Goal: Task Accomplishment & Management: Manage account settings

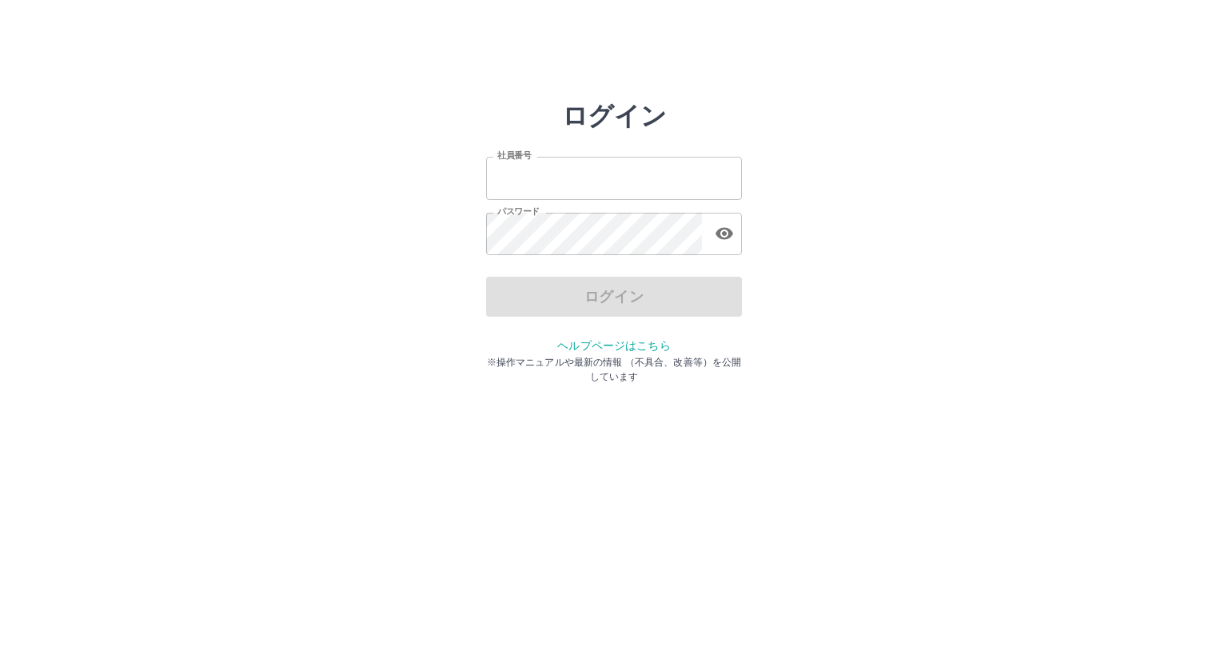
type input "*******"
click at [440, 317] on div "ログイン 社員番号 ******* 社員番号 パスワード パスワード ログイン ヘルプページはこちら ※操作マニュアルや最新の情報 （不具合、改善等）を公開し…" at bounding box center [613, 229] width 959 height 256
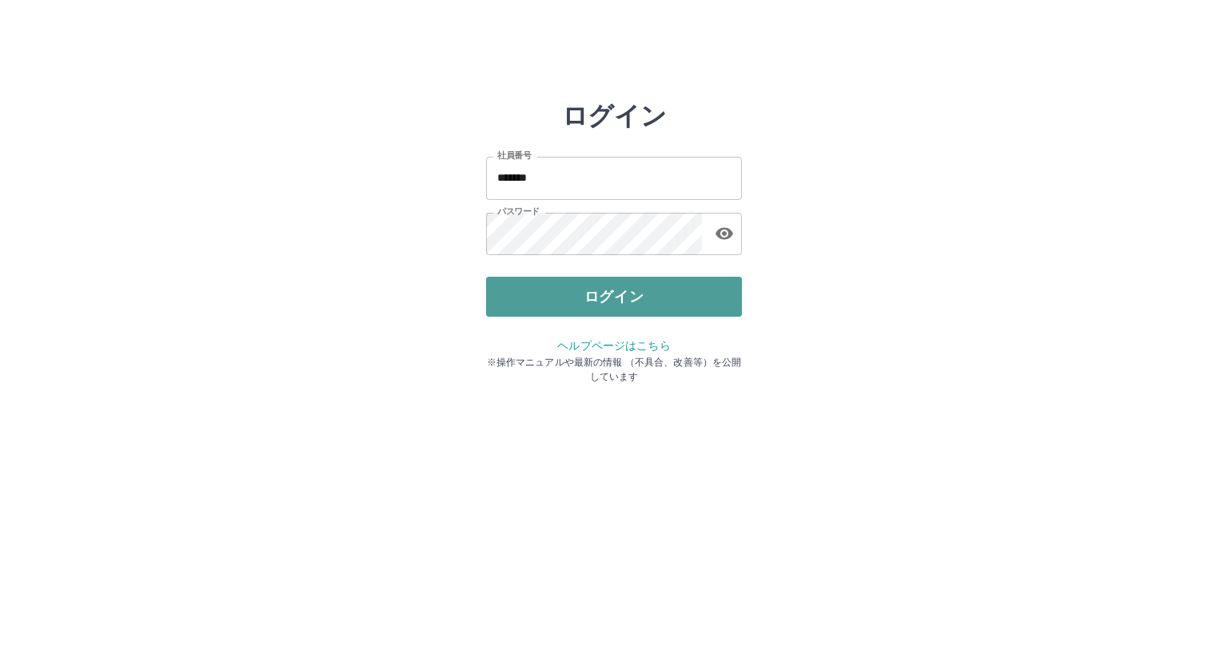
click at [544, 294] on button "ログイン" at bounding box center [614, 297] width 256 height 40
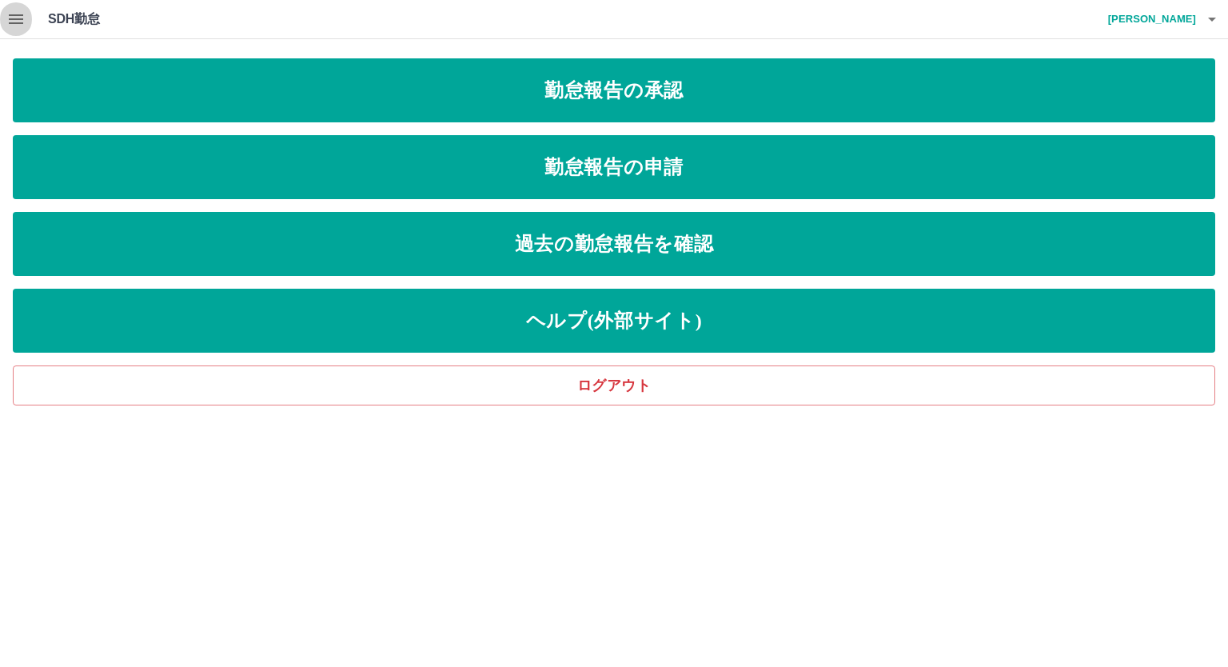
click at [10, 22] on icon "button" at bounding box center [16, 19] width 14 height 10
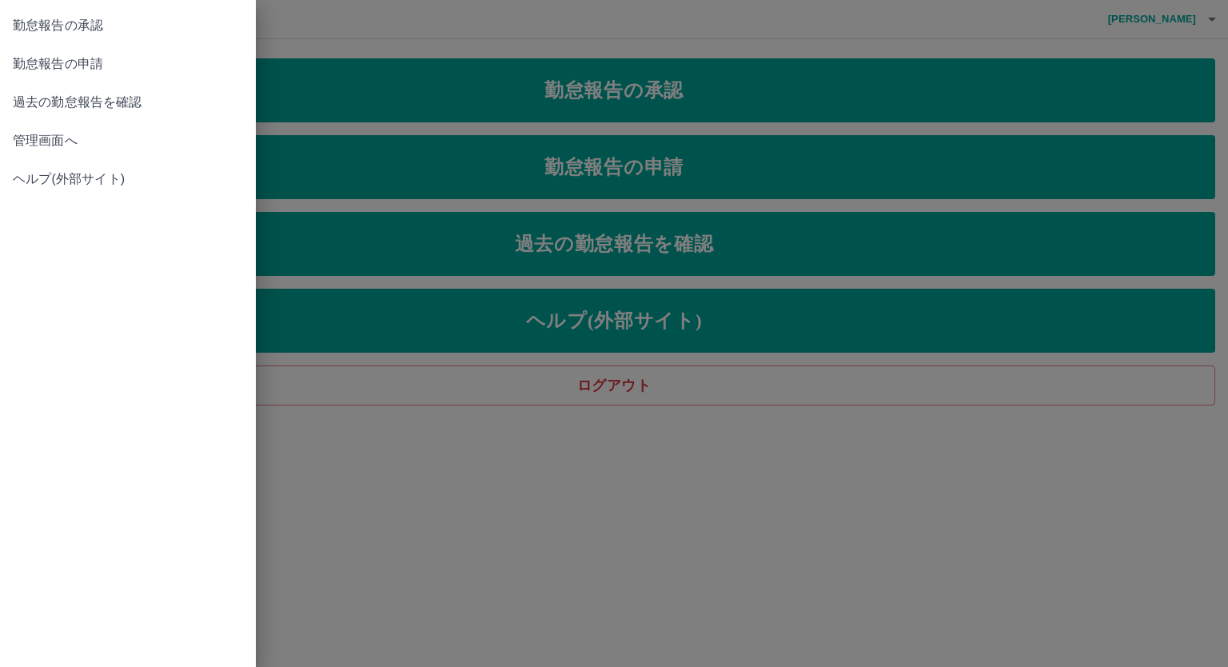
click at [79, 141] on span "管理画面へ" at bounding box center [128, 140] width 230 height 19
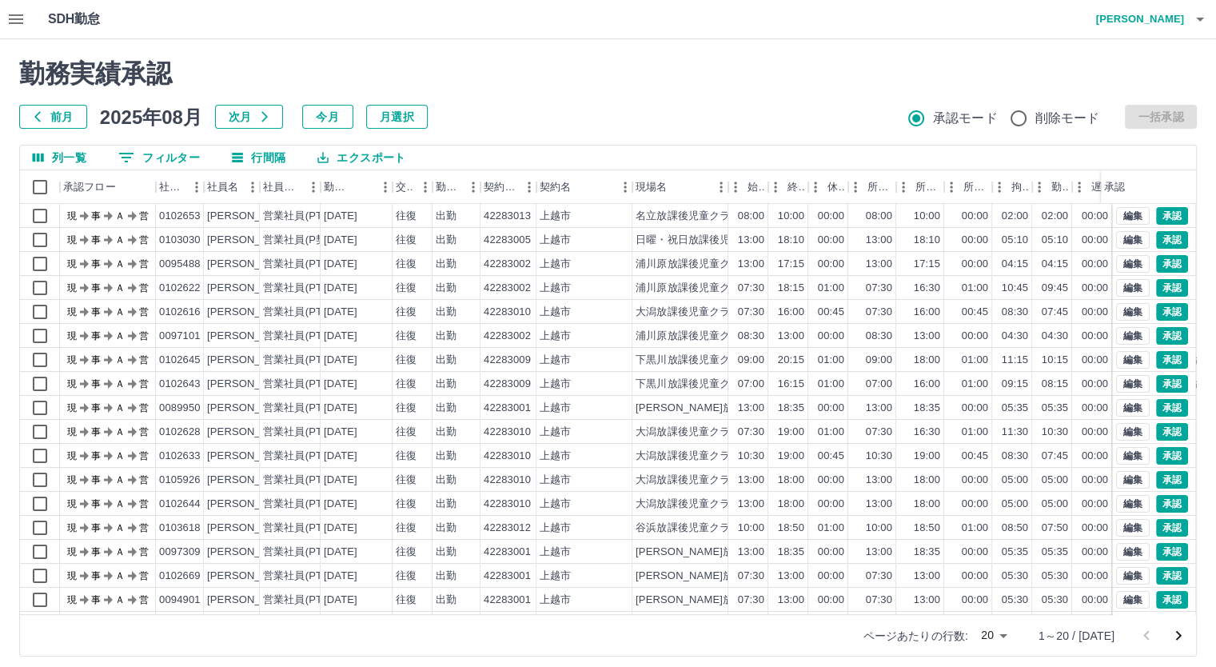
click at [1014, 635] on body "SDH勤怠 [PERSON_NAME] 勤務実績承認 前月 [DATE] 次月 今月 月選択 承認モード 削除モード 一括承認 列一覧 0 フィルター 行間隔…" at bounding box center [608, 338] width 1216 height 676
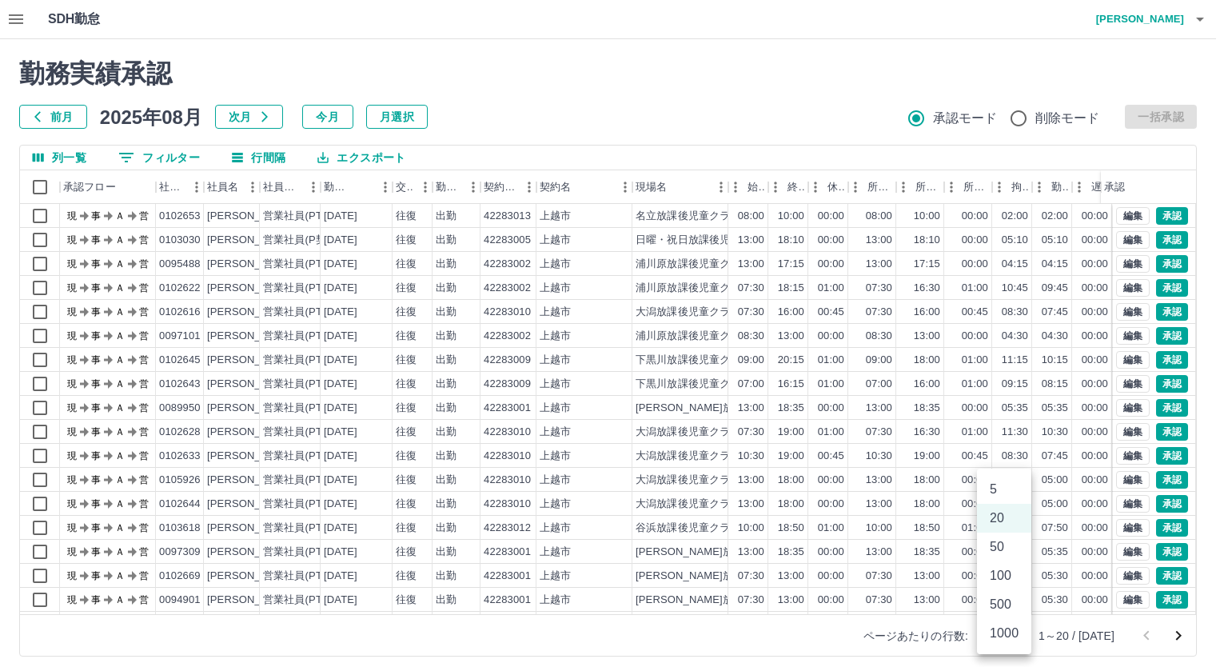
click at [1014, 635] on li "1000" at bounding box center [1004, 633] width 54 height 29
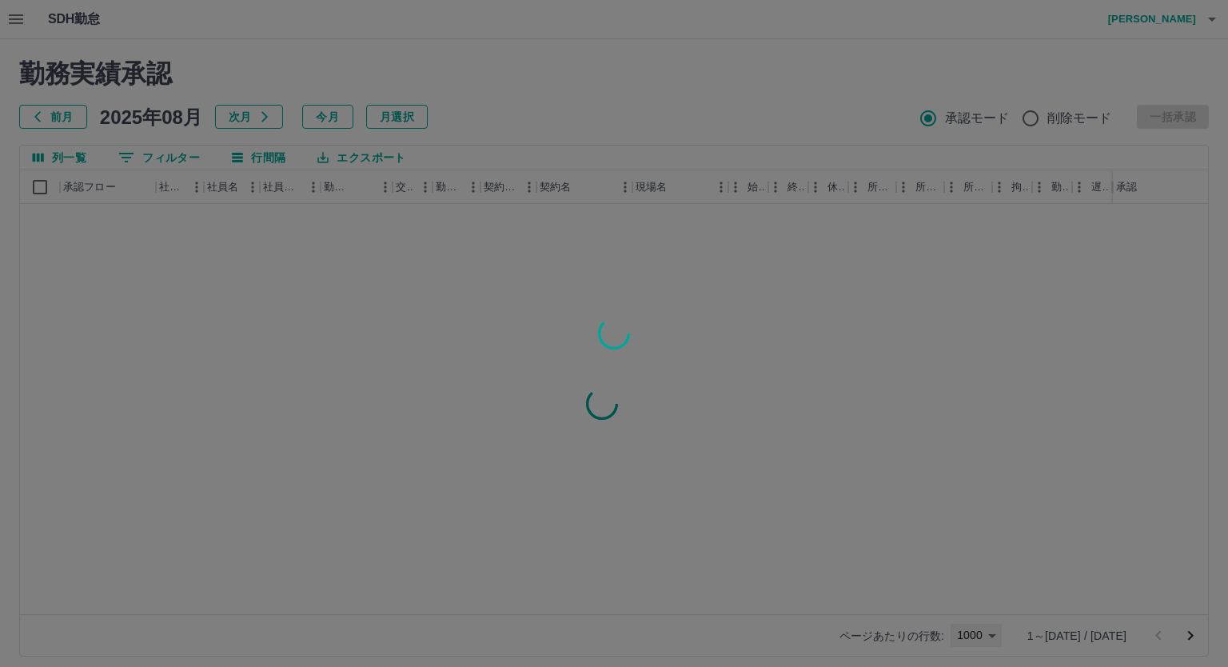
type input "****"
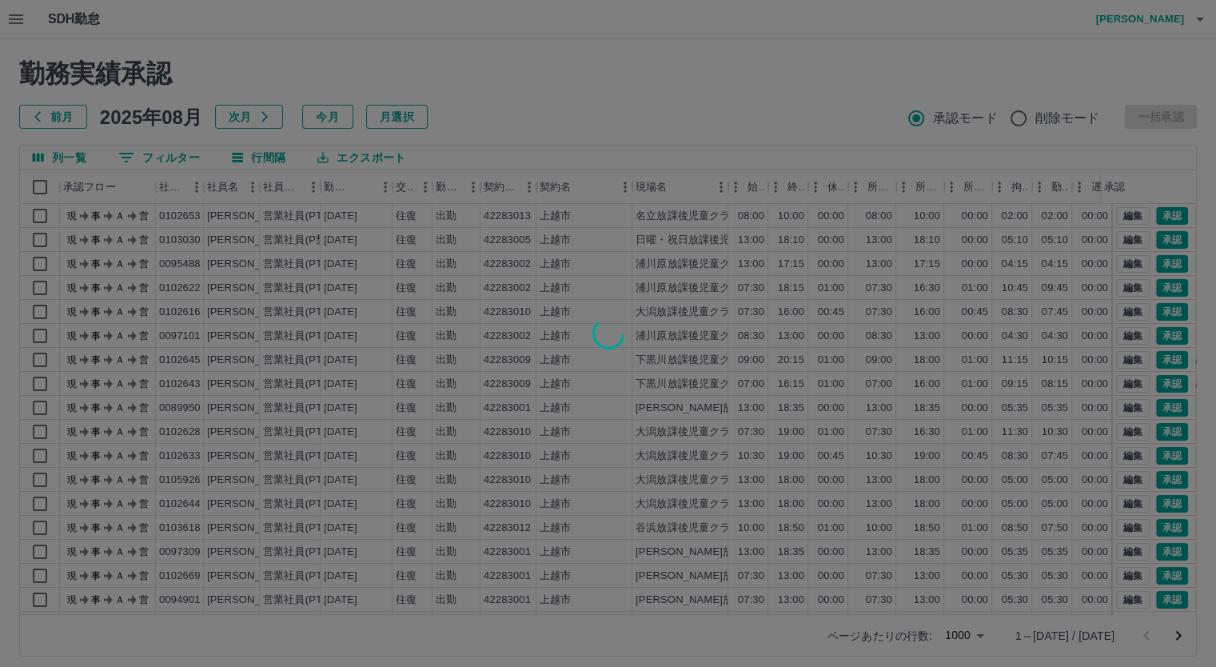
click at [595, 94] on div at bounding box center [608, 333] width 1216 height 667
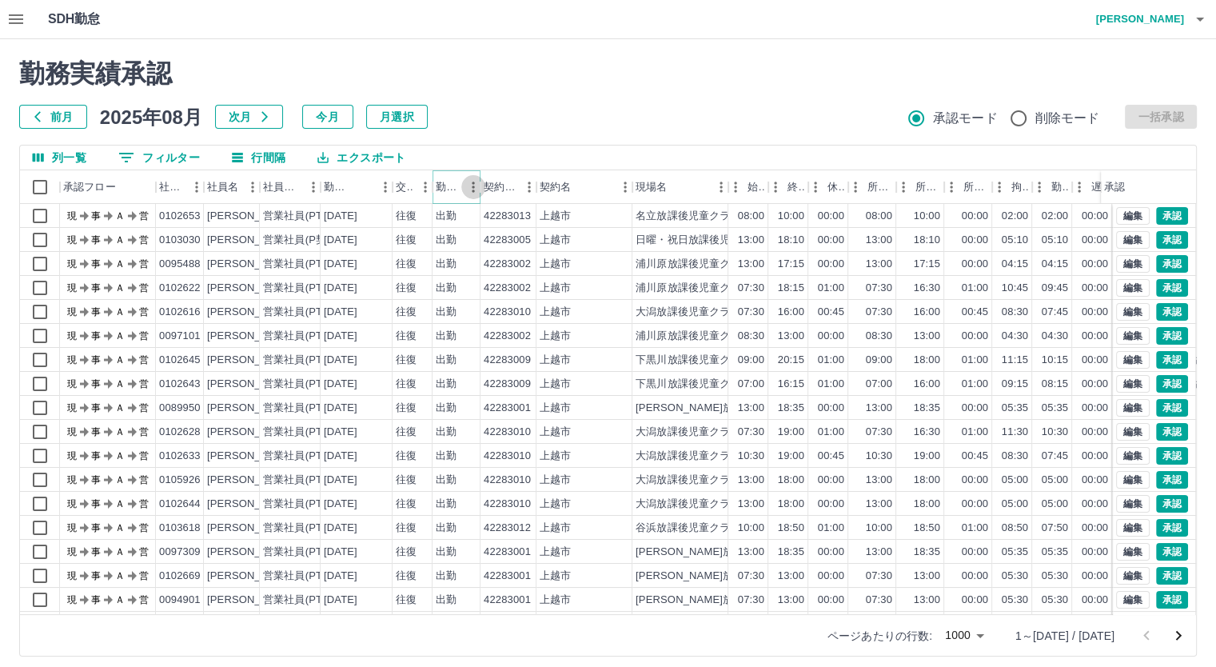
click at [468, 189] on icon "メニュー" at bounding box center [473, 187] width 16 height 16
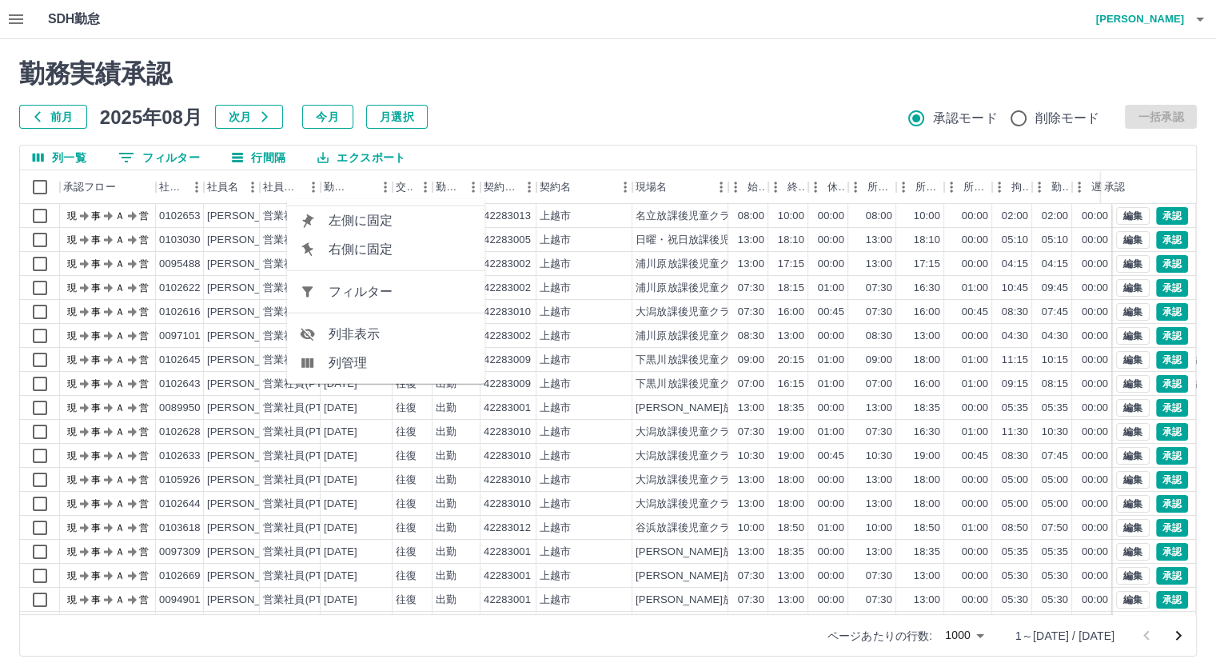
drag, startPoint x: 416, startPoint y: 328, endPoint x: 418, endPoint y: 294, distance: 33.7
click at [417, 327] on span "列非表示" at bounding box center [401, 334] width 144 height 19
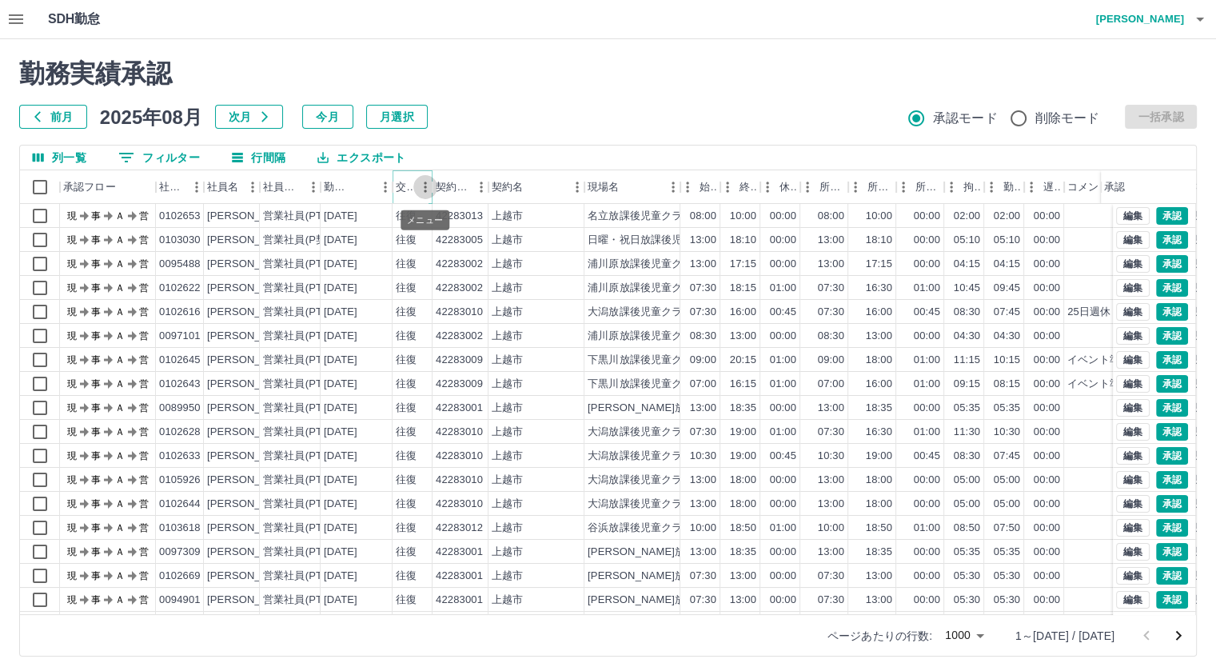
click at [418, 181] on icon "メニュー" at bounding box center [425, 187] width 16 height 16
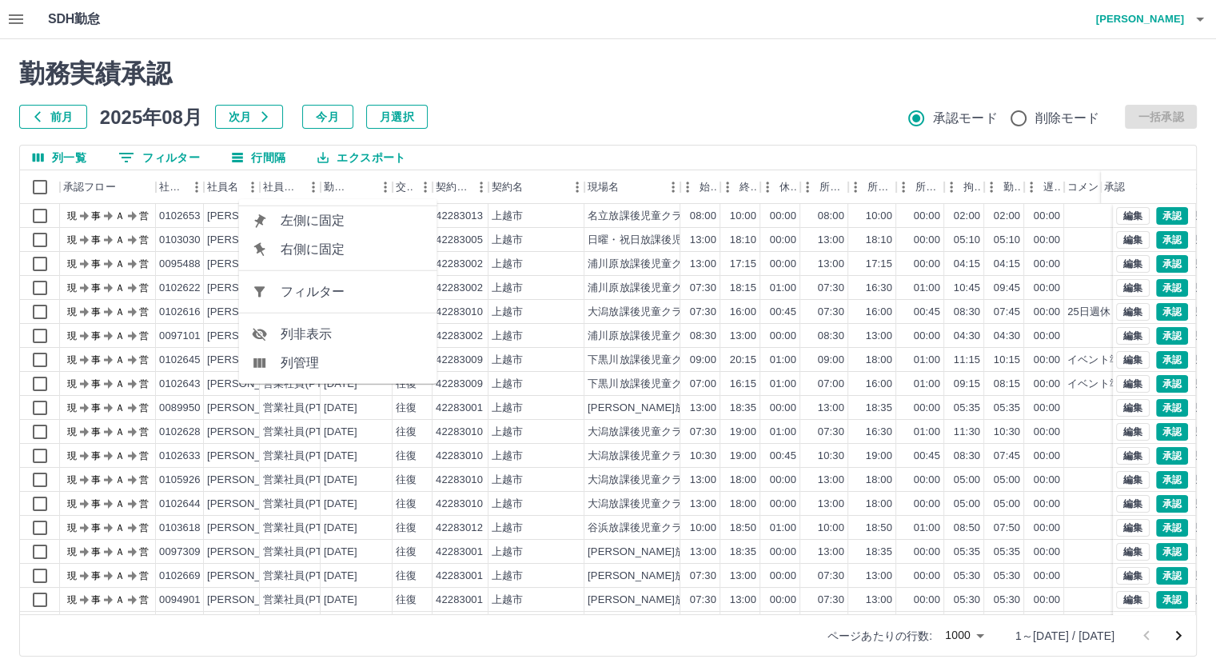
click at [377, 337] on span "列非表示" at bounding box center [353, 334] width 144 height 19
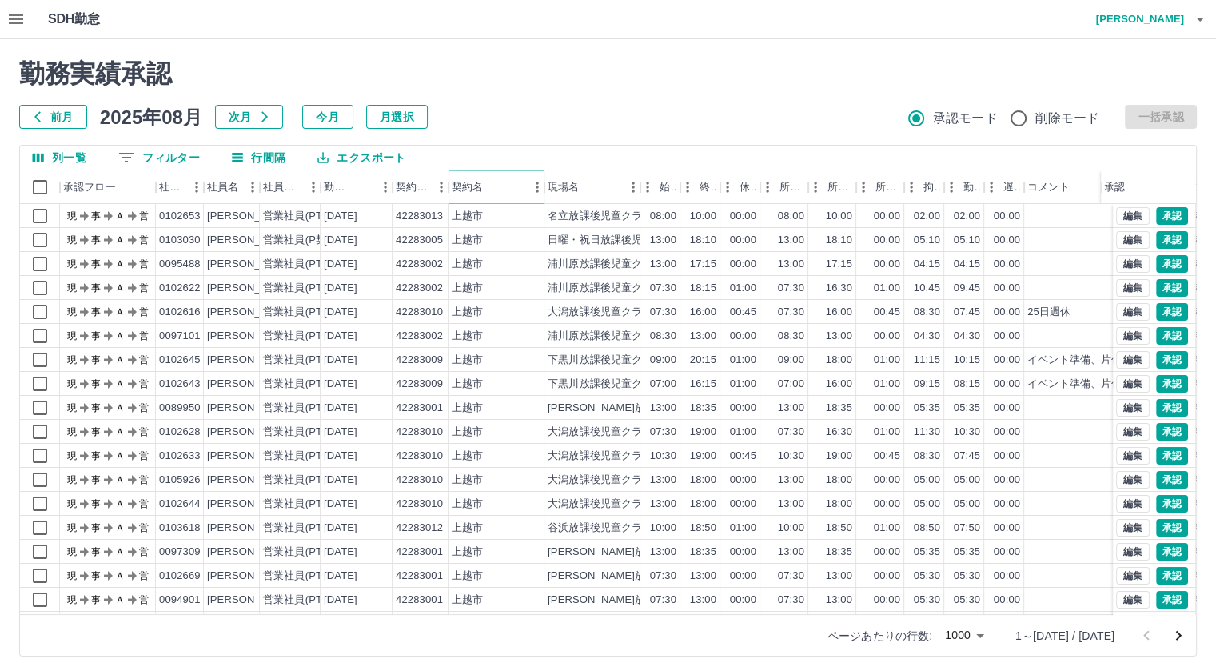
click at [530, 183] on icon "メニュー" at bounding box center [537, 187] width 16 height 16
click at [470, 329] on span "列非表示" at bounding box center [465, 334] width 144 height 19
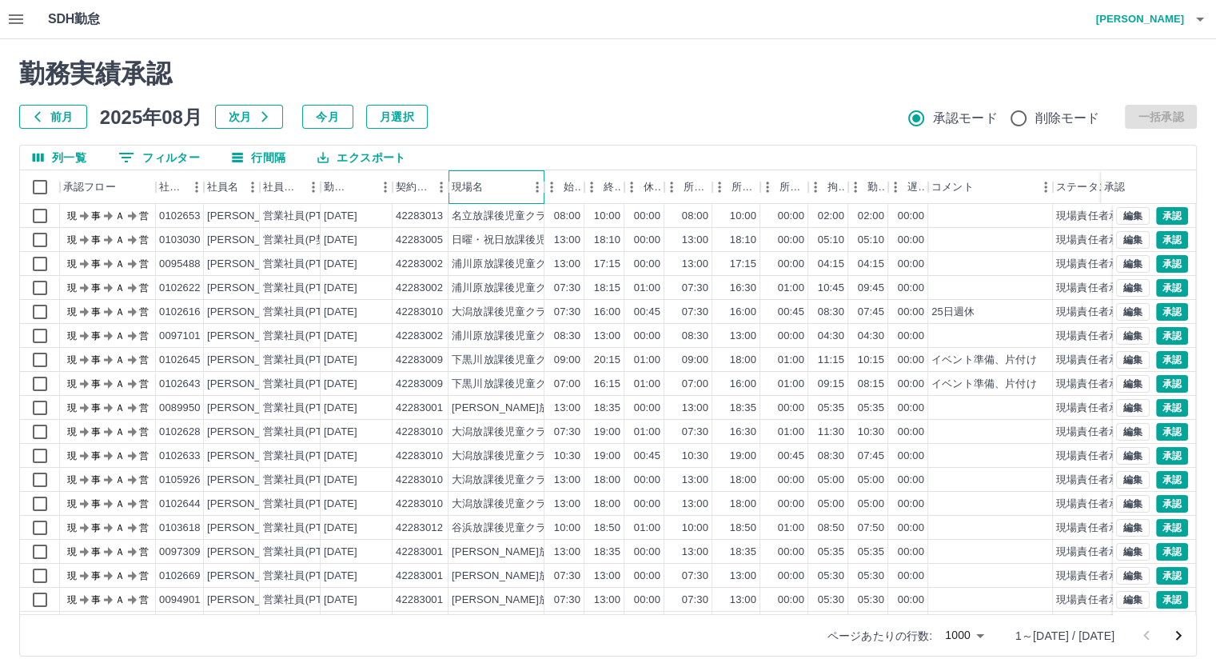
click at [535, 184] on div "現場名" at bounding box center [544, 187] width 19 height 34
click at [528, 189] on button "メニュー" at bounding box center [537, 187] width 24 height 24
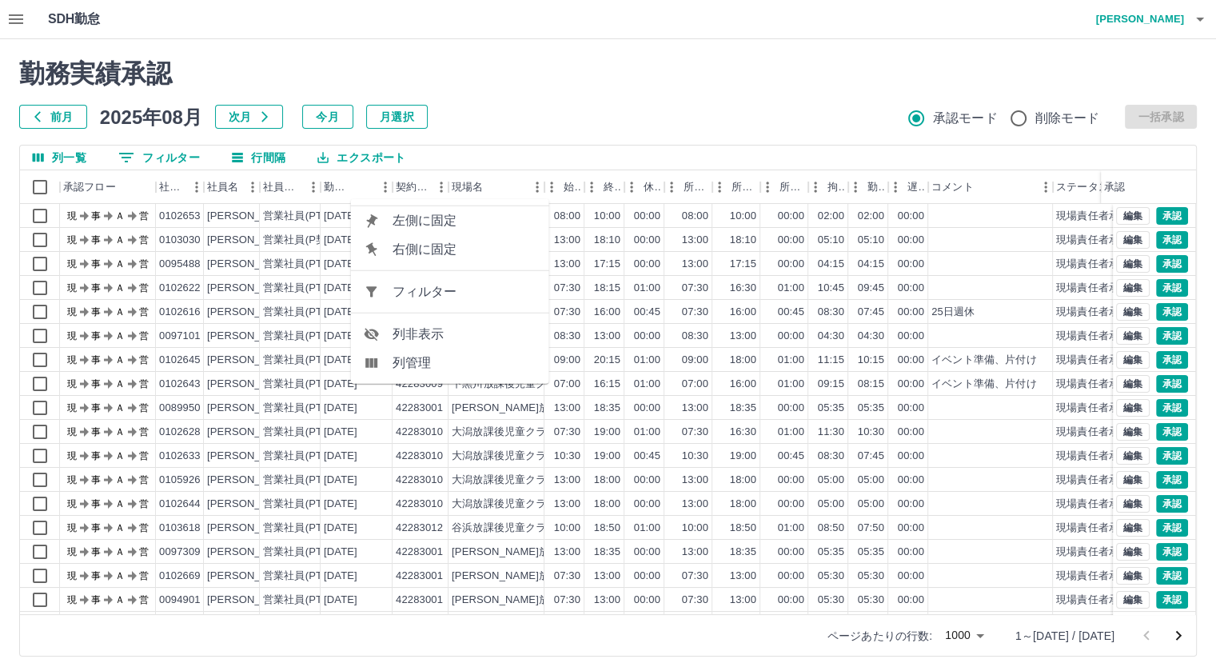
click at [469, 295] on span "フィルター" at bounding box center [465, 291] width 144 height 19
select select "**********"
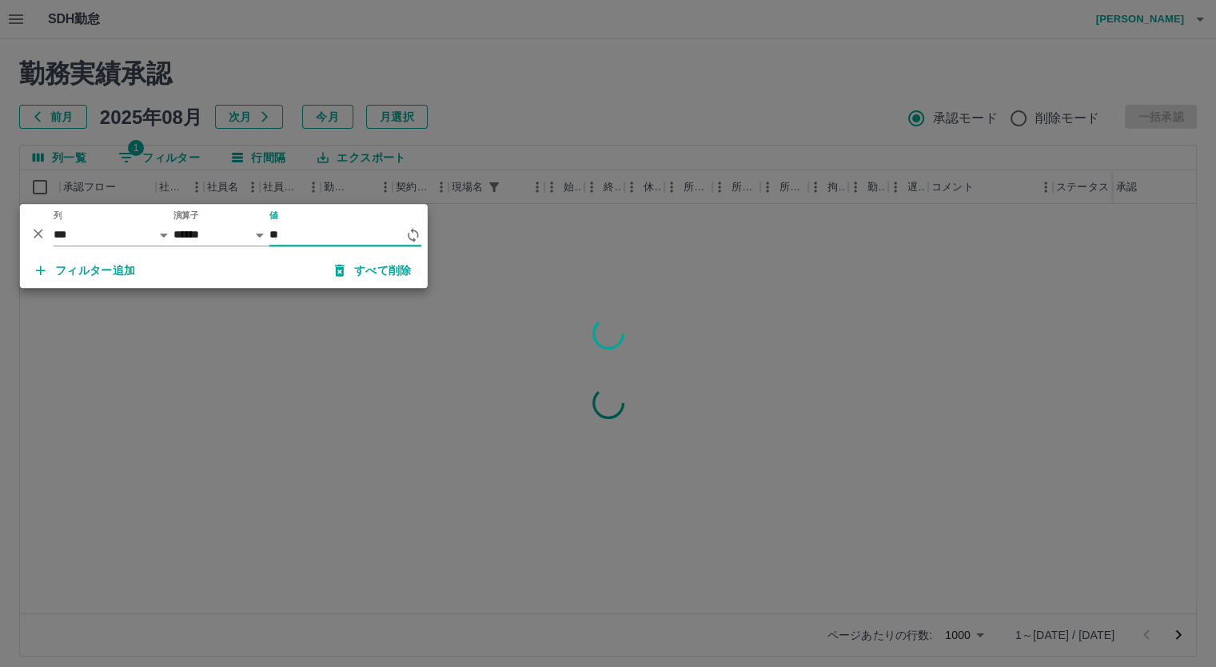
type input "*"
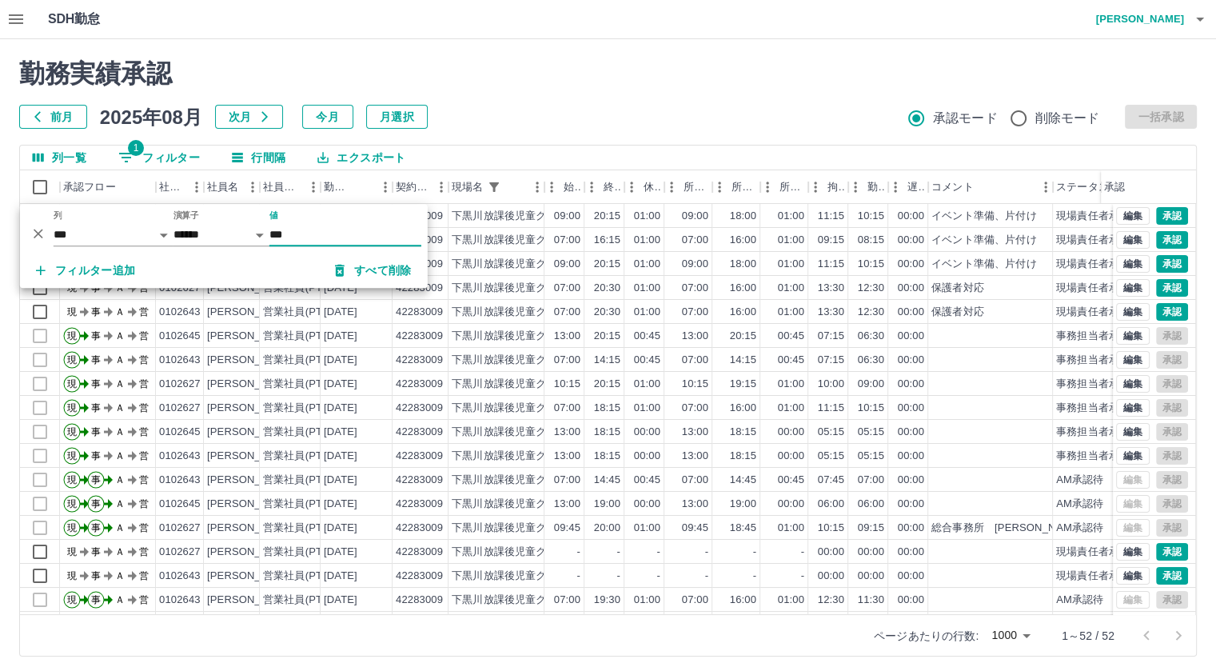
type input "***"
click at [648, 89] on div "勤務実績承認 前月 2025年08月 次月 今月 月選択 承認モード 削除モード 一括承認" at bounding box center [608, 93] width 1178 height 70
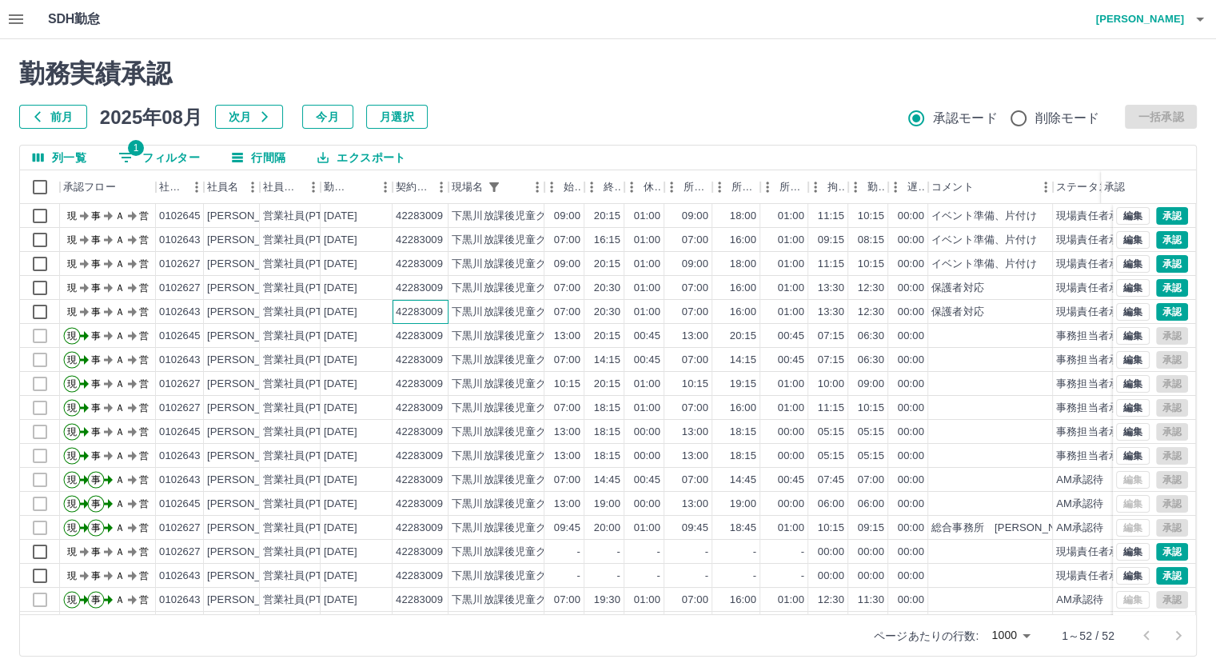
click at [408, 317] on div "42283009" at bounding box center [419, 312] width 47 height 15
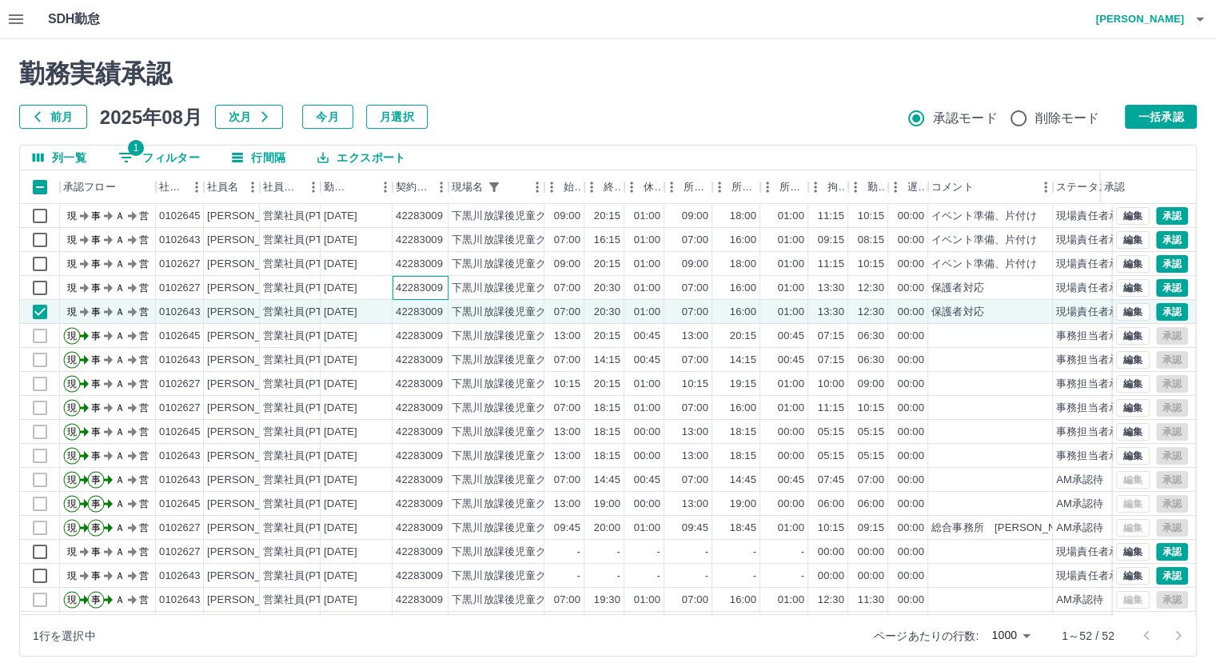
click at [408, 292] on div "42283009" at bounding box center [419, 288] width 47 height 15
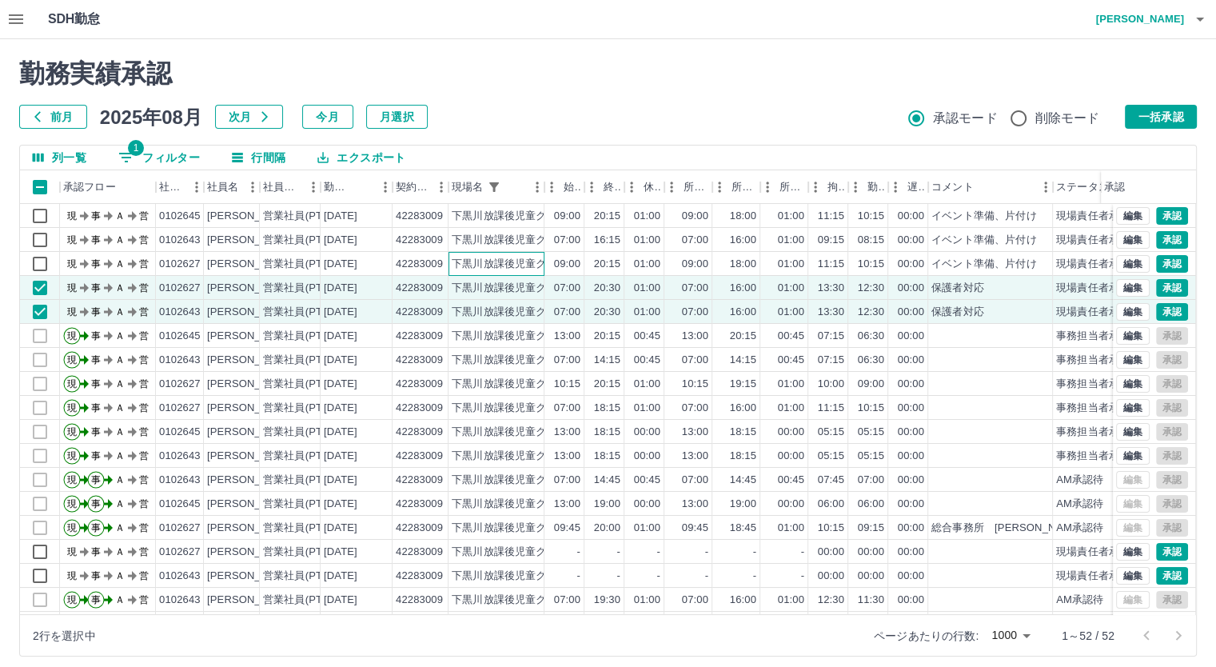
click at [448, 260] on div "下黒川放課後児童クラブ" at bounding box center [496, 264] width 96 height 24
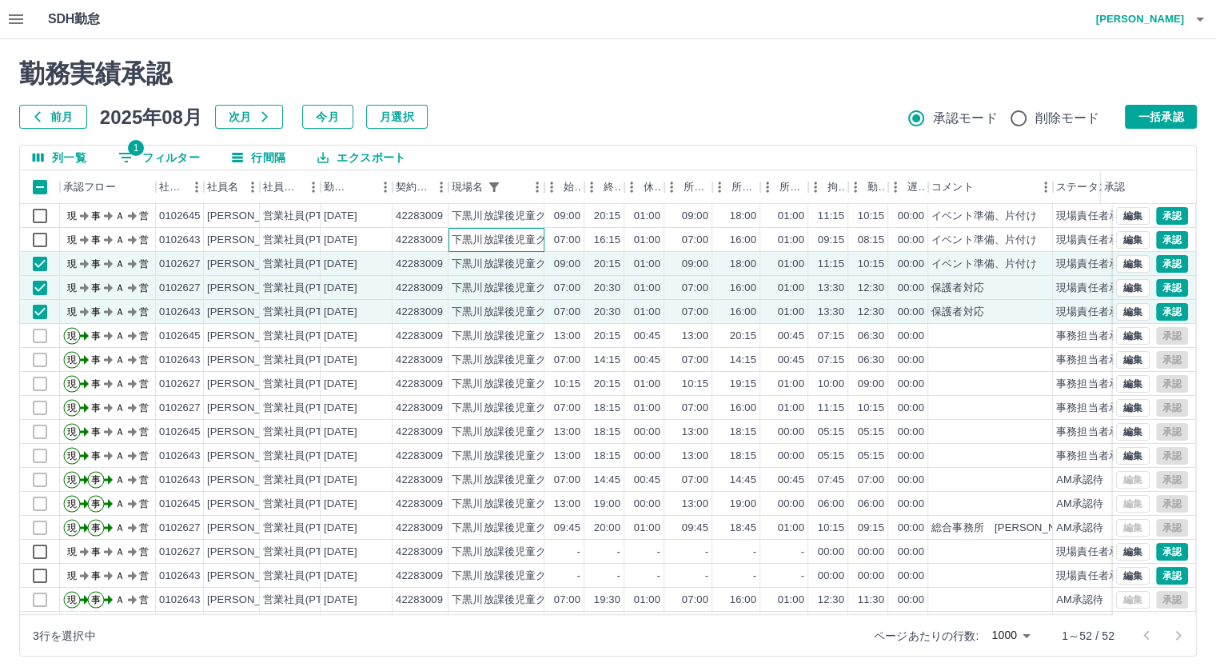
click at [452, 237] on div "下黒川放課後児童クラブ" at bounding box center [510, 240] width 116 height 15
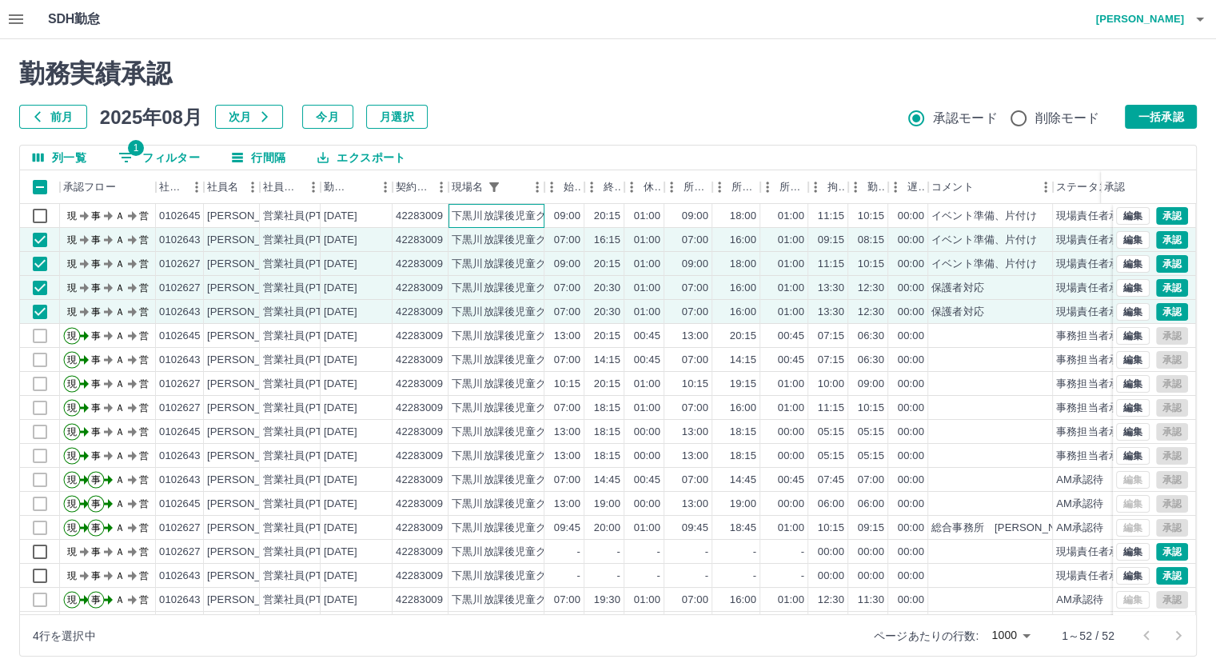
click at [448, 212] on div "現 事 Ａ 営 0102645 [PERSON_NAME] 営業社員(PT契約) [DATE] 42283009 下[PERSON_NAME]放課後児童クラブ…" at bounding box center [584, 216] width 1129 height 24
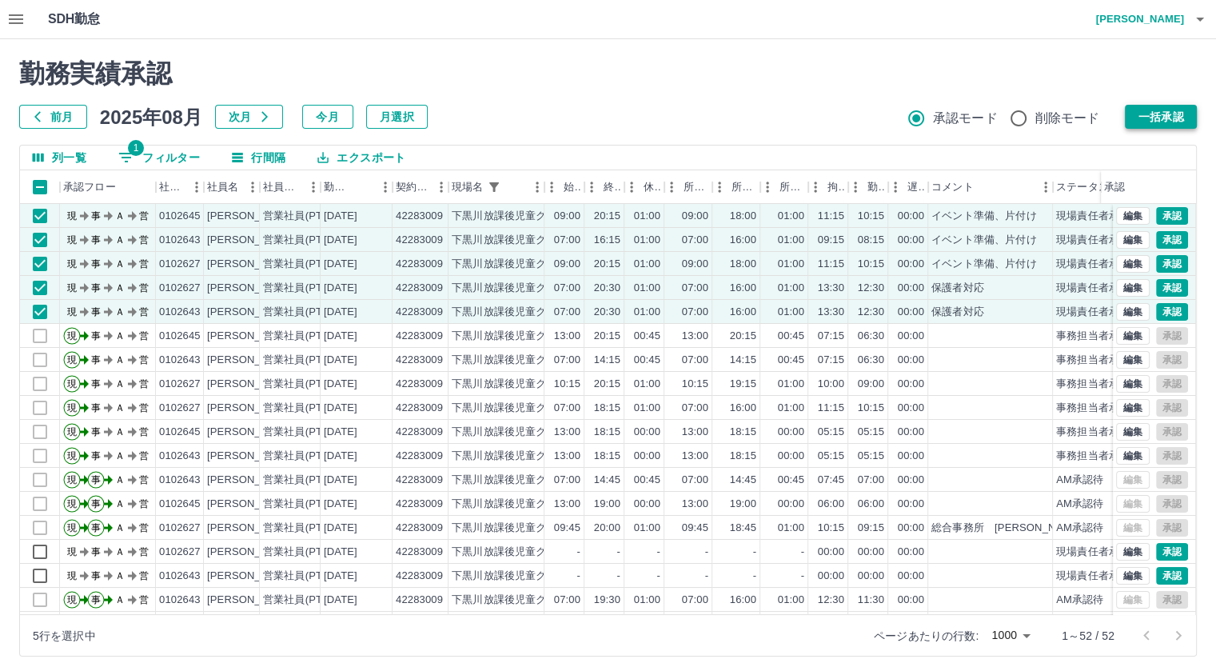
click at [1176, 126] on button "一括承認" at bounding box center [1161, 117] width 72 height 24
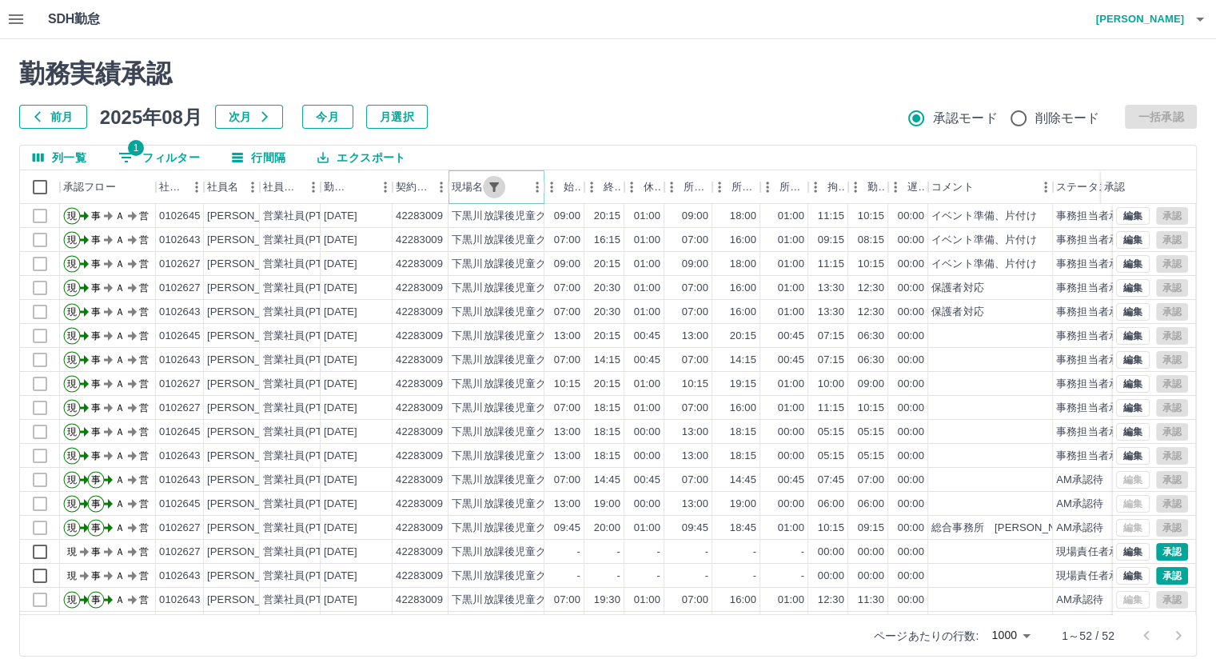
click at [492, 189] on icon "フィルター表示" at bounding box center [494, 187] width 14 height 14
select select "**********"
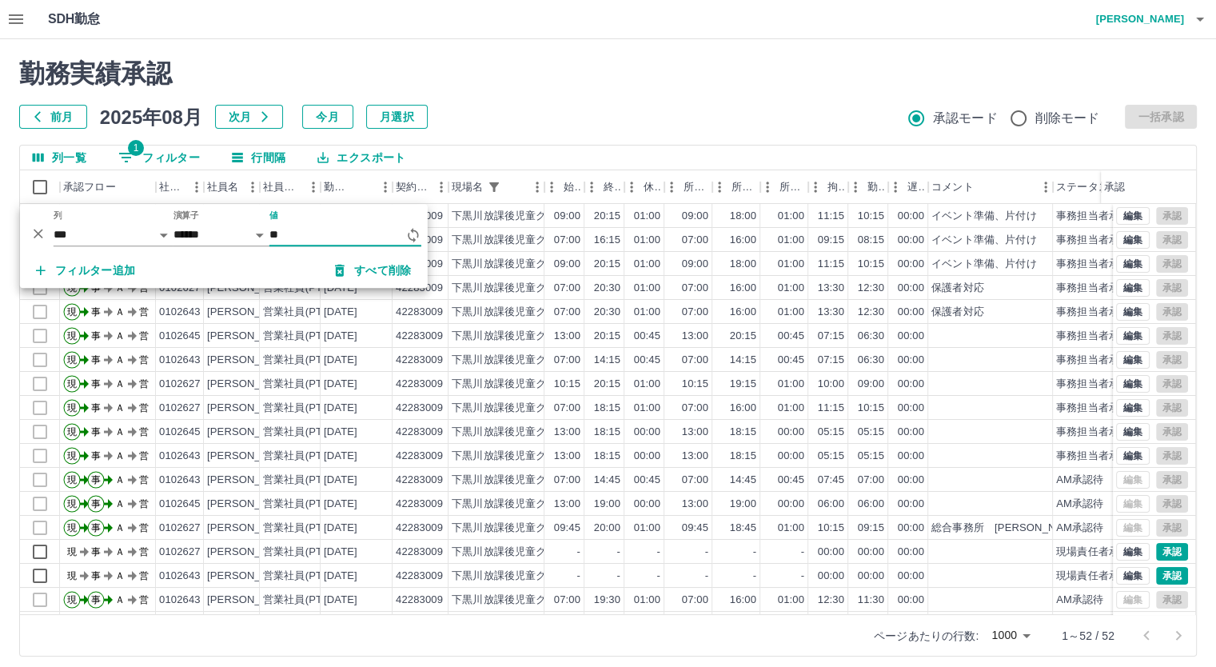
type input "*"
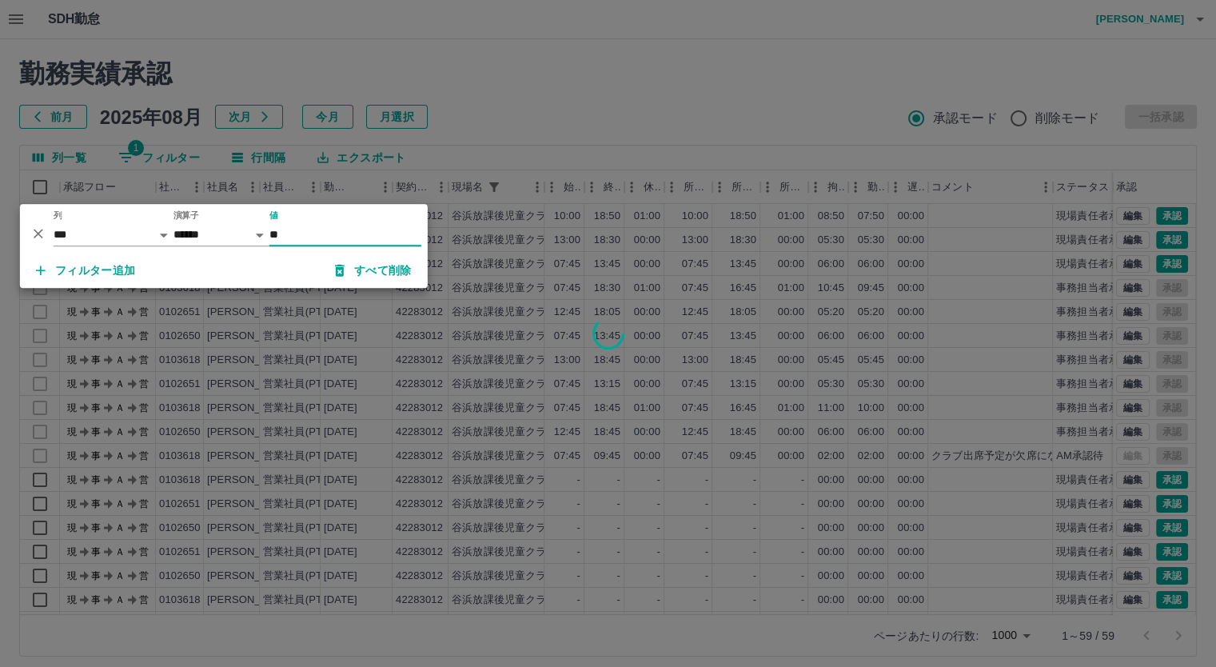
type input "**"
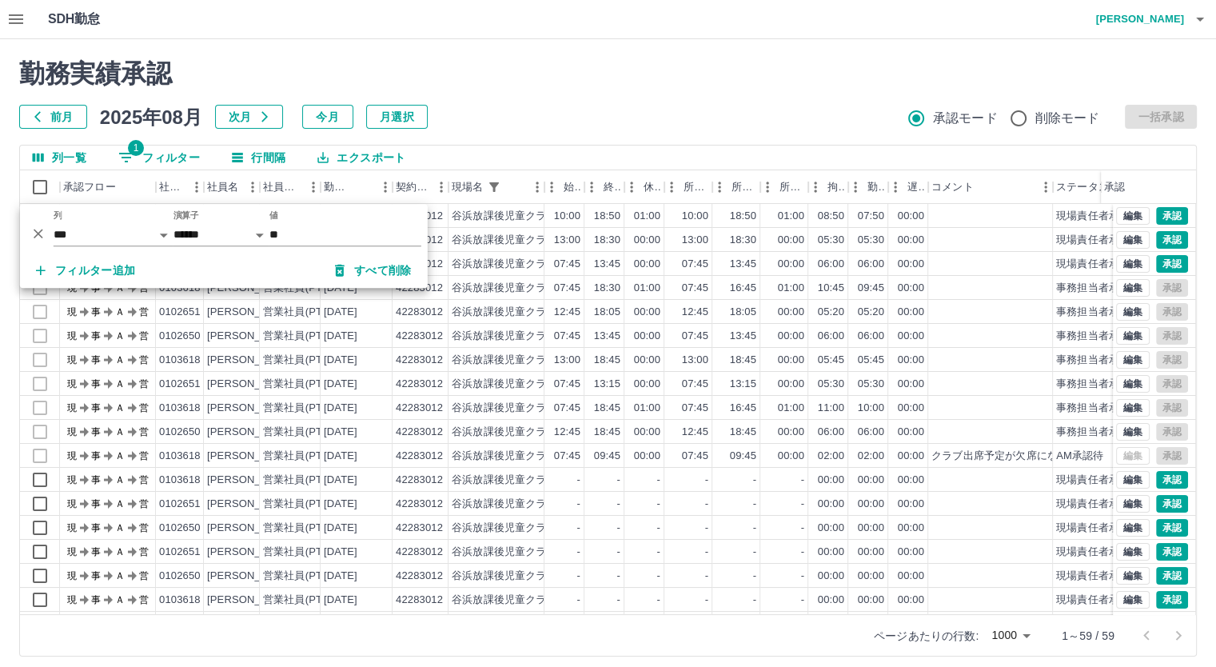
click at [502, 96] on div at bounding box center [608, 333] width 1216 height 667
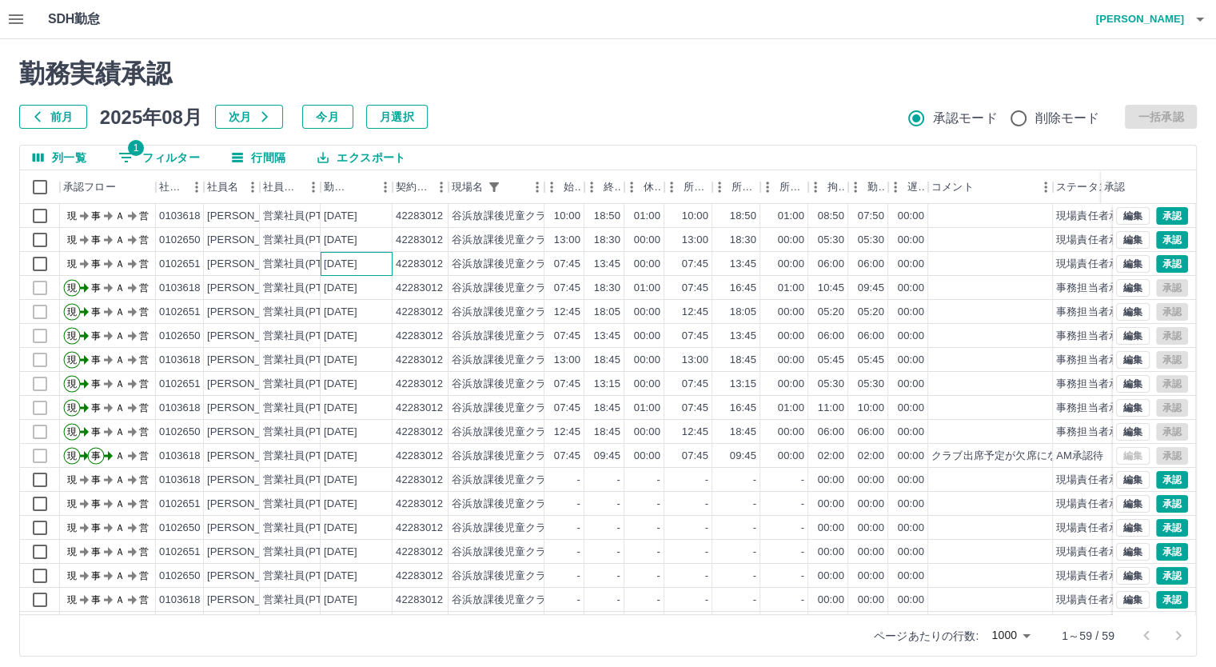
click at [345, 265] on div "[DATE]" at bounding box center [341, 264] width 34 height 15
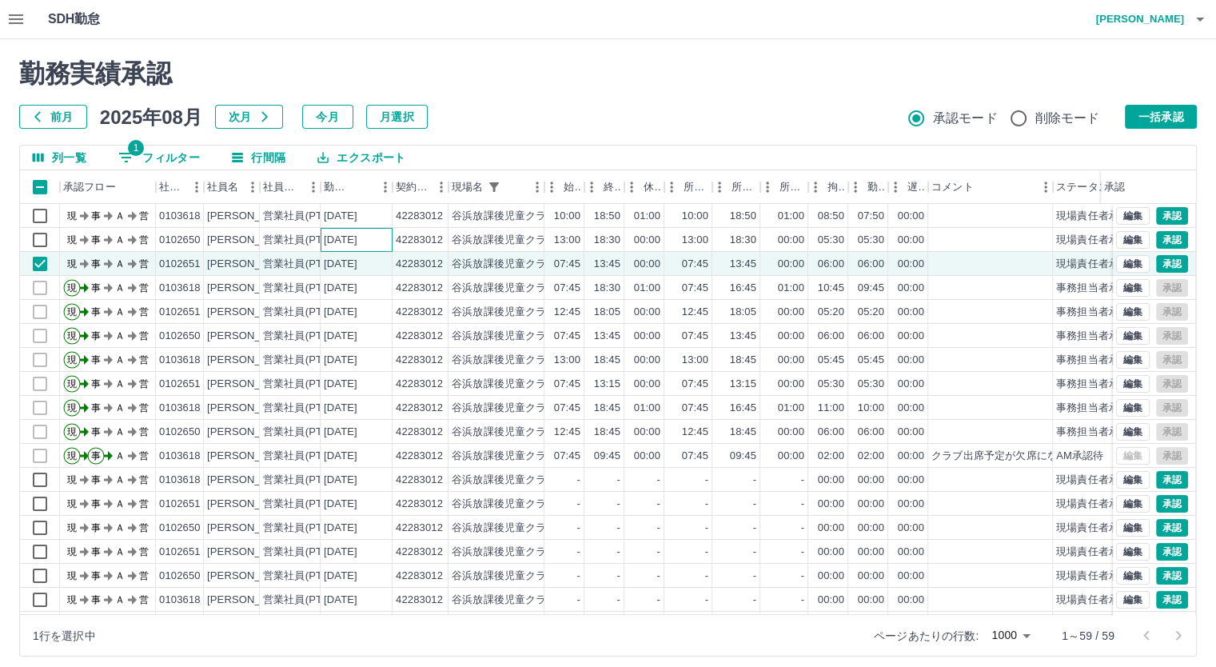
click at [366, 247] on div "[DATE]" at bounding box center [357, 240] width 72 height 24
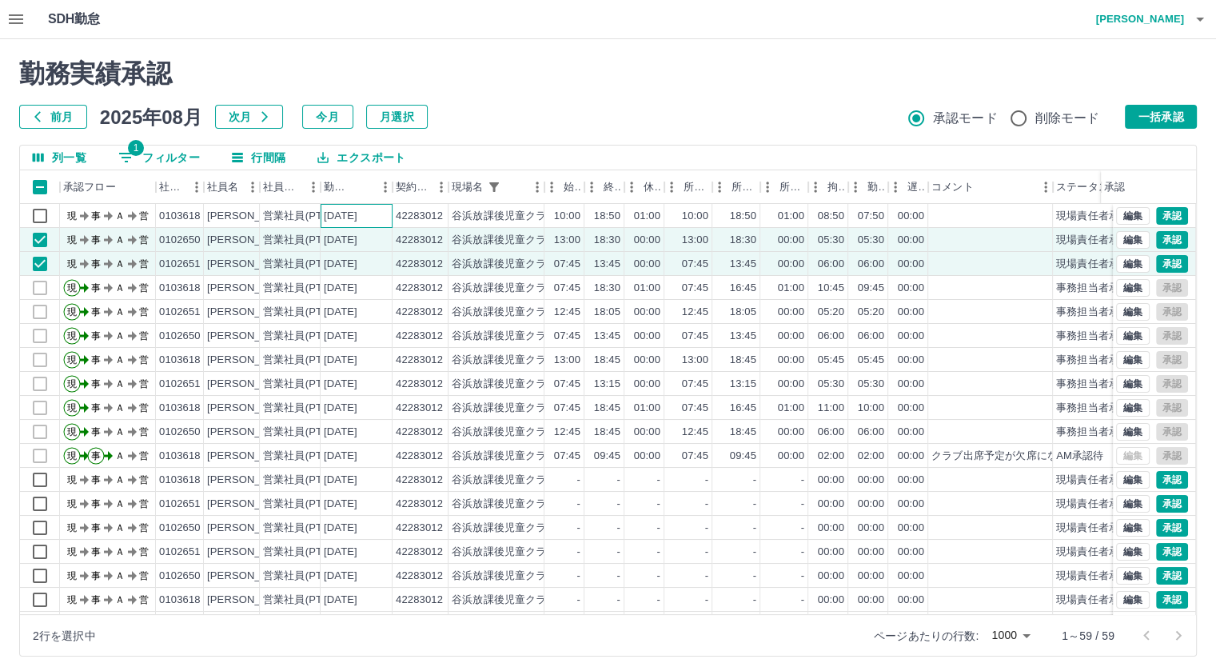
click at [384, 220] on div "[DATE]" at bounding box center [357, 216] width 72 height 24
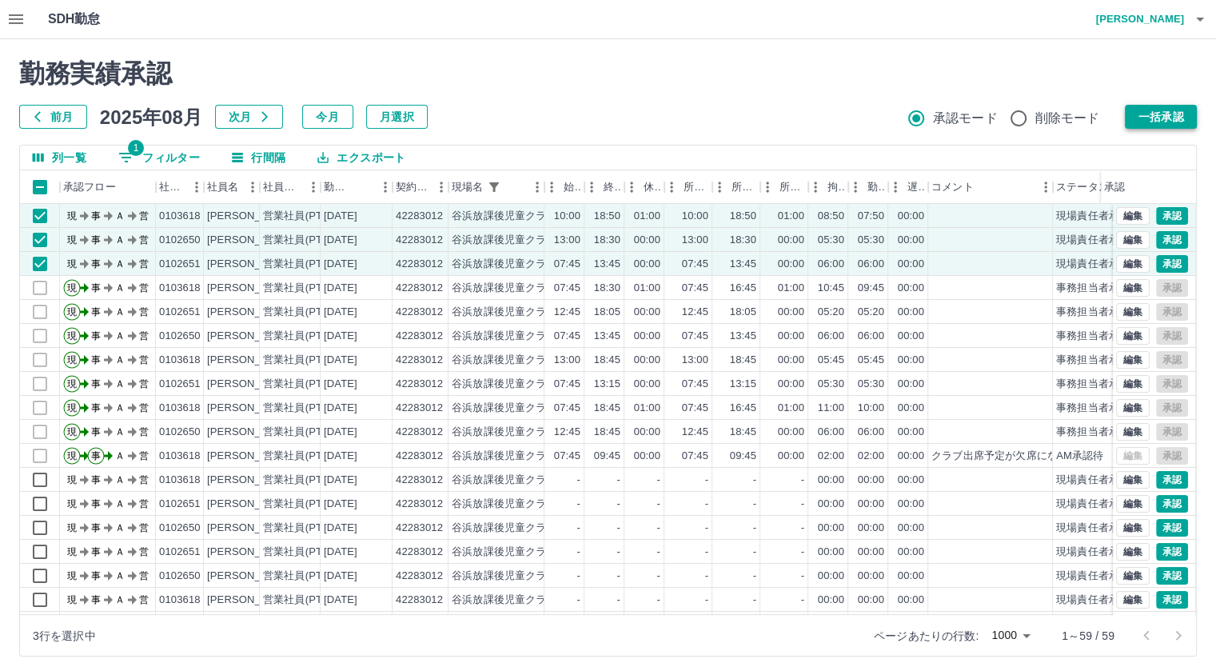
click at [1162, 118] on button "一括承認" at bounding box center [1161, 117] width 72 height 24
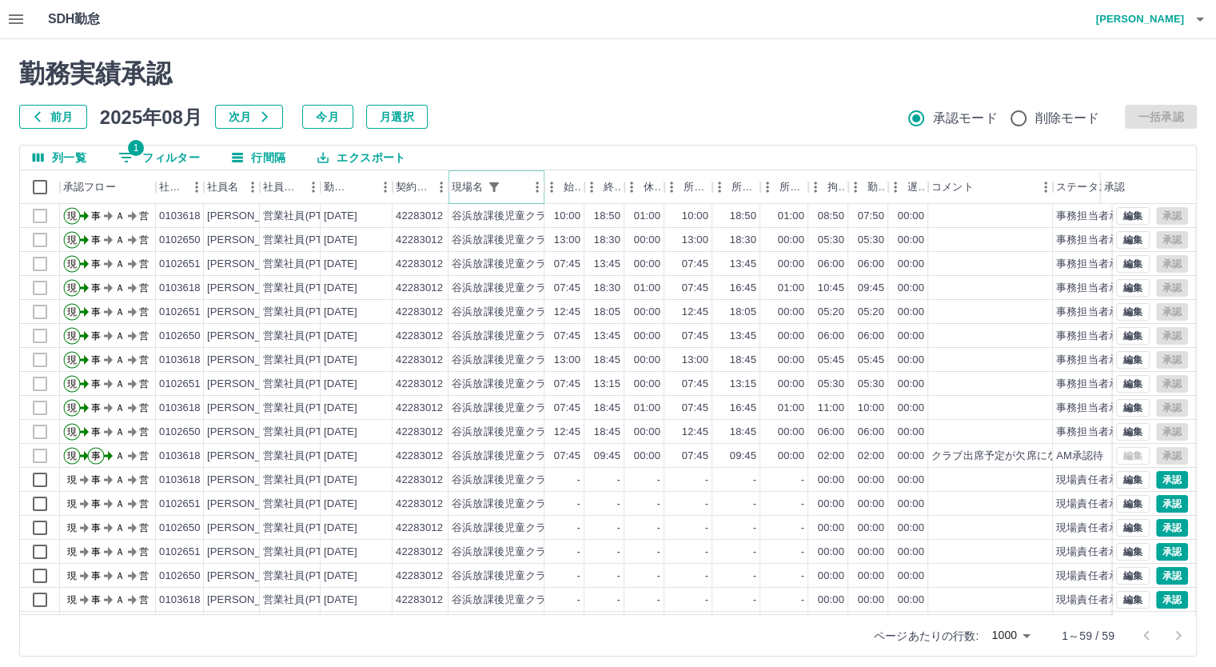
click at [490, 186] on icon "フィルター表示" at bounding box center [494, 187] width 14 height 14
select select "**********"
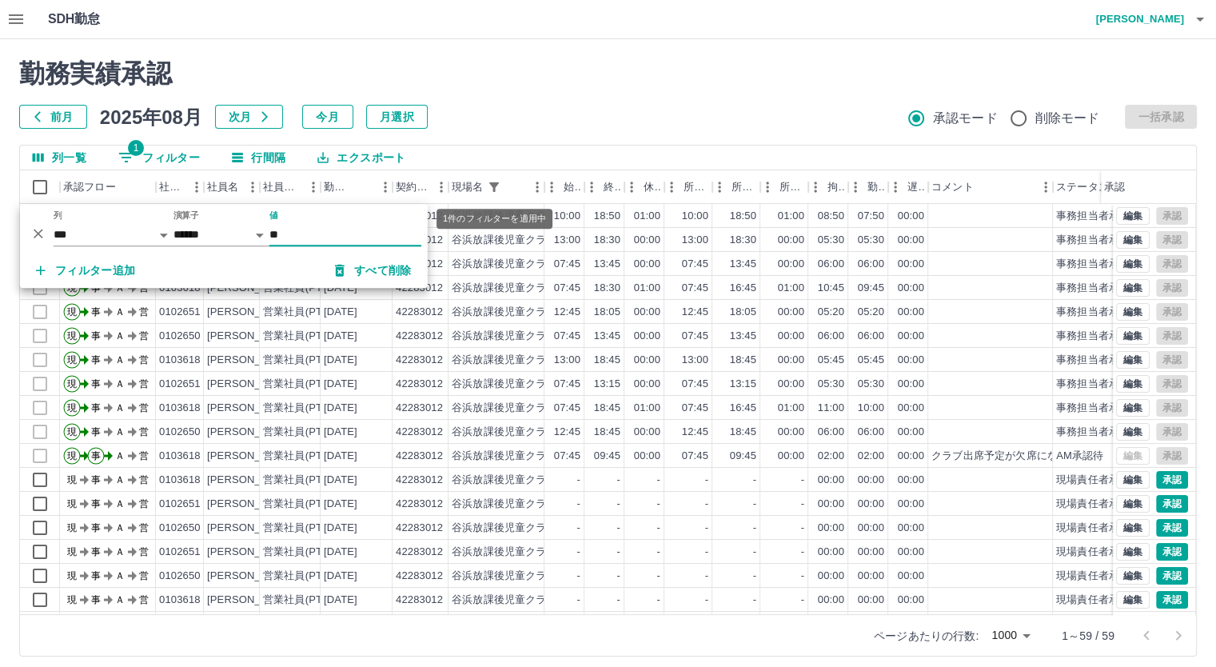
type input "*"
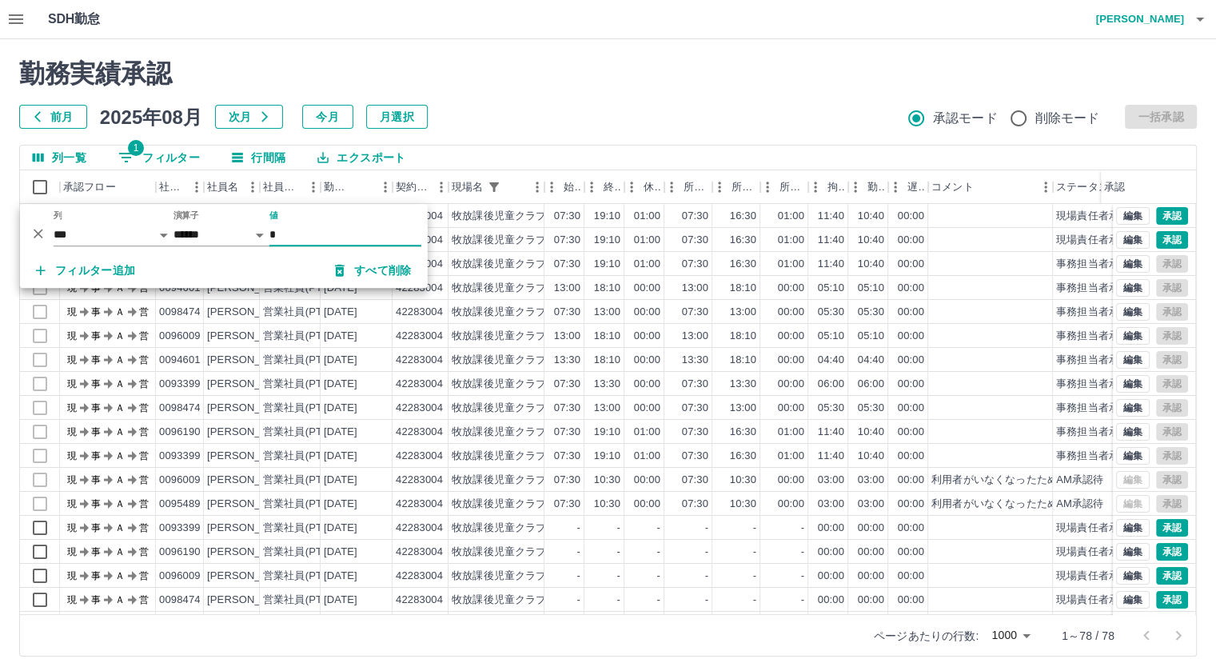
type input "*"
click at [552, 110] on div at bounding box center [608, 333] width 1216 height 667
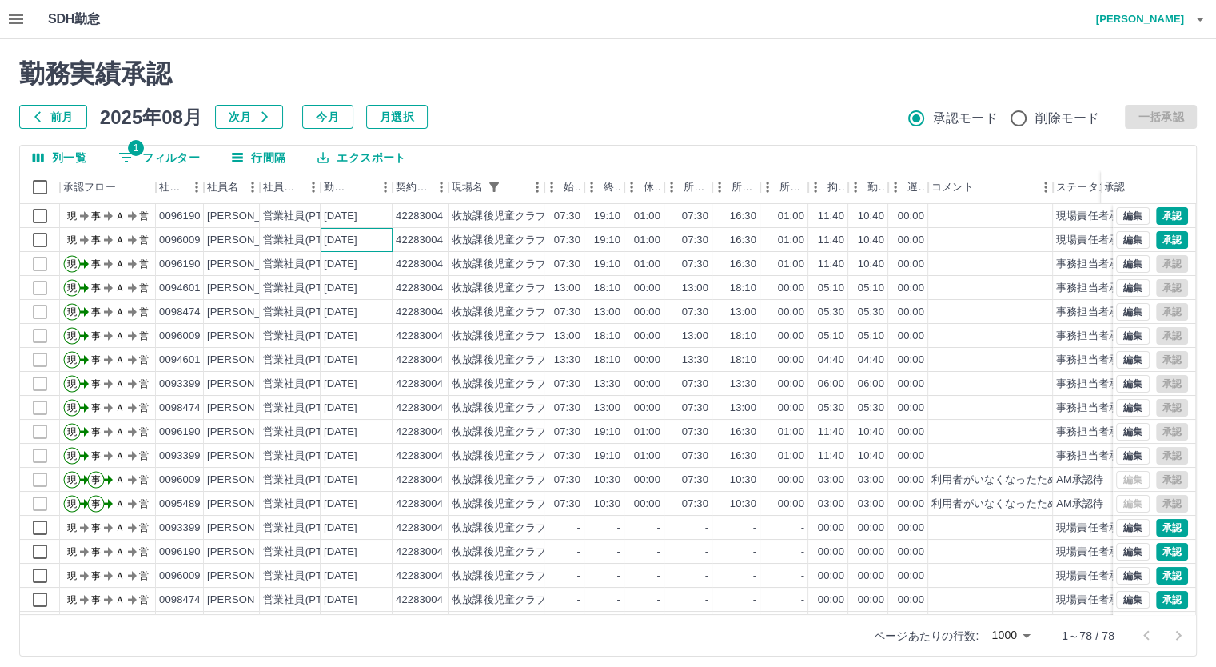
click at [324, 243] on div "[DATE]" at bounding box center [341, 240] width 34 height 15
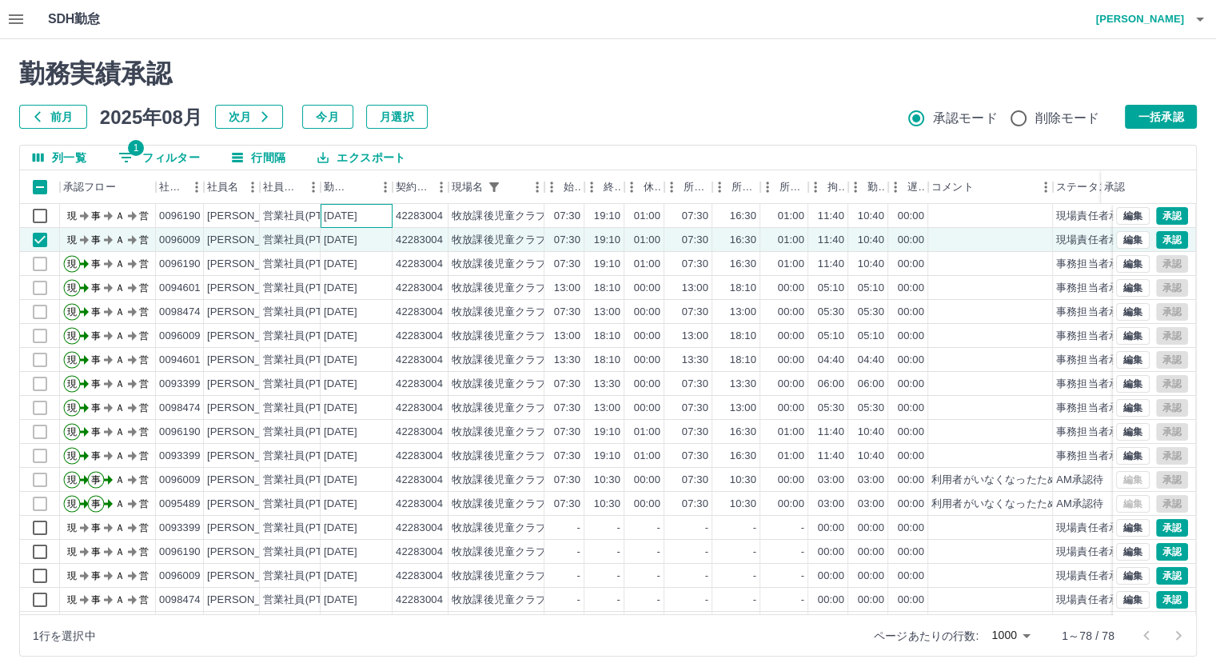
click at [322, 211] on div "[DATE]" at bounding box center [357, 216] width 72 height 24
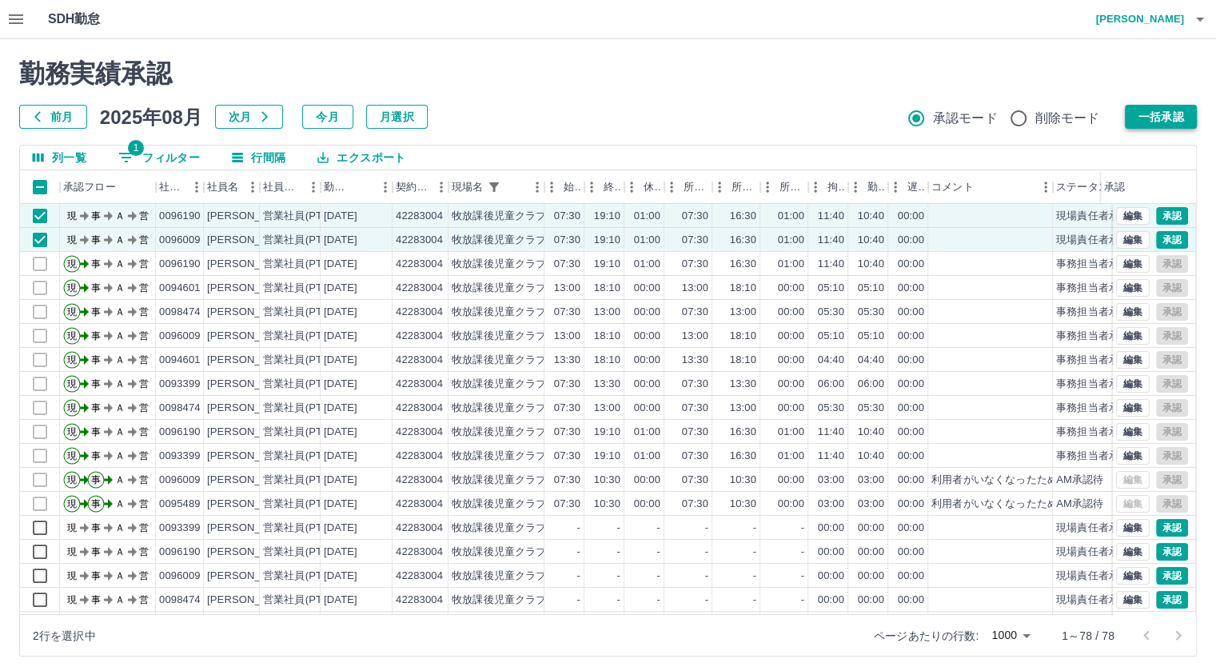
click at [1172, 115] on button "一括承認" at bounding box center [1161, 117] width 72 height 24
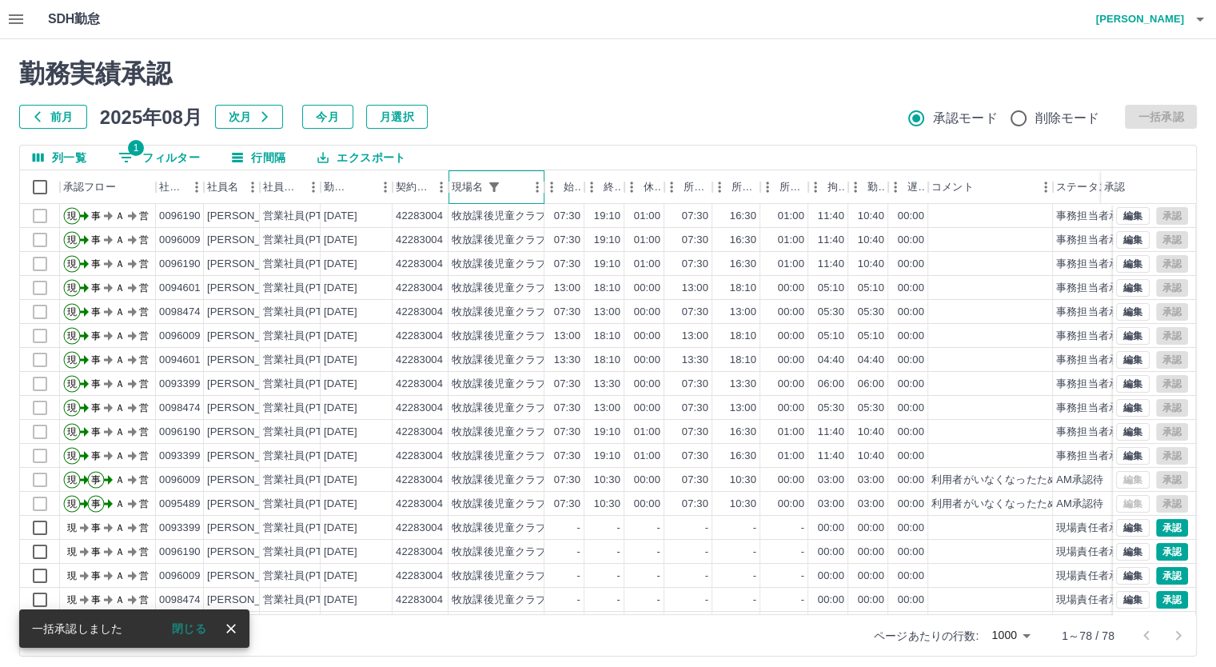
click at [513, 182] on div "現場名" at bounding box center [489, 187] width 74 height 34
click at [506, 185] on div "現場名" at bounding box center [489, 187] width 74 height 34
click at [496, 187] on icon "フィルター表示" at bounding box center [494, 187] width 14 height 14
select select "**********"
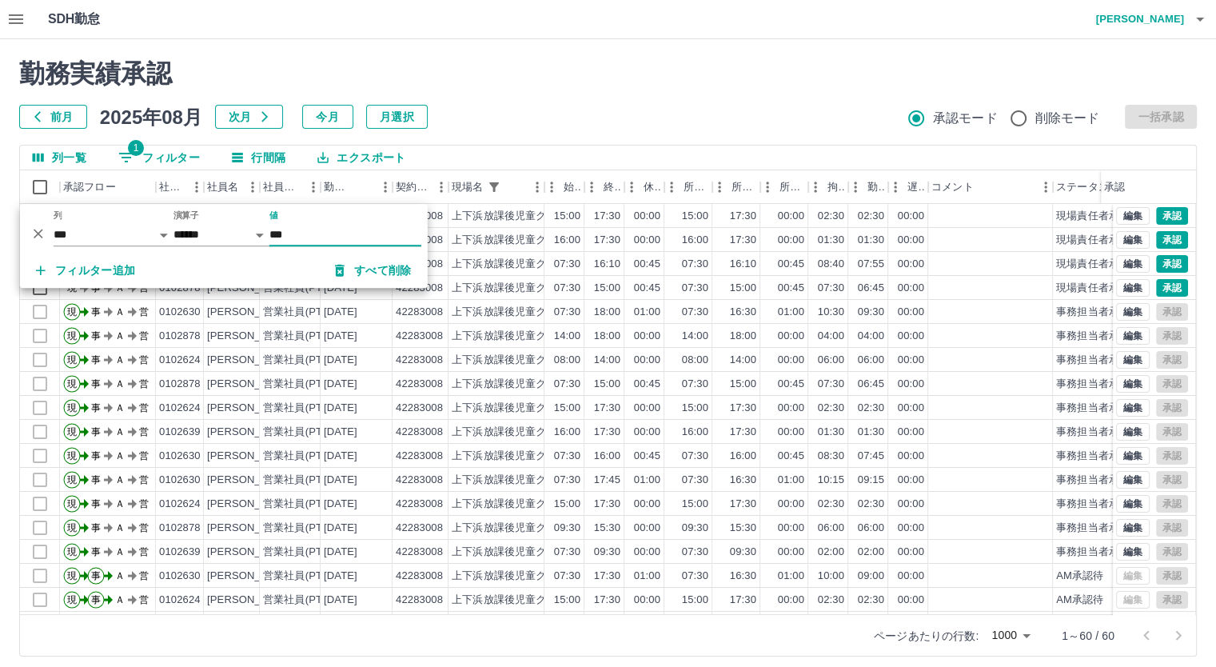
type input "***"
click at [486, 100] on div "勤務実績承認 前月 2025年08月 次月 今月 月選択 承認モード 削除モード 一括承認" at bounding box center [608, 93] width 1178 height 70
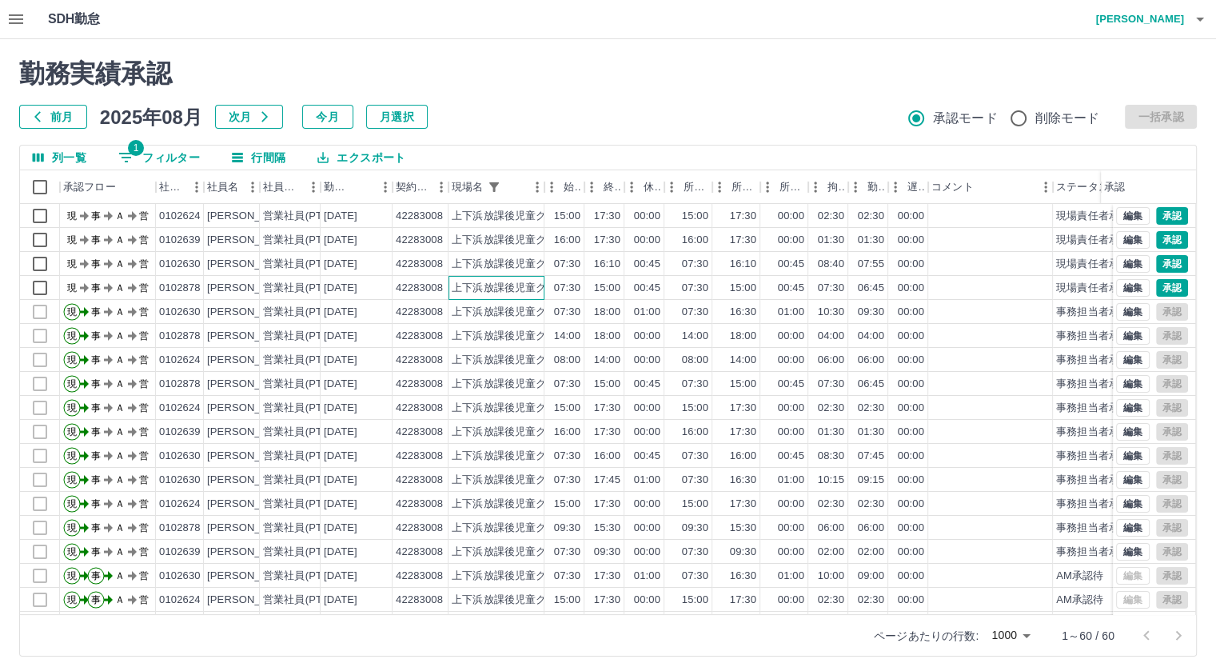
click at [460, 296] on div "上下浜放課後児童クラブ" at bounding box center [496, 288] width 96 height 24
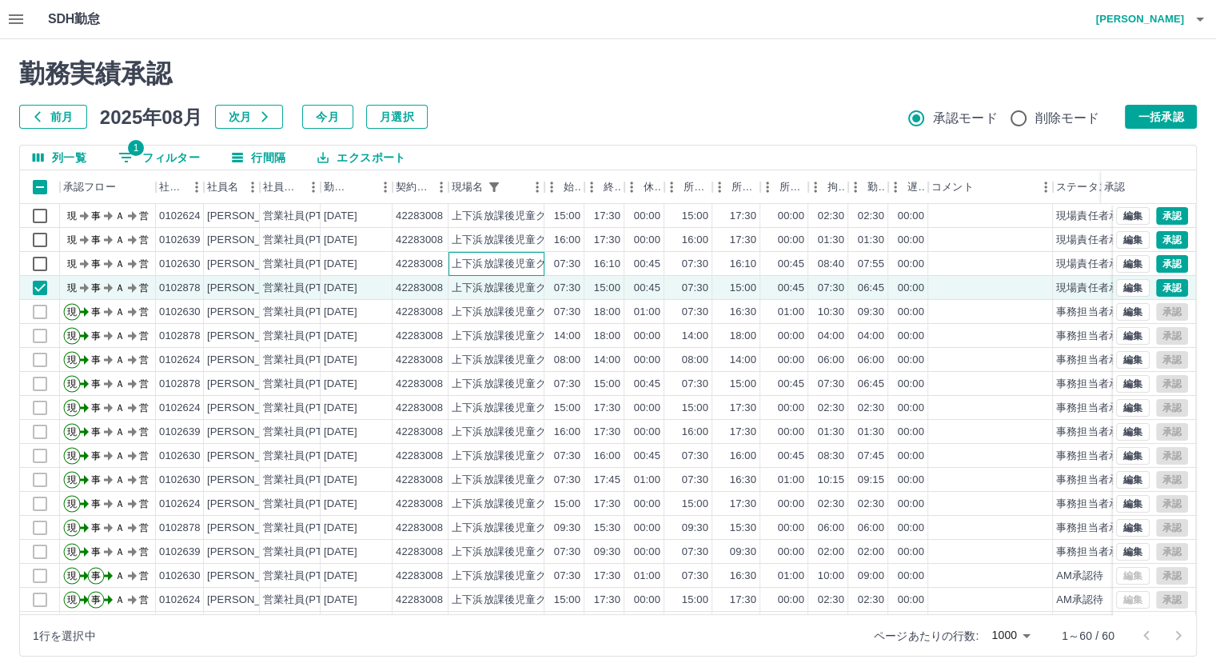
click at [466, 274] on div "上下浜放課後児童クラブ" at bounding box center [496, 264] width 96 height 24
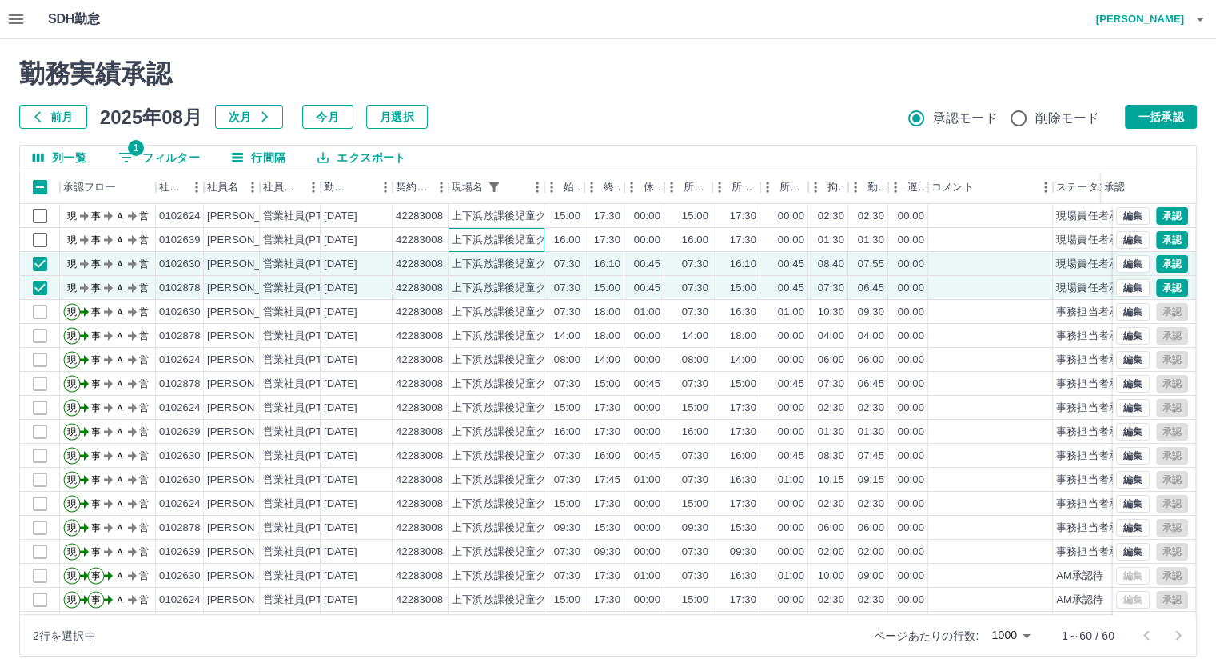
click at [488, 233] on div "上下浜放課後児童クラブ" at bounding box center [510, 240] width 116 height 15
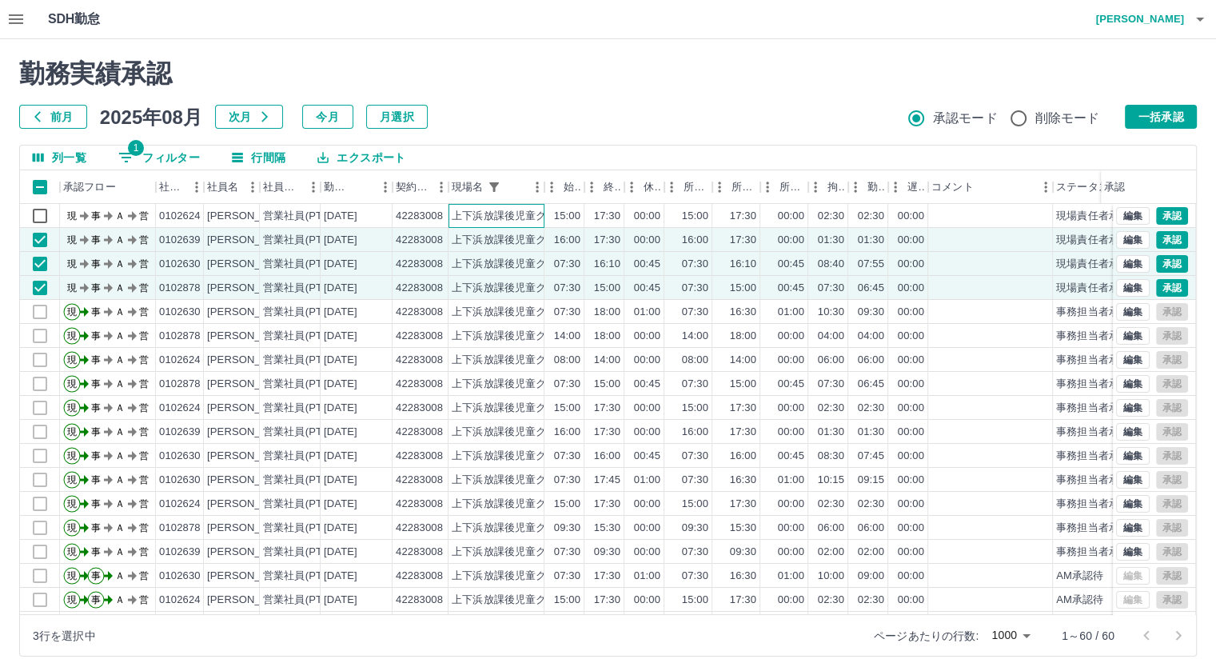
click at [479, 217] on div "上下浜放課後児童クラブ" at bounding box center [510, 216] width 116 height 15
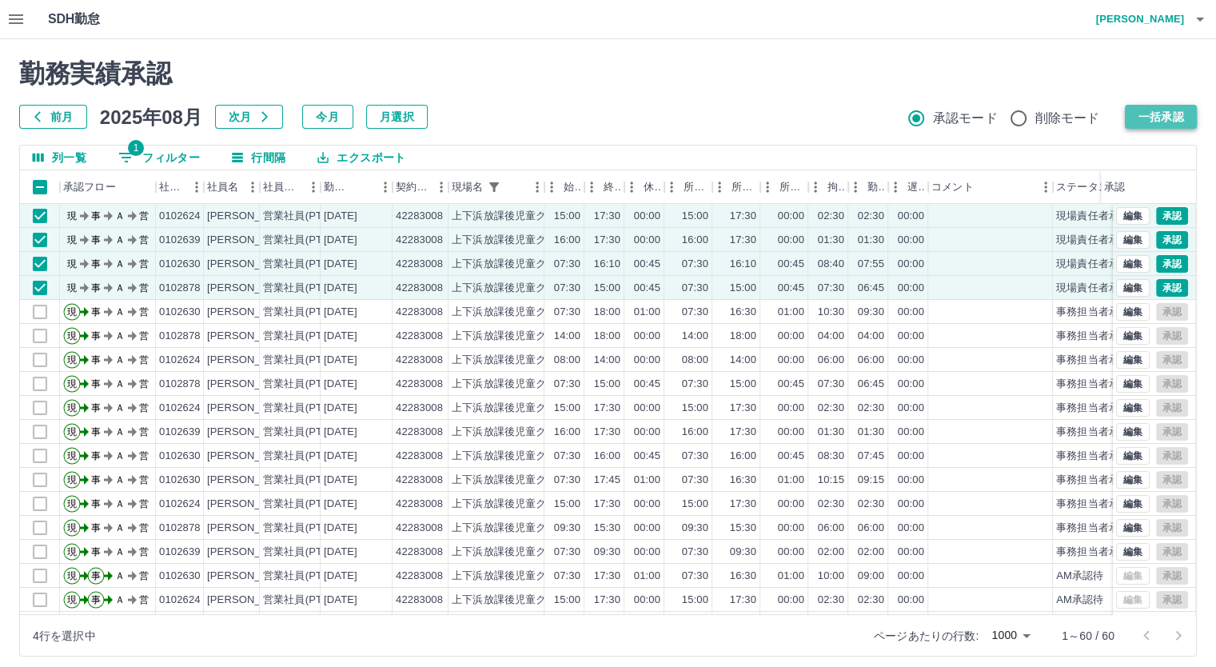
click at [1142, 124] on button "一括承認" at bounding box center [1161, 117] width 72 height 24
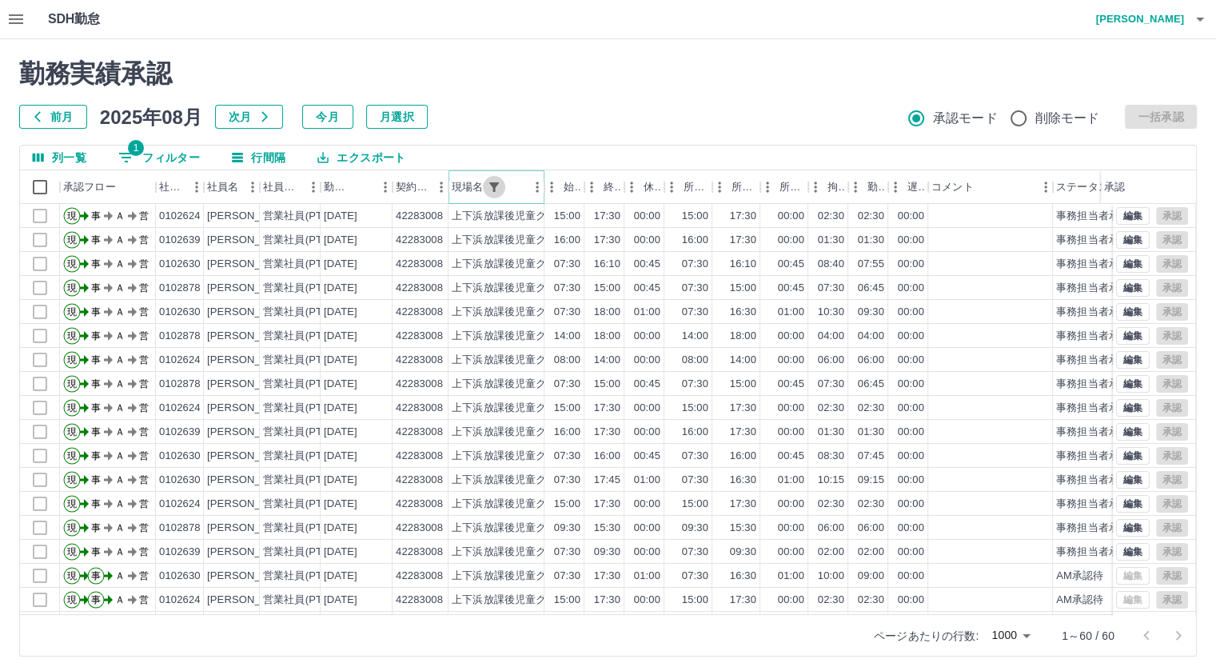
click at [488, 189] on icon "フィルター表示" at bounding box center [494, 187] width 14 height 14
select select "**********"
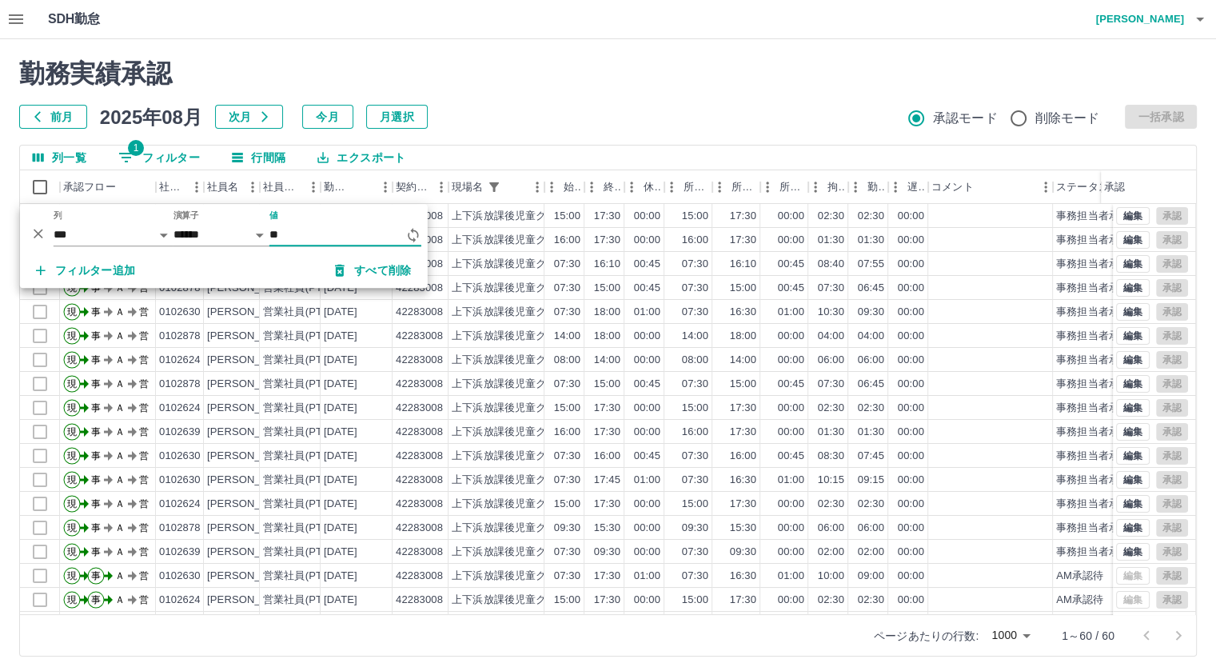
type input "*"
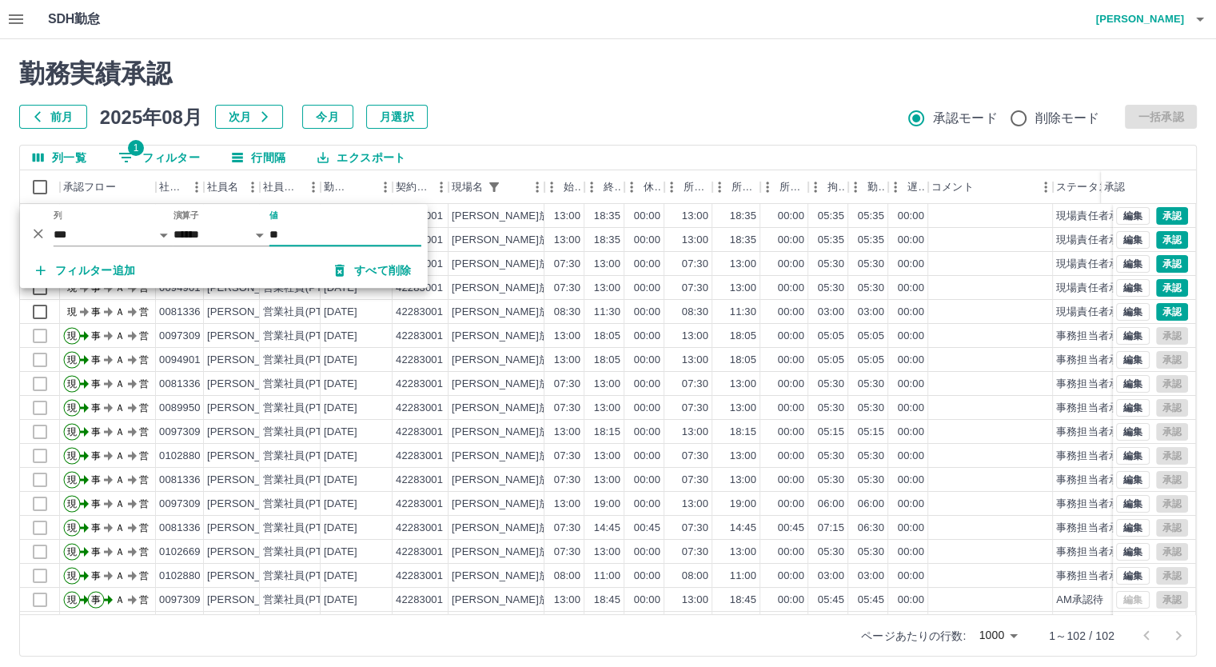
type input "**"
click at [521, 66] on h2 "勤務実績承認" at bounding box center [608, 73] width 1178 height 30
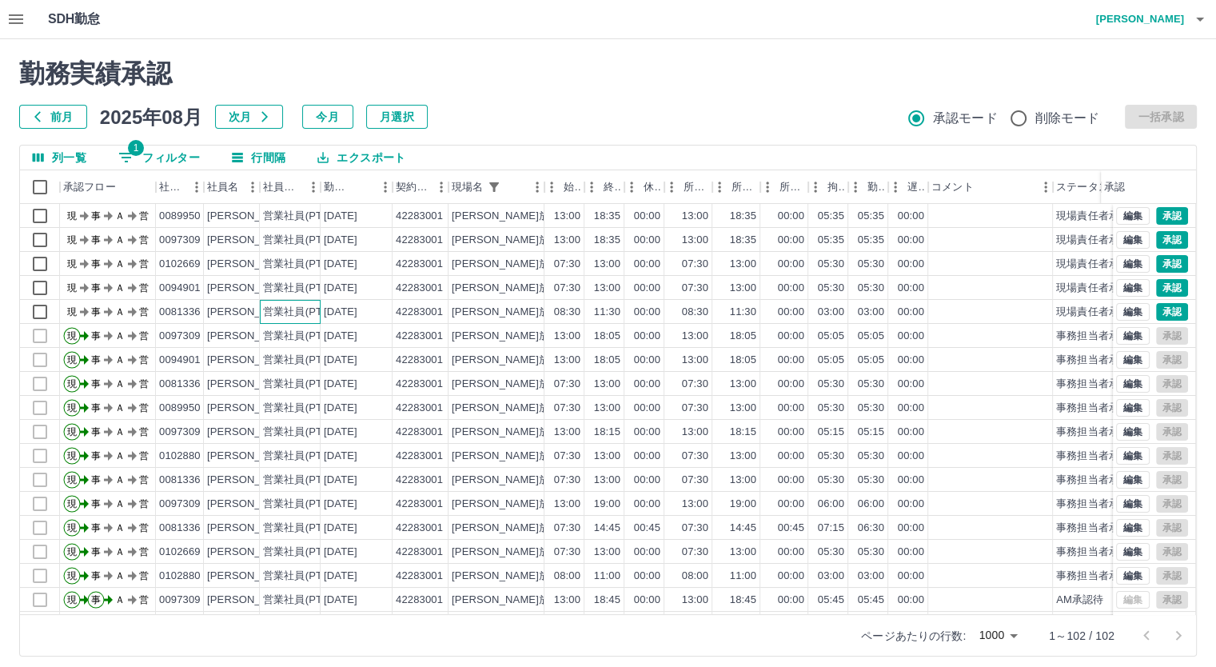
click at [301, 310] on div "営業社員(PT契約)" at bounding box center [305, 312] width 84 height 15
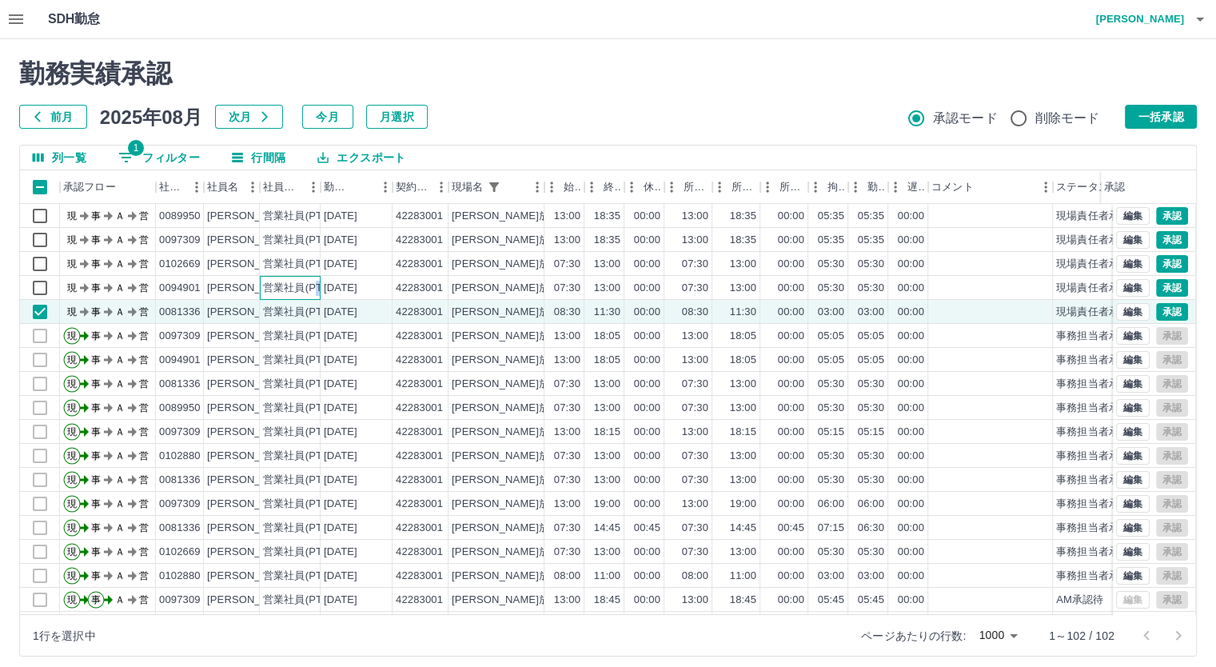
click at [319, 289] on div "営業社員(PT契約)" at bounding box center [305, 288] width 84 height 15
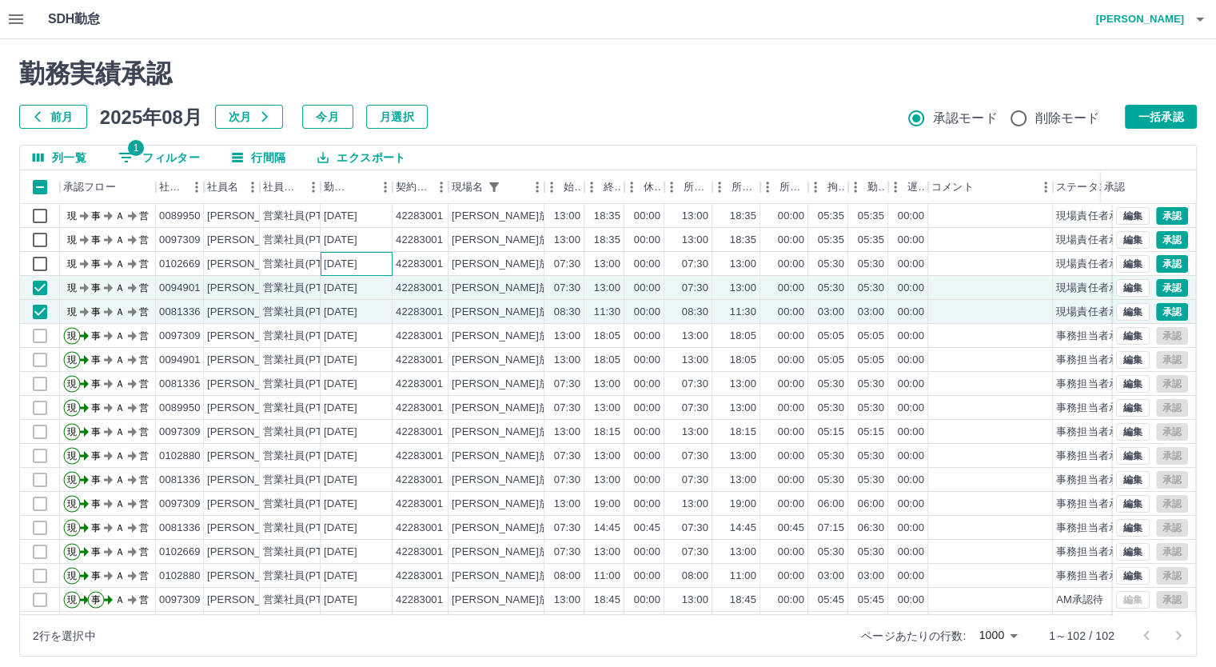
click at [381, 258] on div "[DATE]" at bounding box center [357, 264] width 72 height 24
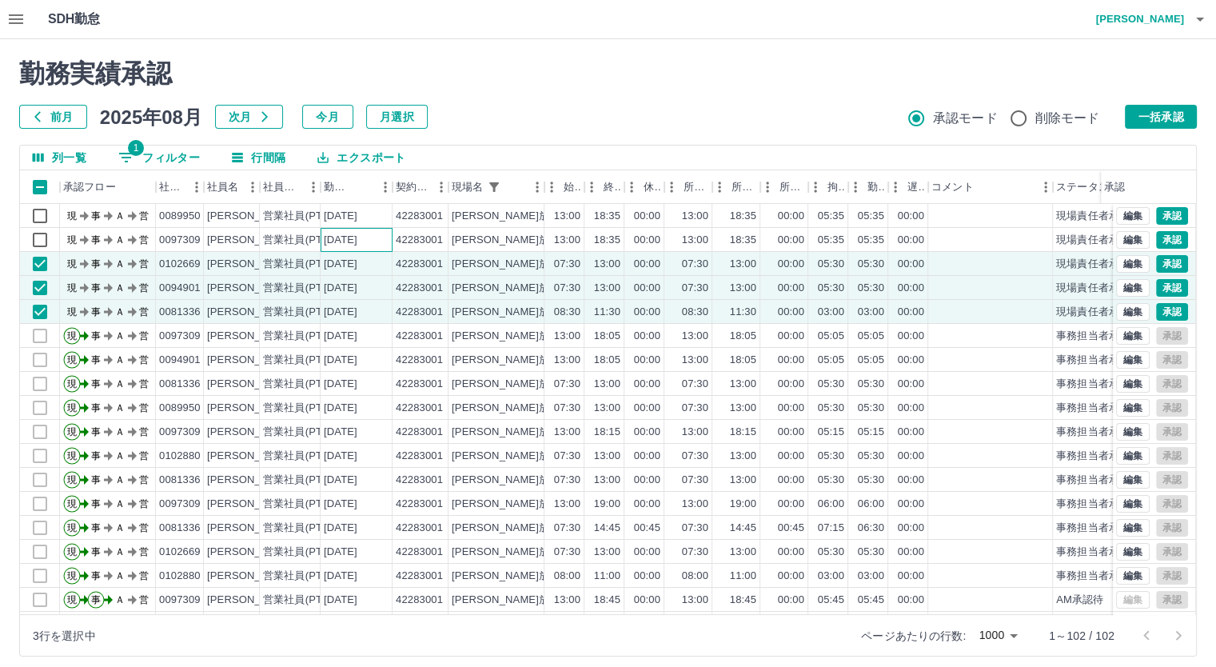
click at [381, 237] on div "[DATE]" at bounding box center [357, 240] width 72 height 24
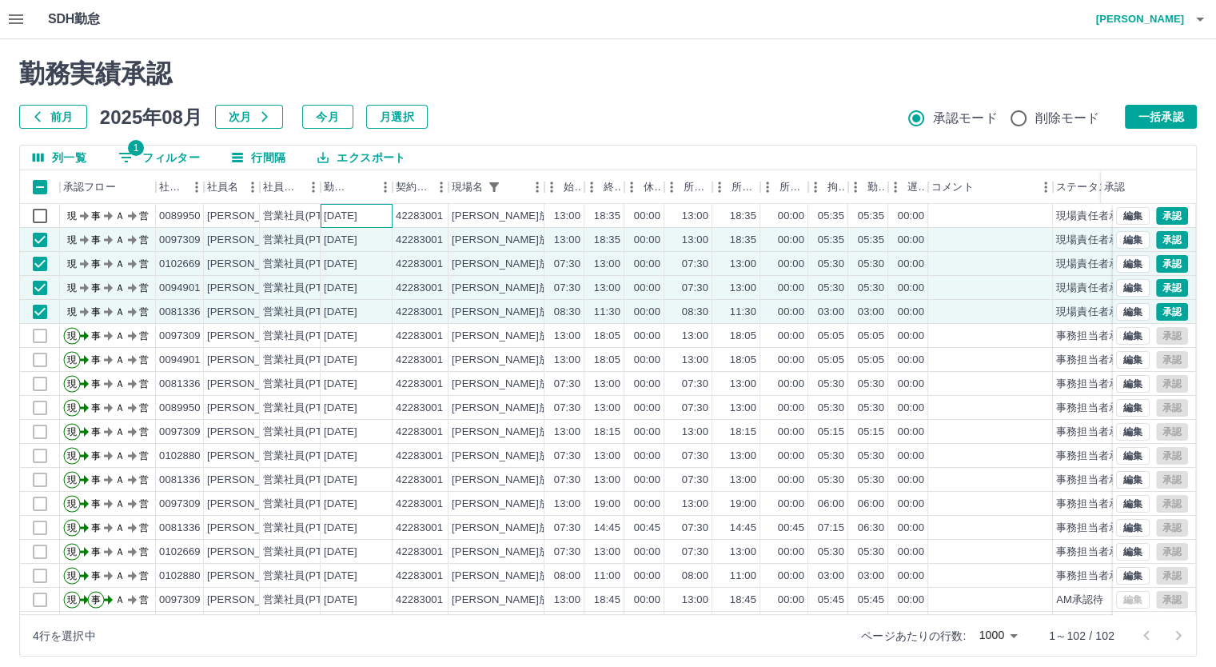
click at [385, 212] on div "[DATE]" at bounding box center [357, 216] width 72 height 24
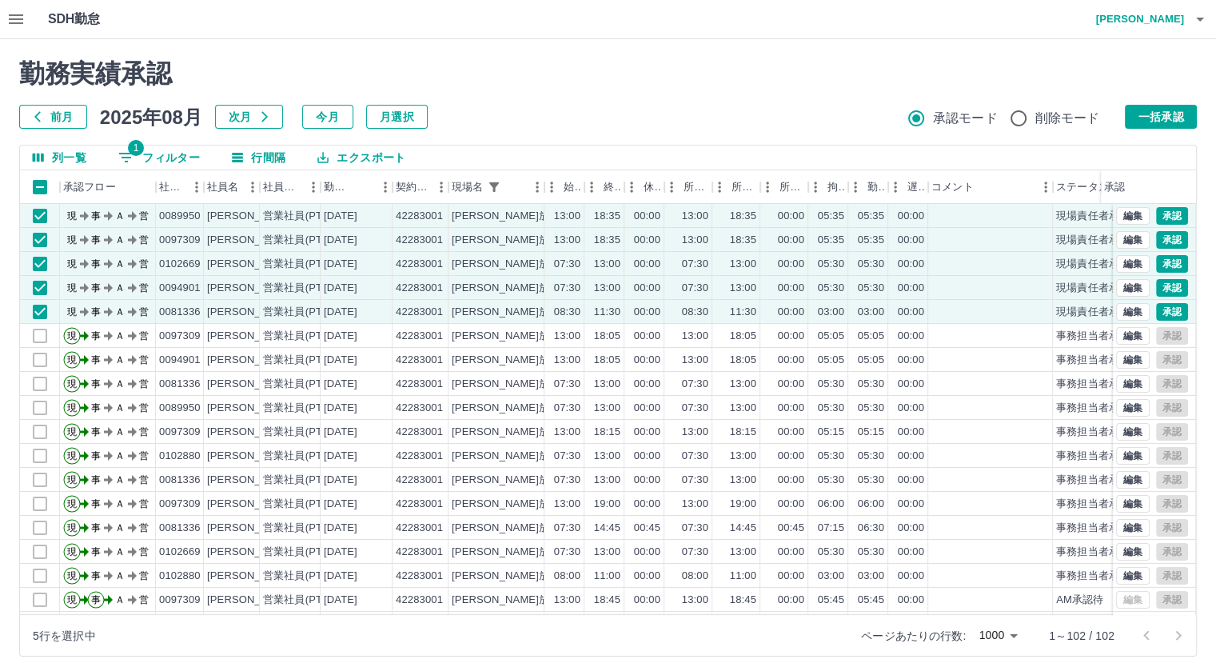
click at [1116, 119] on div "前月 2025年08月 次月 今月 月選択 承認モード 削除モード 一括承認" at bounding box center [608, 117] width 1178 height 24
click at [1157, 120] on button "一括承認" at bounding box center [1161, 117] width 72 height 24
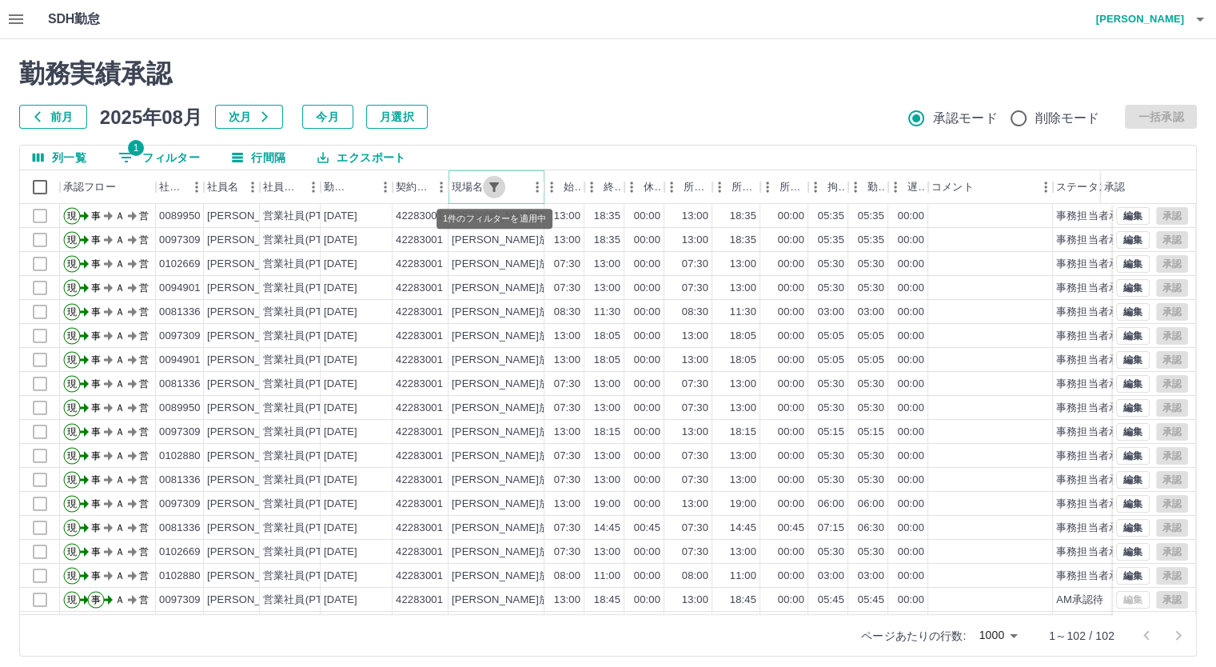
click at [496, 183] on icon "フィルター表示" at bounding box center [494, 187] width 10 height 10
select select "**********"
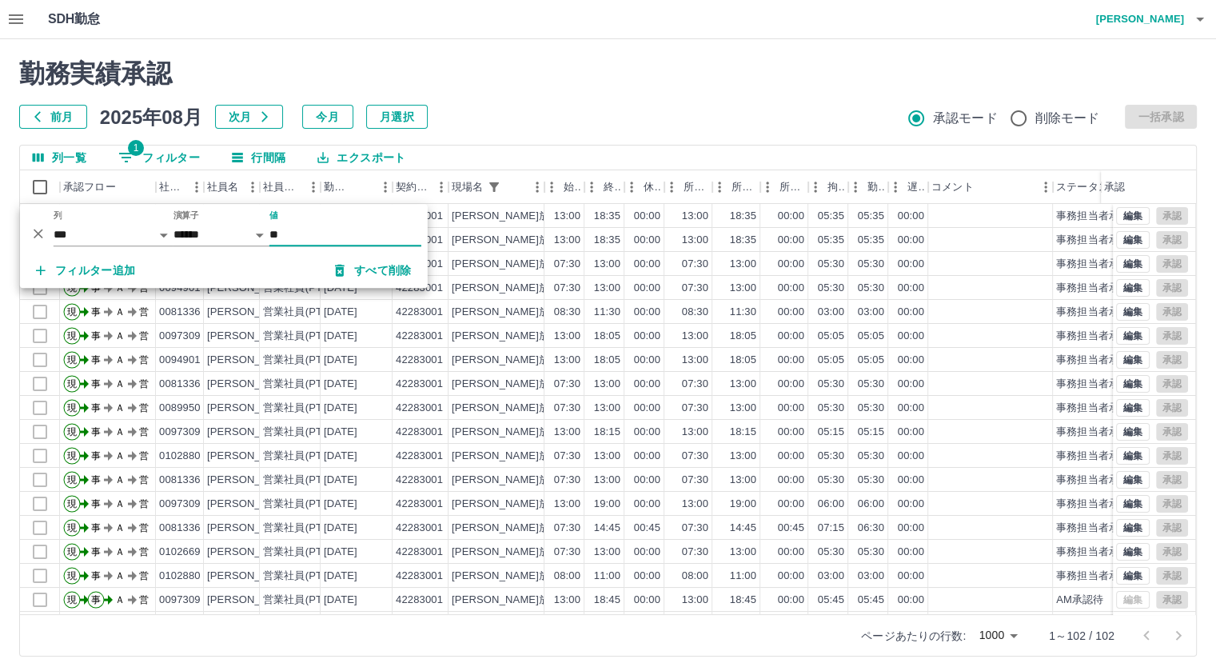
type input "*"
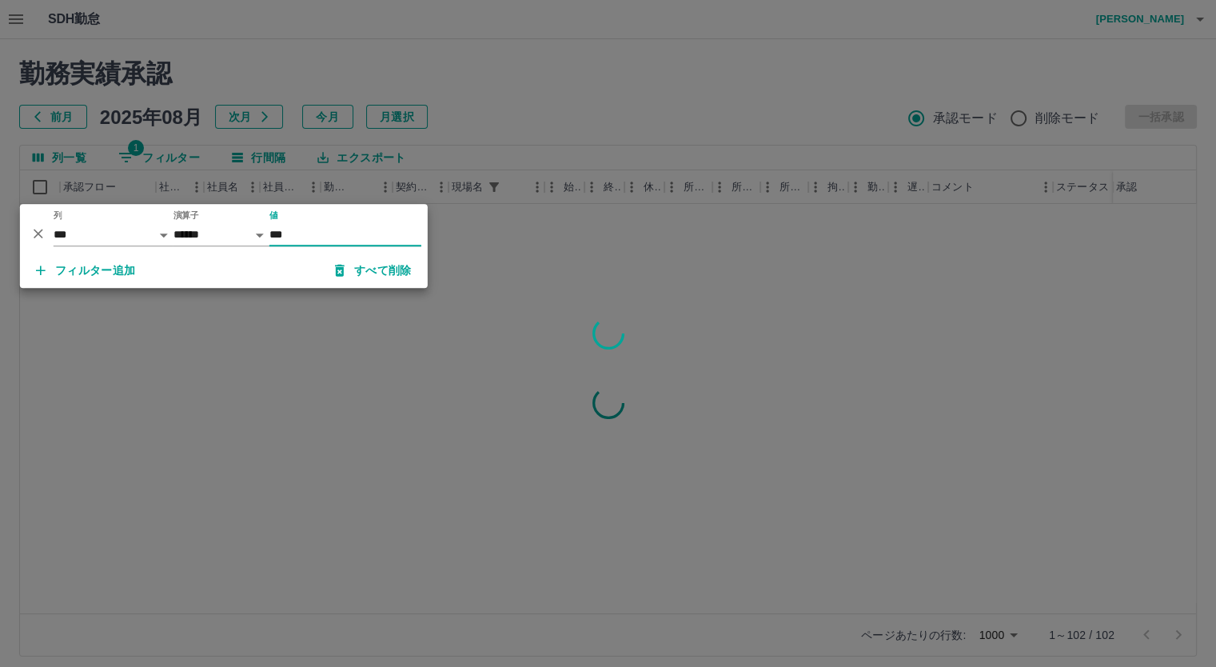
type input "***"
click at [483, 52] on div at bounding box center [608, 333] width 1216 height 667
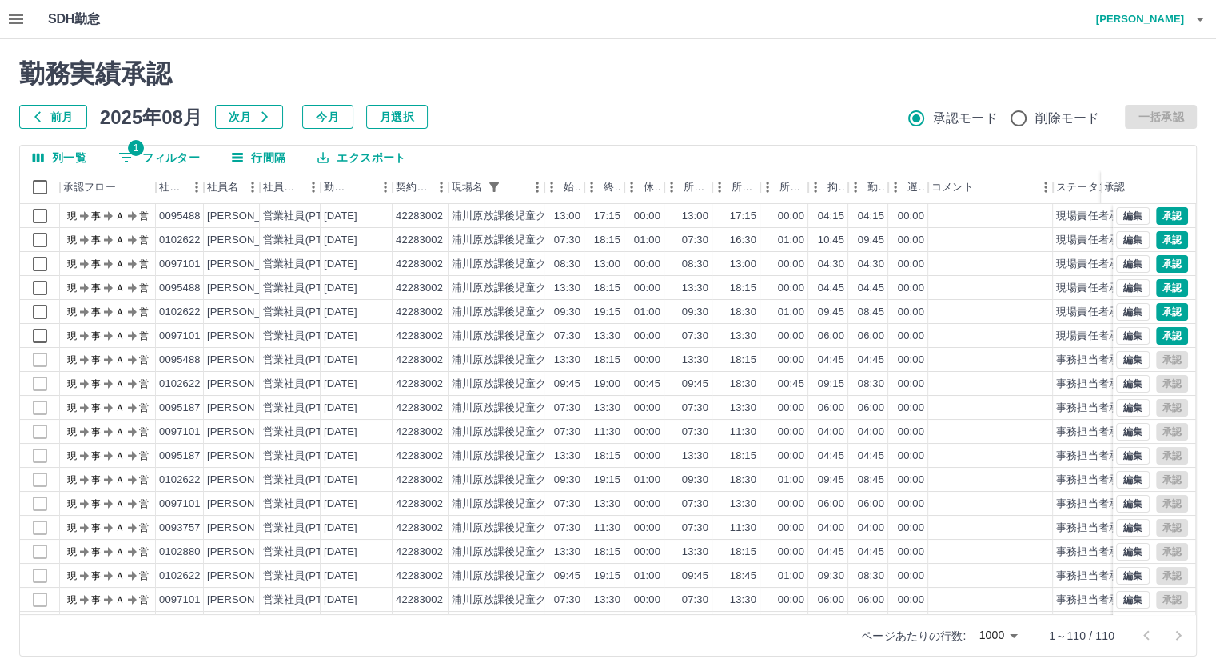
click at [509, 82] on h2 "勤務実績承認" at bounding box center [608, 73] width 1178 height 30
click at [394, 337] on div "42283002" at bounding box center [421, 336] width 56 height 24
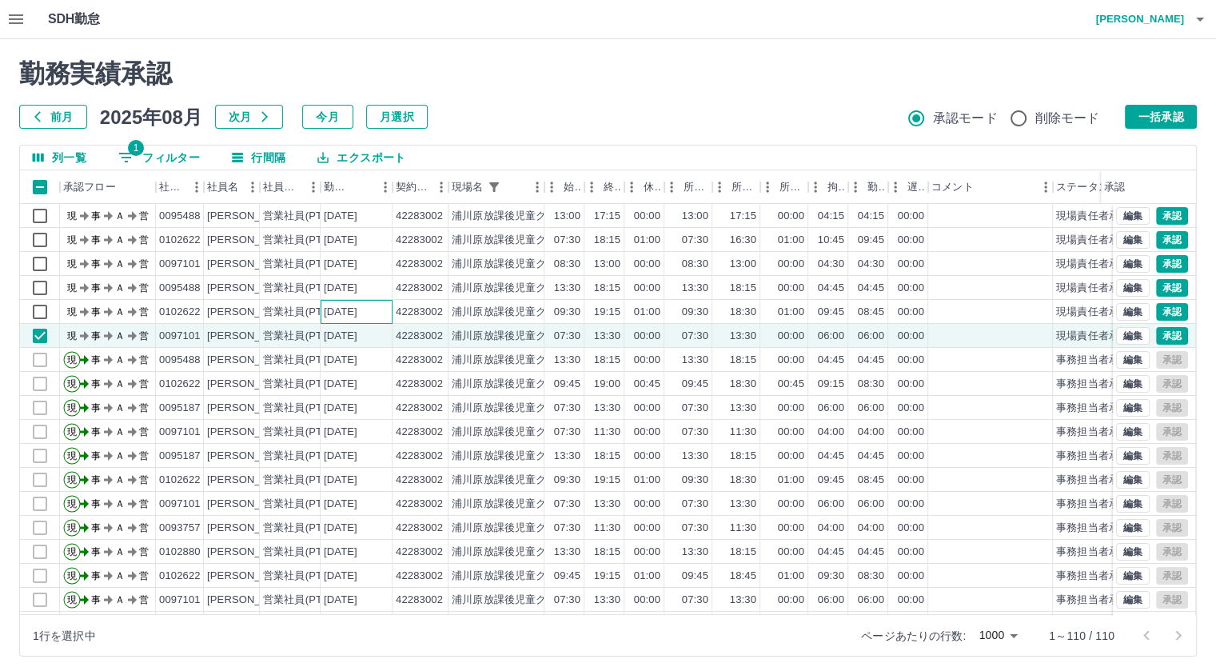
click at [325, 319] on div "[DATE]" at bounding box center [357, 312] width 72 height 24
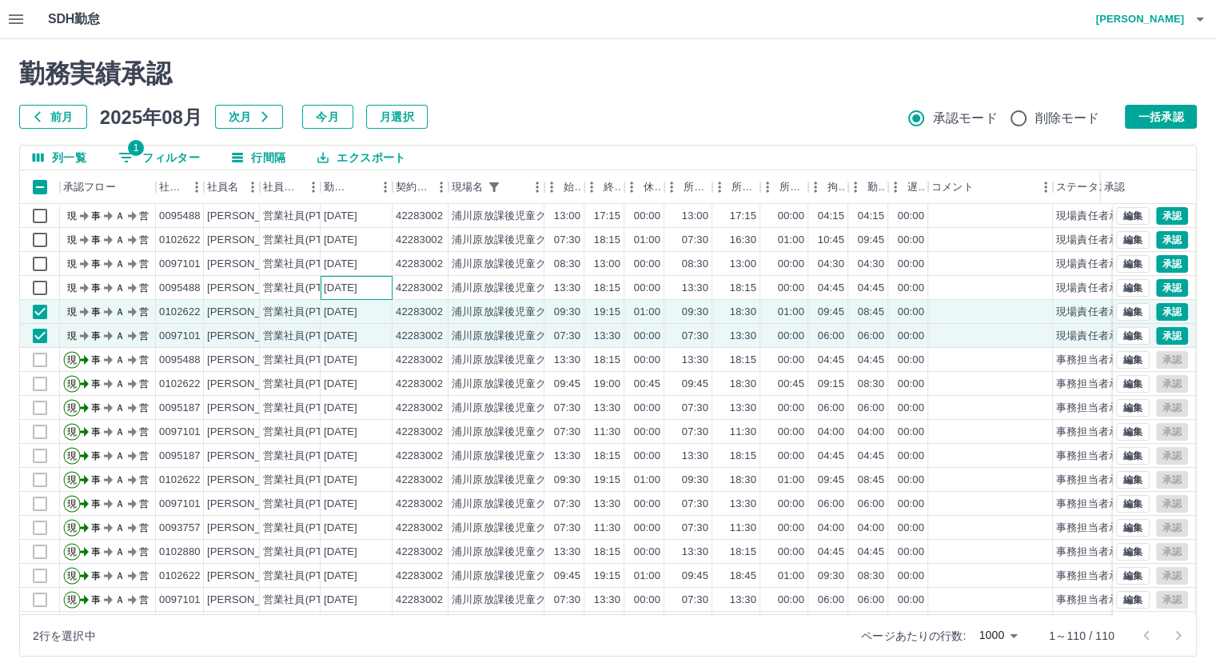
click at [321, 292] on div "[DATE]" at bounding box center [357, 288] width 72 height 24
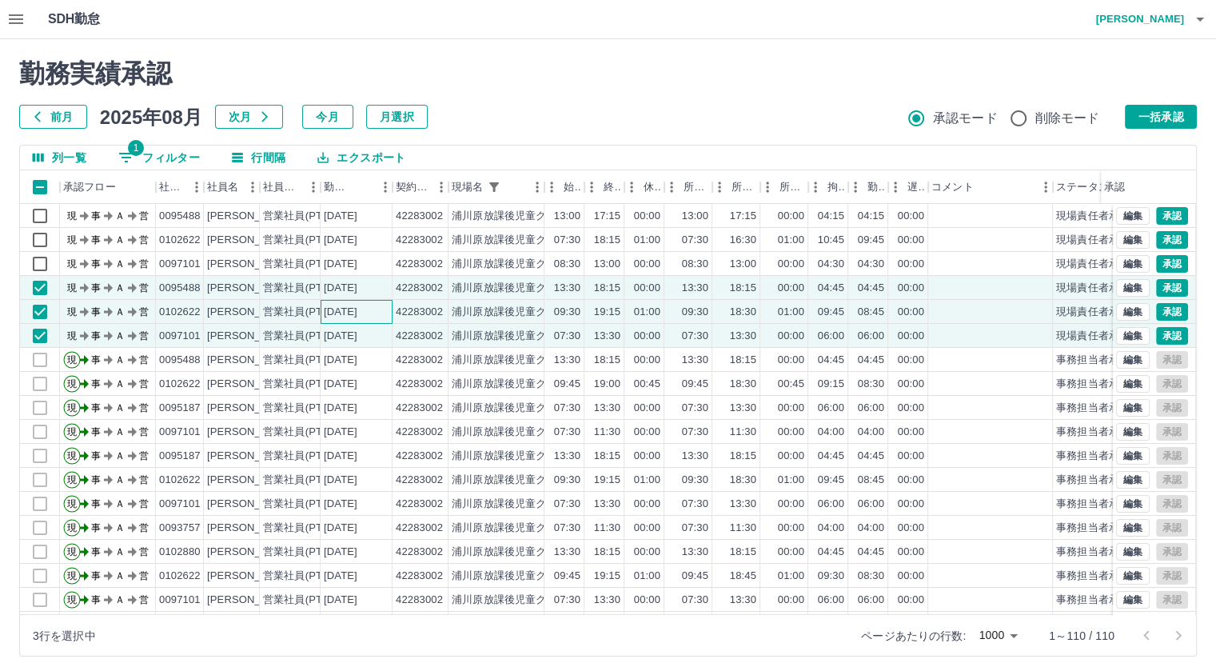
click at [353, 300] on div "[DATE]" at bounding box center [357, 312] width 72 height 24
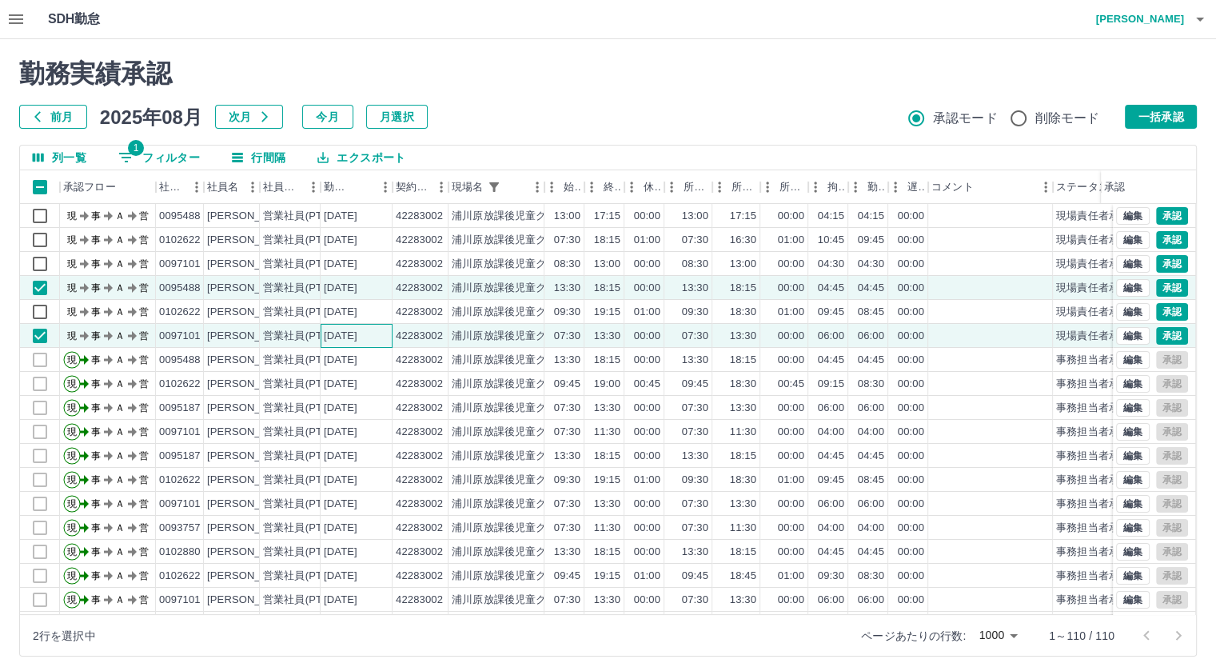
click at [357, 333] on div "[DATE]" at bounding box center [341, 336] width 34 height 15
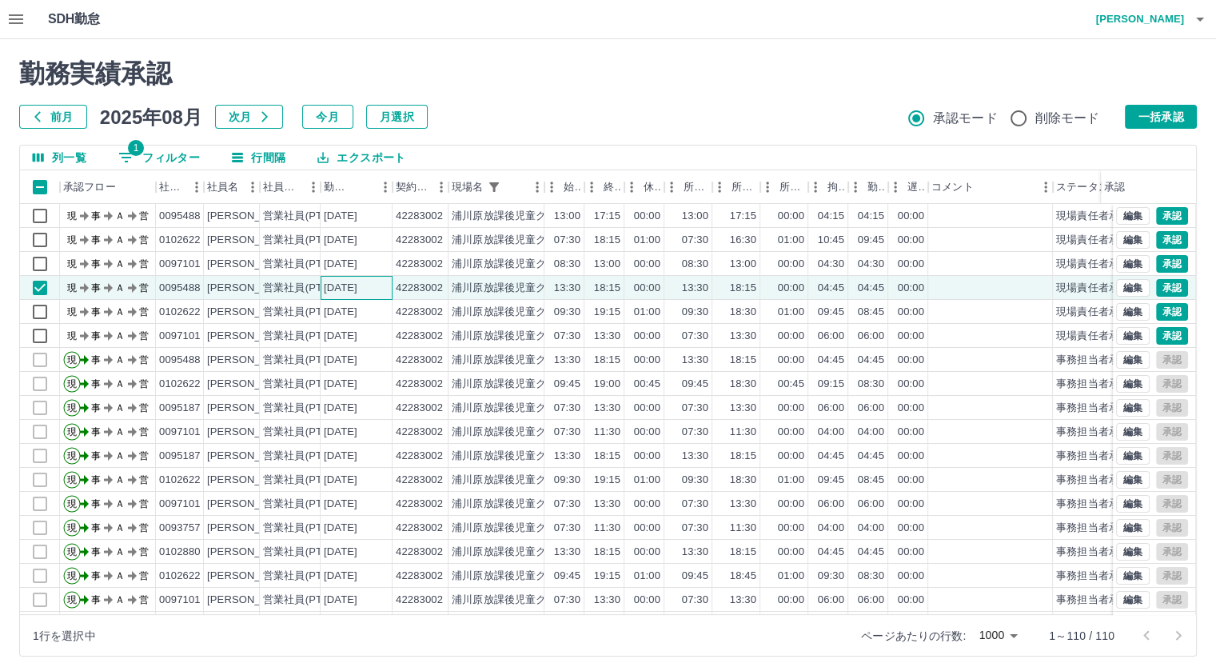
click at [381, 278] on div "[DATE]" at bounding box center [357, 288] width 72 height 24
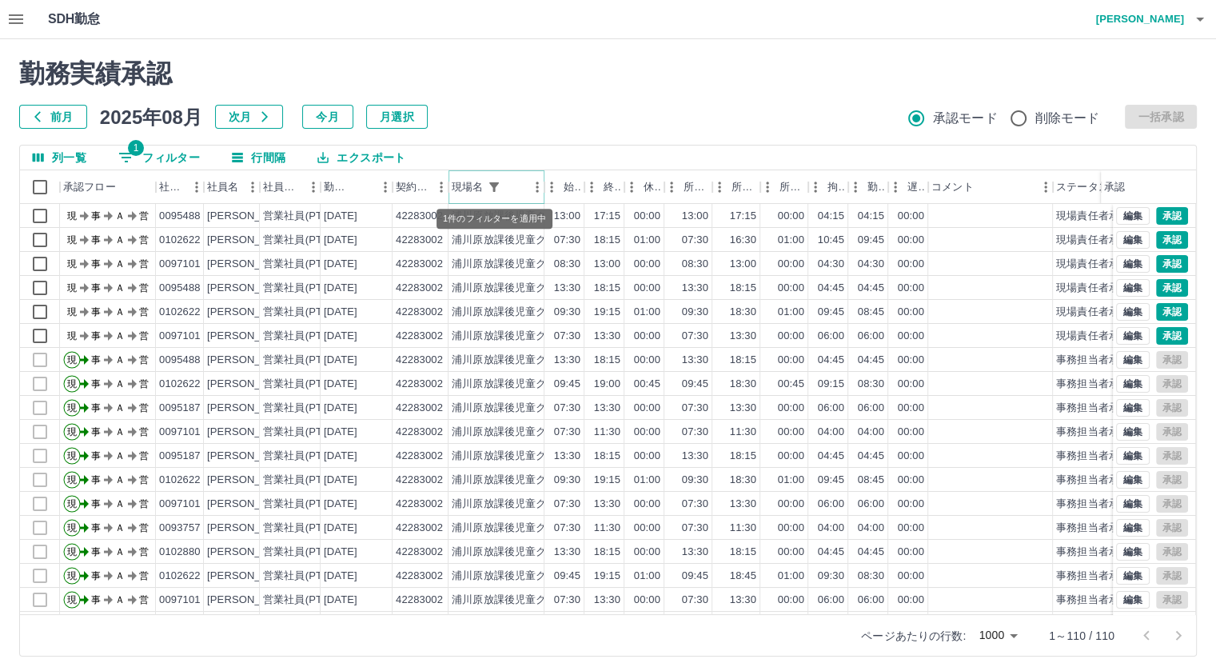
click at [488, 189] on icon "フィルター表示" at bounding box center [494, 187] width 14 height 14
select select "**********"
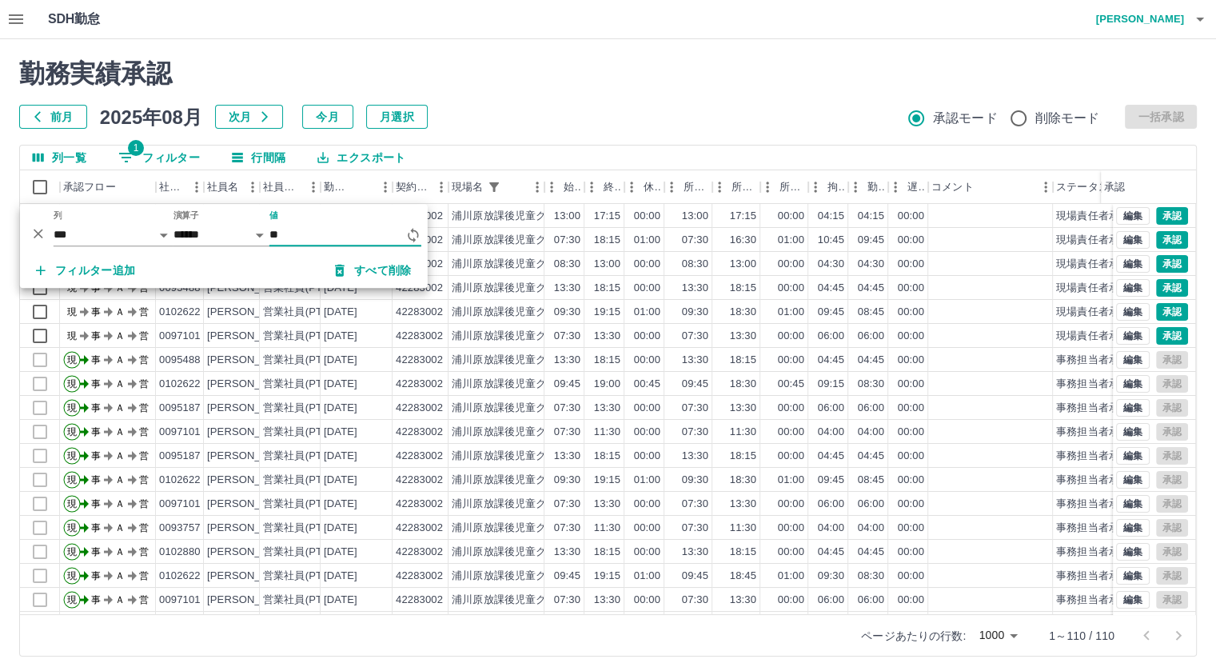
type input "*"
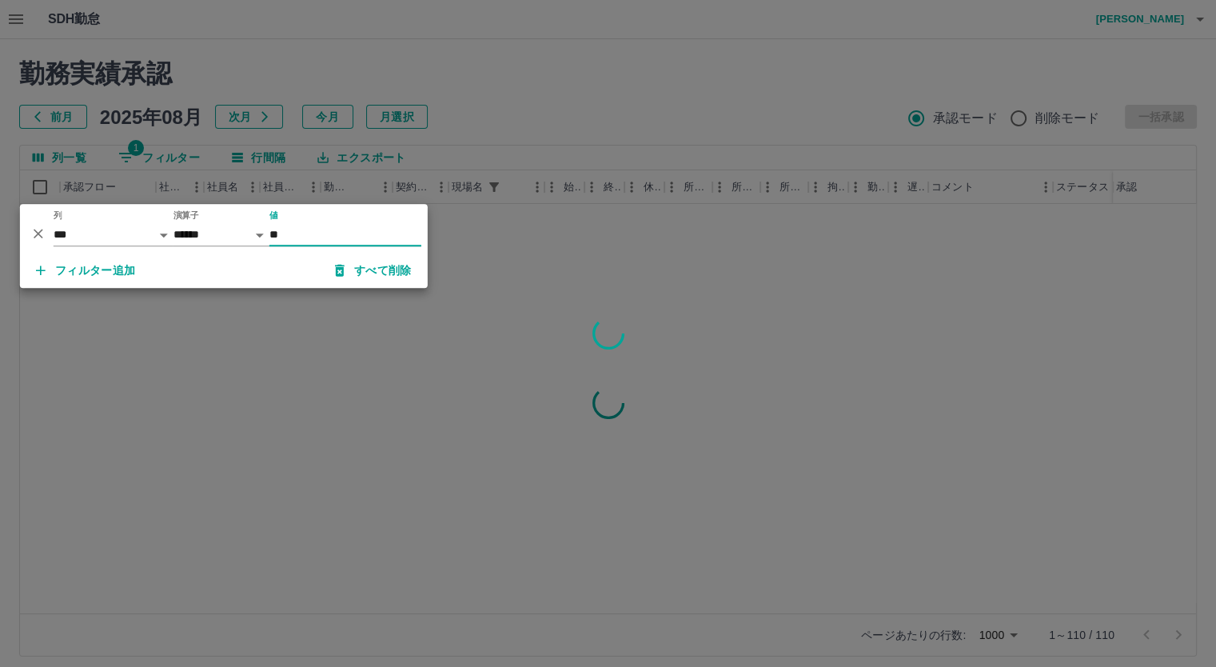
type input "**"
click at [545, 65] on div at bounding box center [608, 333] width 1216 height 667
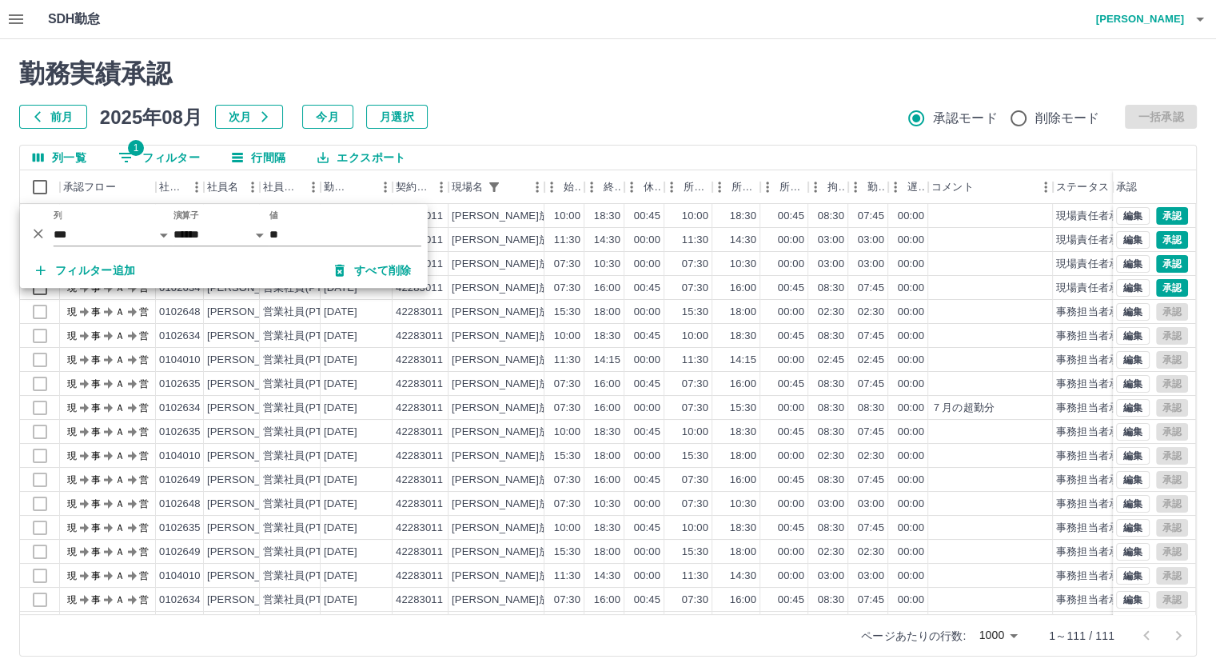
click at [545, 66] on div at bounding box center [608, 333] width 1216 height 667
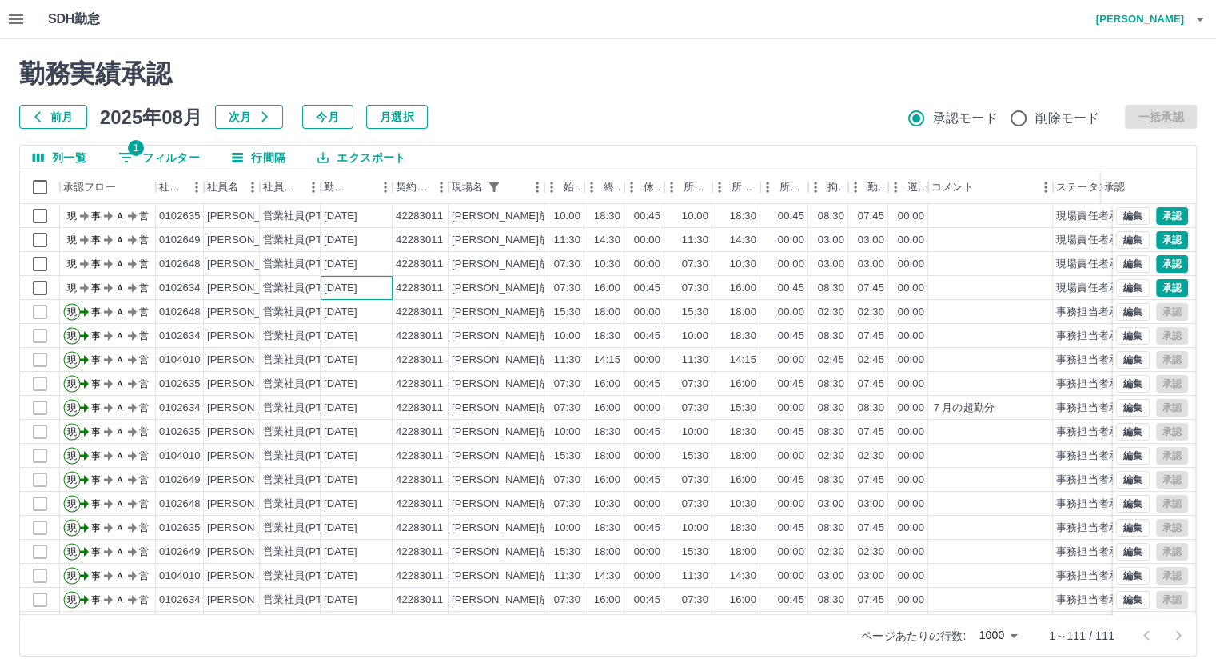
click at [325, 291] on div "[DATE]" at bounding box center [341, 288] width 34 height 15
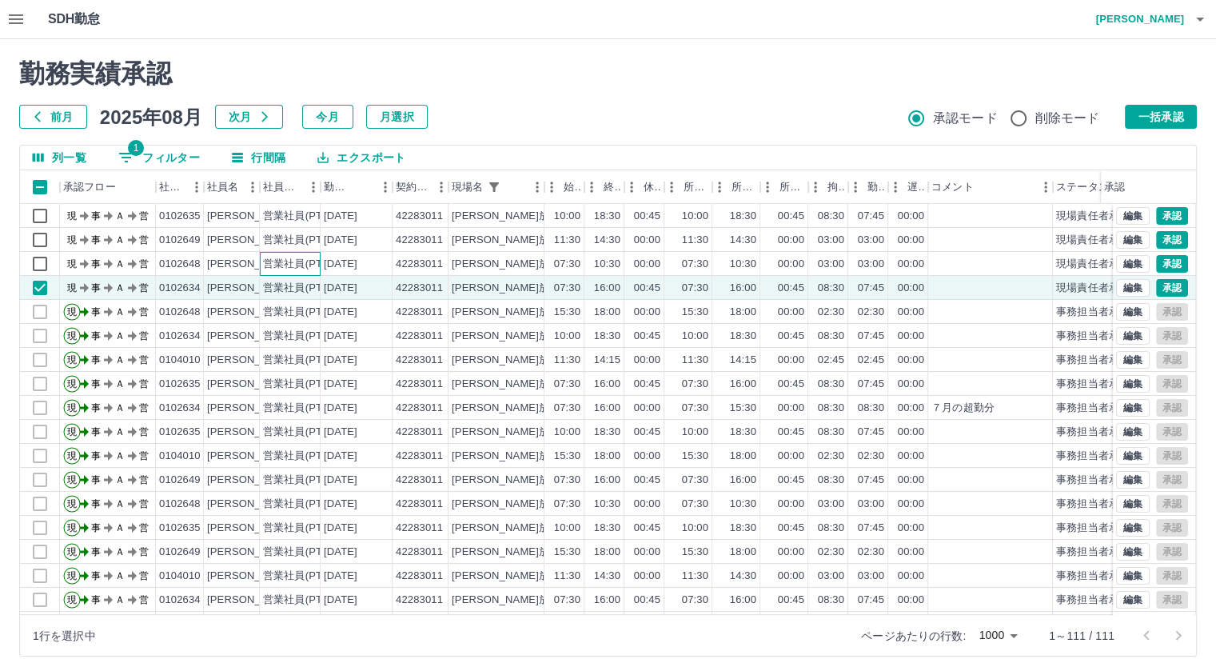
click at [303, 269] on div "営業社員(PT契約)" at bounding box center [305, 264] width 84 height 15
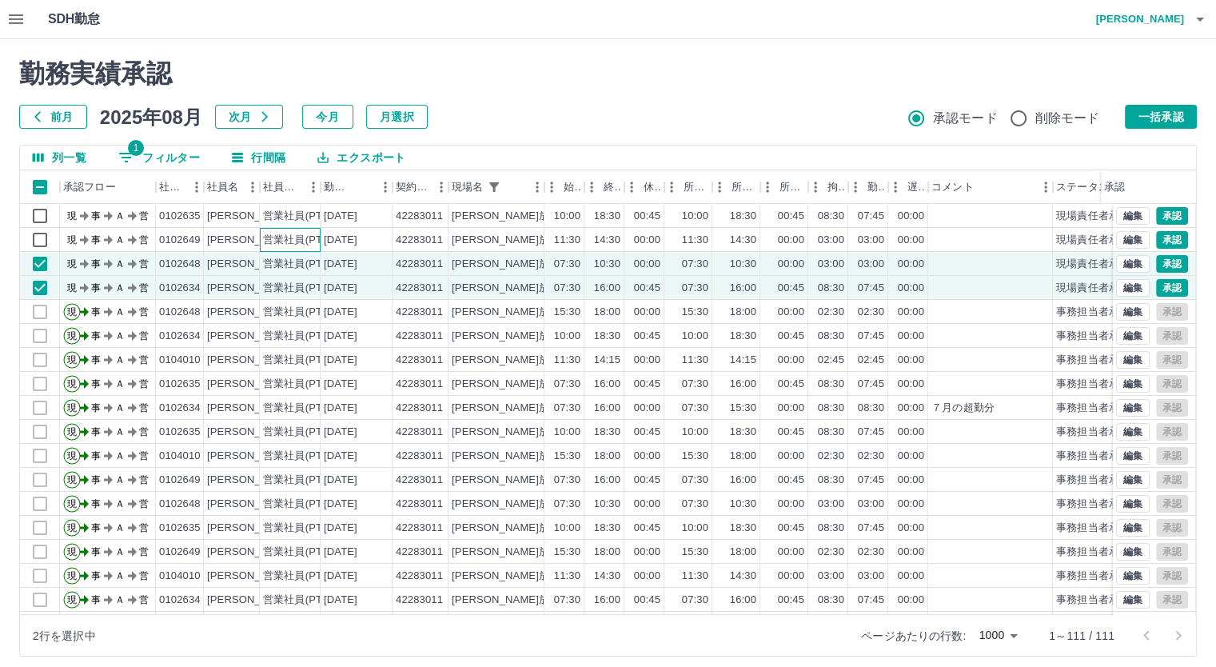
click at [299, 242] on div "営業社員(PT契約)" at bounding box center [305, 240] width 84 height 15
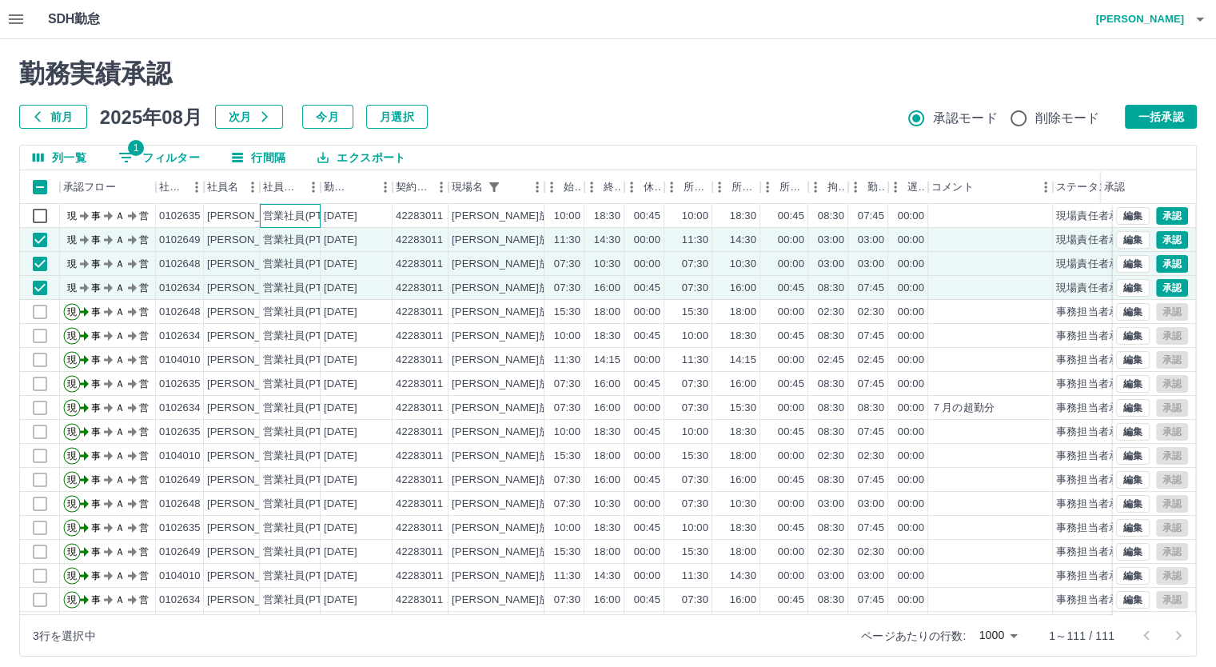
click at [317, 214] on div "営業社員(PT契約)" at bounding box center [305, 216] width 84 height 15
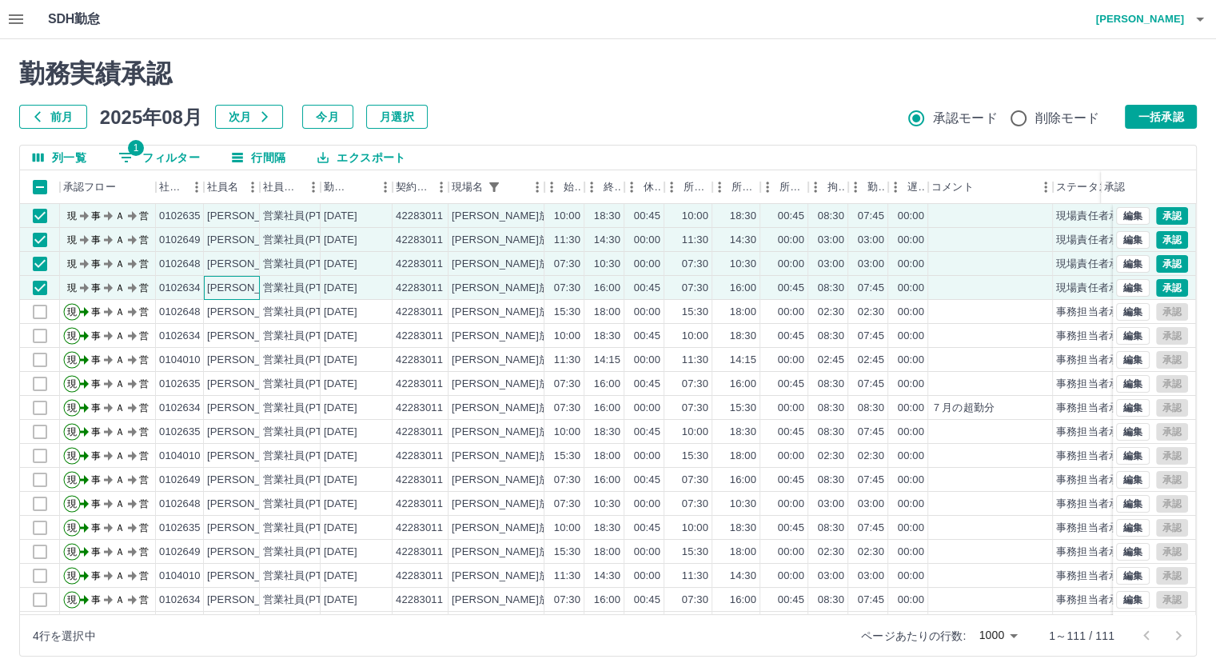
click at [233, 285] on div "[PERSON_NAME]" at bounding box center [250, 288] width 87 height 15
click at [230, 266] on div "[PERSON_NAME]" at bounding box center [250, 264] width 87 height 15
click at [237, 238] on div "[PERSON_NAME]" at bounding box center [250, 240] width 87 height 15
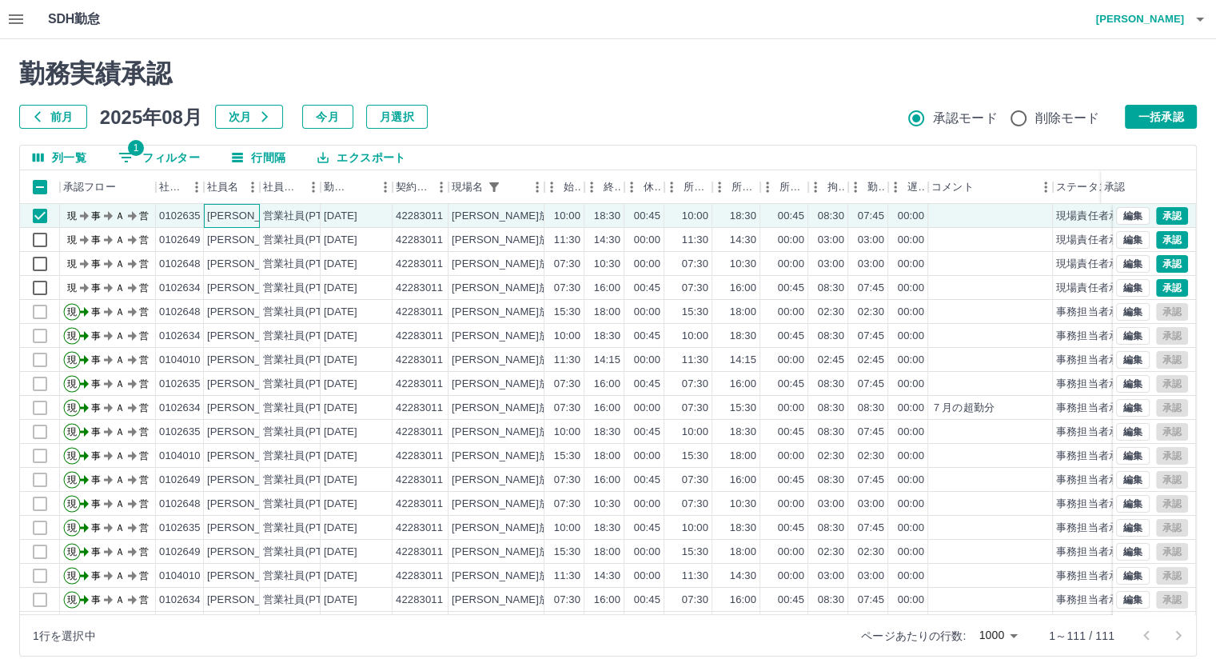
click at [241, 222] on div "[PERSON_NAME]" at bounding box center [250, 216] width 87 height 15
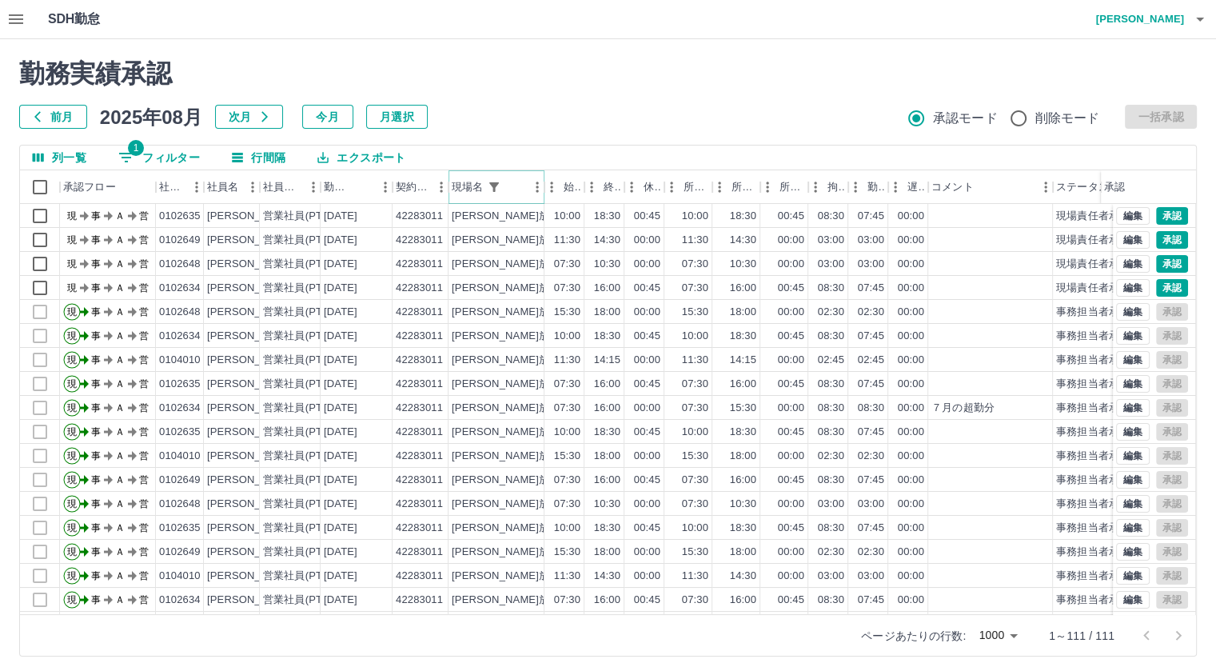
click at [503, 192] on button "フィルター表示" at bounding box center [494, 187] width 22 height 22
select select "**********"
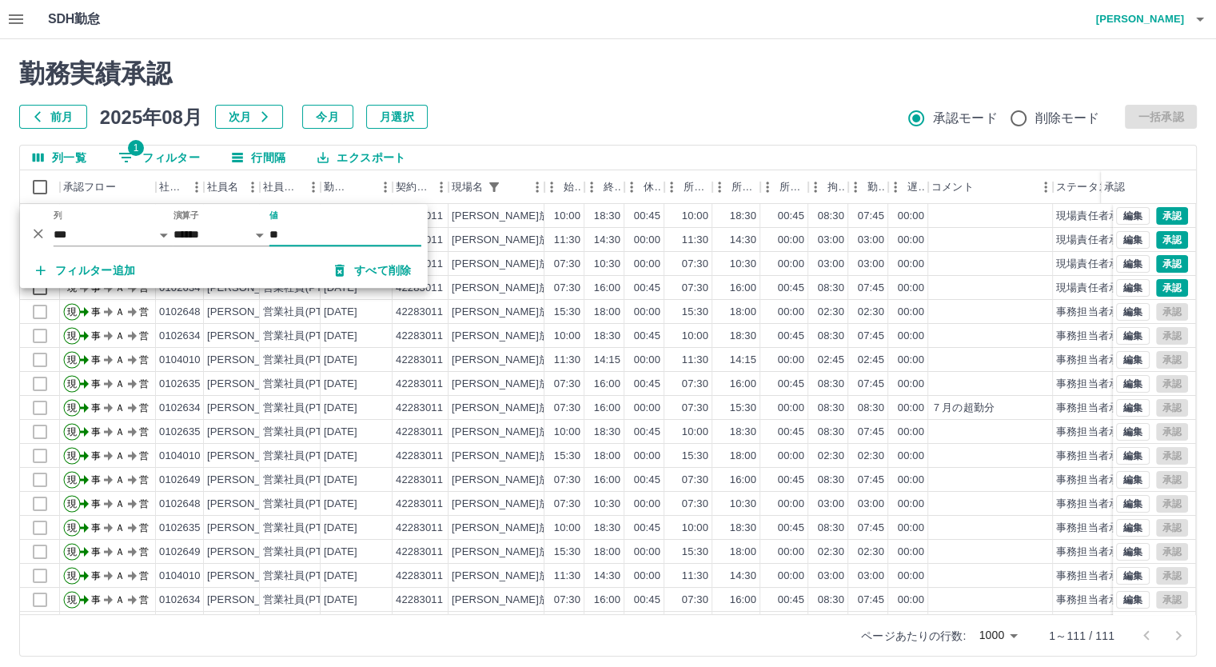
type input "*"
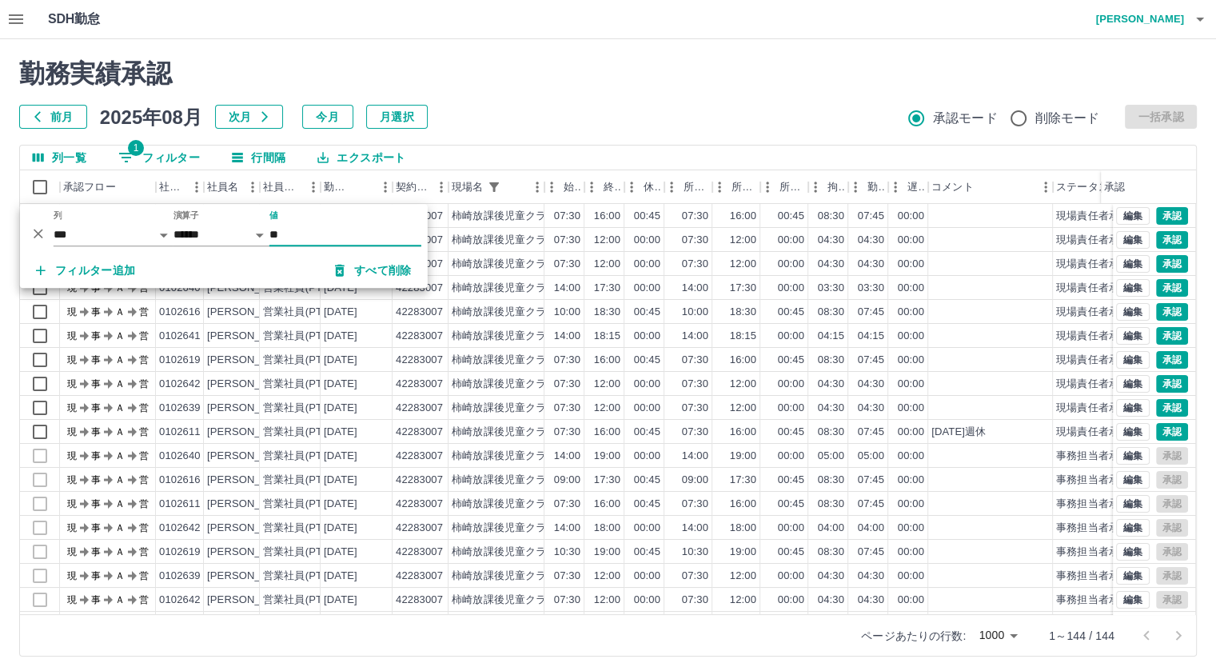
type input "**"
click at [531, 77] on div "勤務実績承認" at bounding box center [608, 73] width 1178 height 30
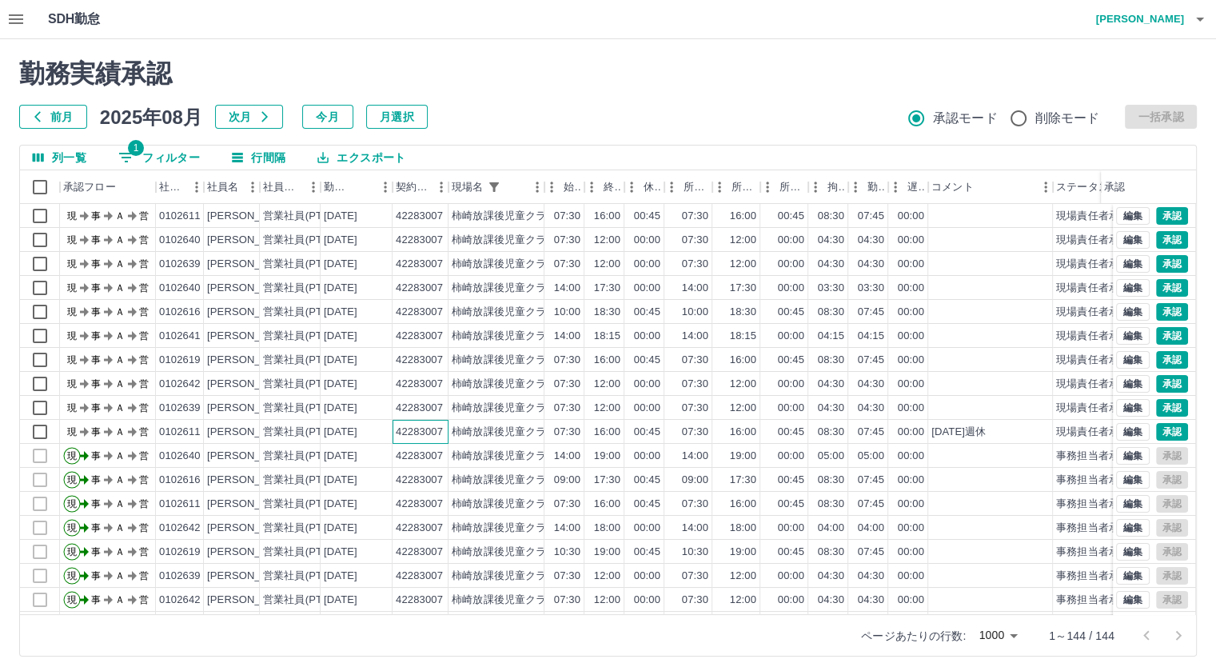
click at [427, 429] on div "42283007" at bounding box center [419, 432] width 47 height 15
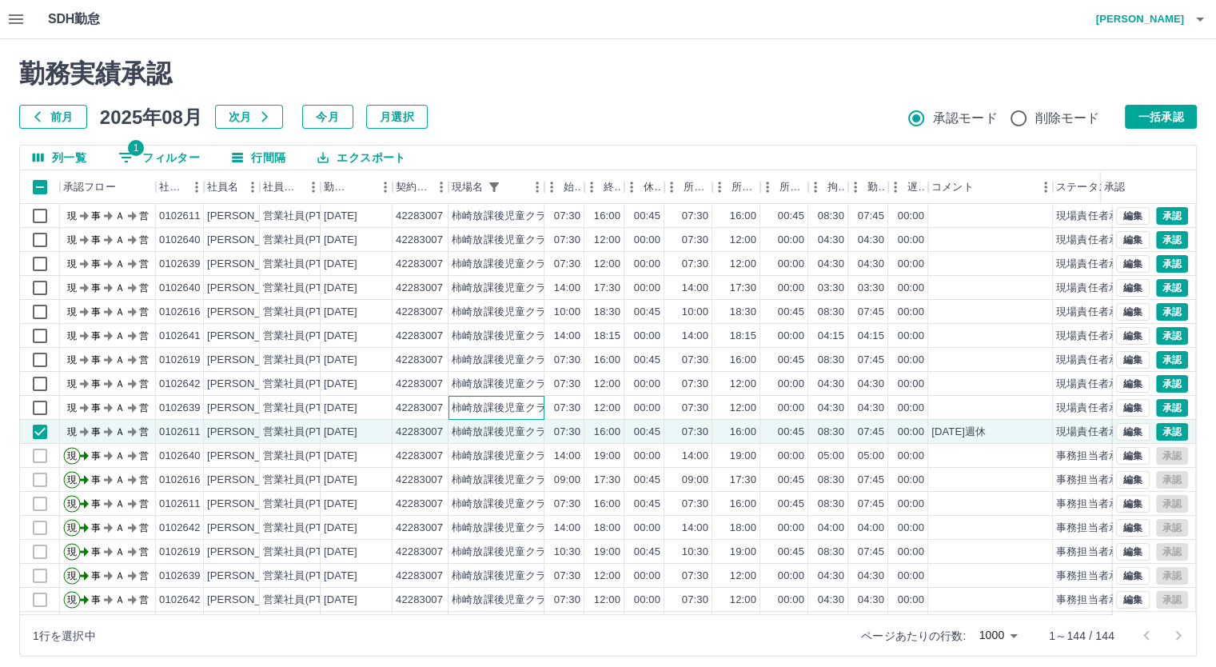
click at [450, 409] on div "柿崎放課後児童クラブ" at bounding box center [496, 408] width 96 height 24
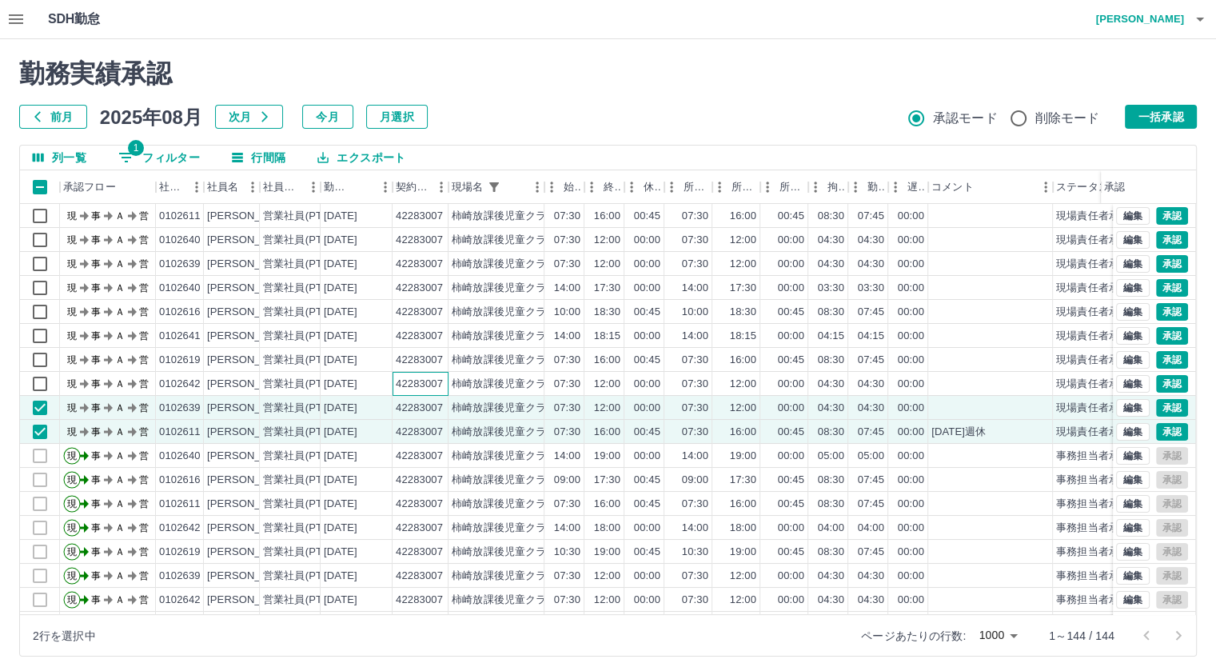
click at [446, 379] on div "42283007" at bounding box center [421, 384] width 56 height 24
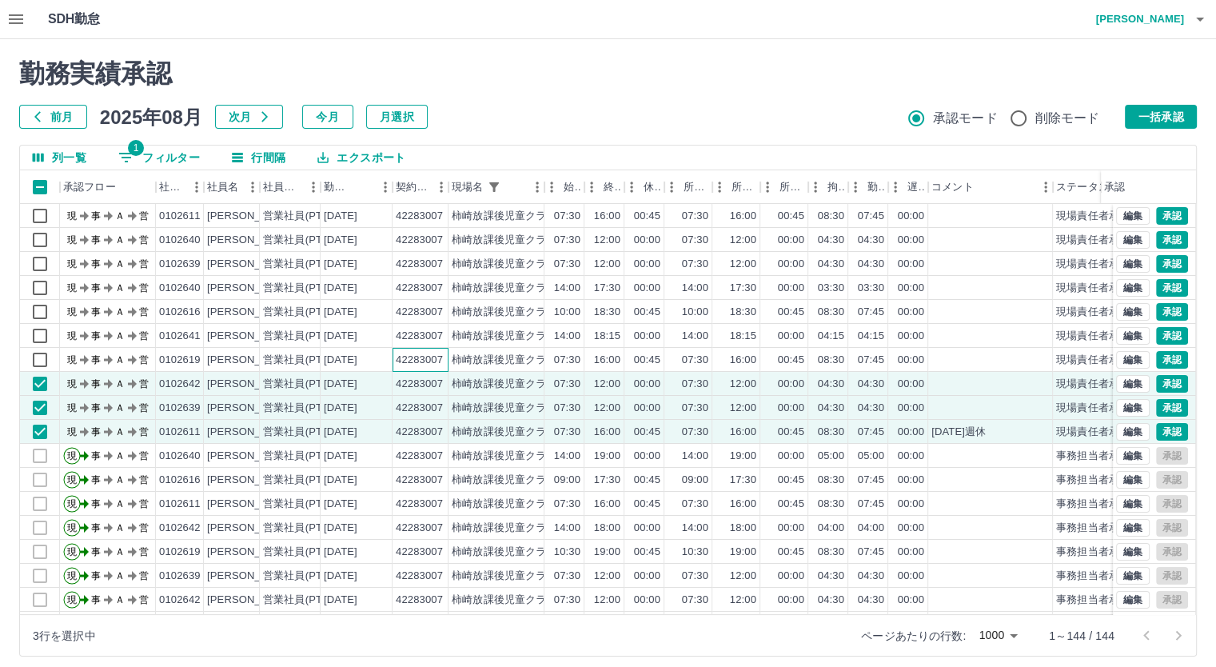
click at [433, 359] on div "42283007" at bounding box center [419, 360] width 47 height 15
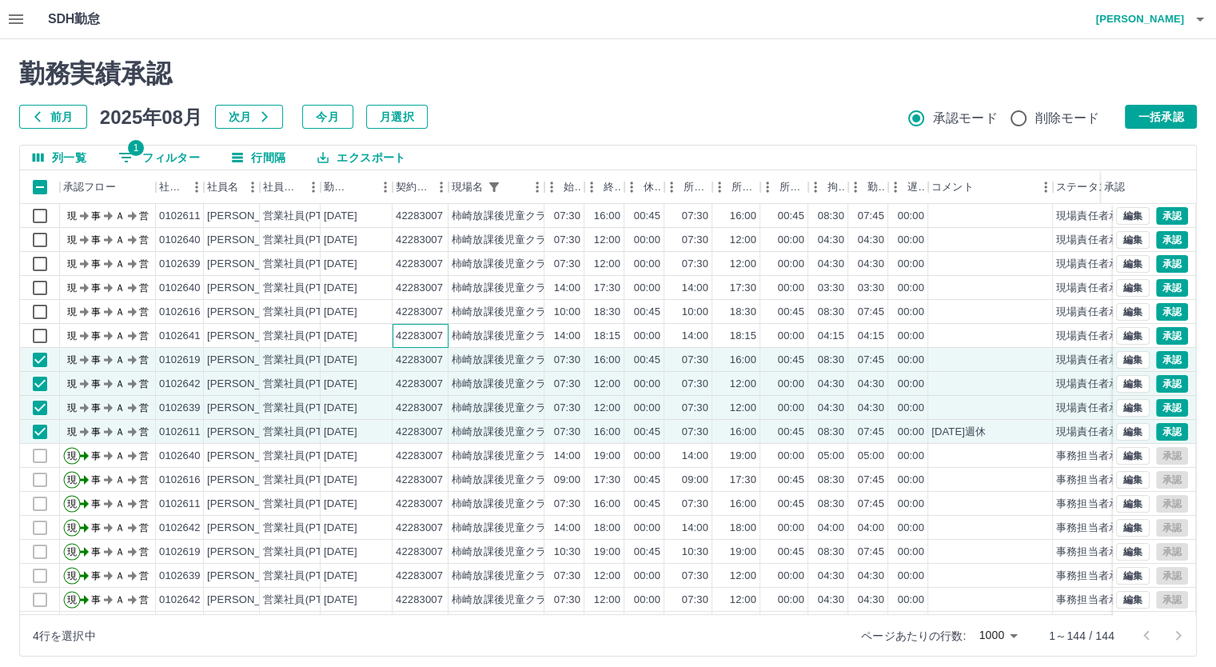
click at [433, 340] on div "42283007" at bounding box center [419, 336] width 47 height 15
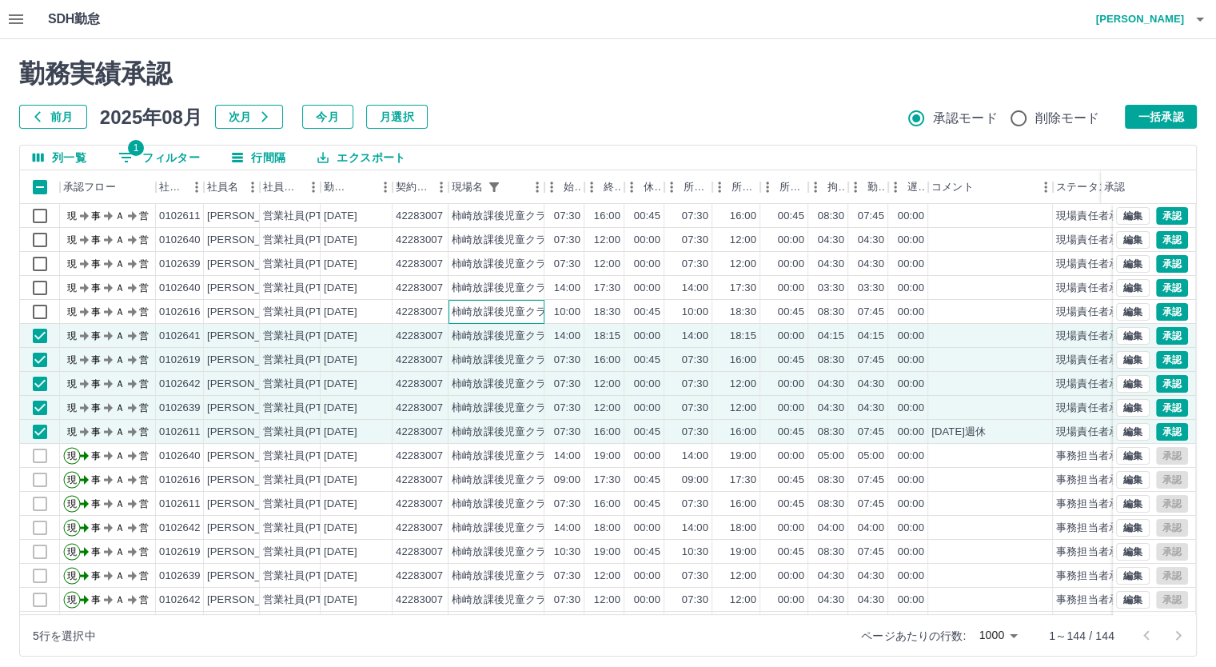
click at [448, 308] on div "柿崎放課後児童クラブ" at bounding box center [496, 312] width 96 height 24
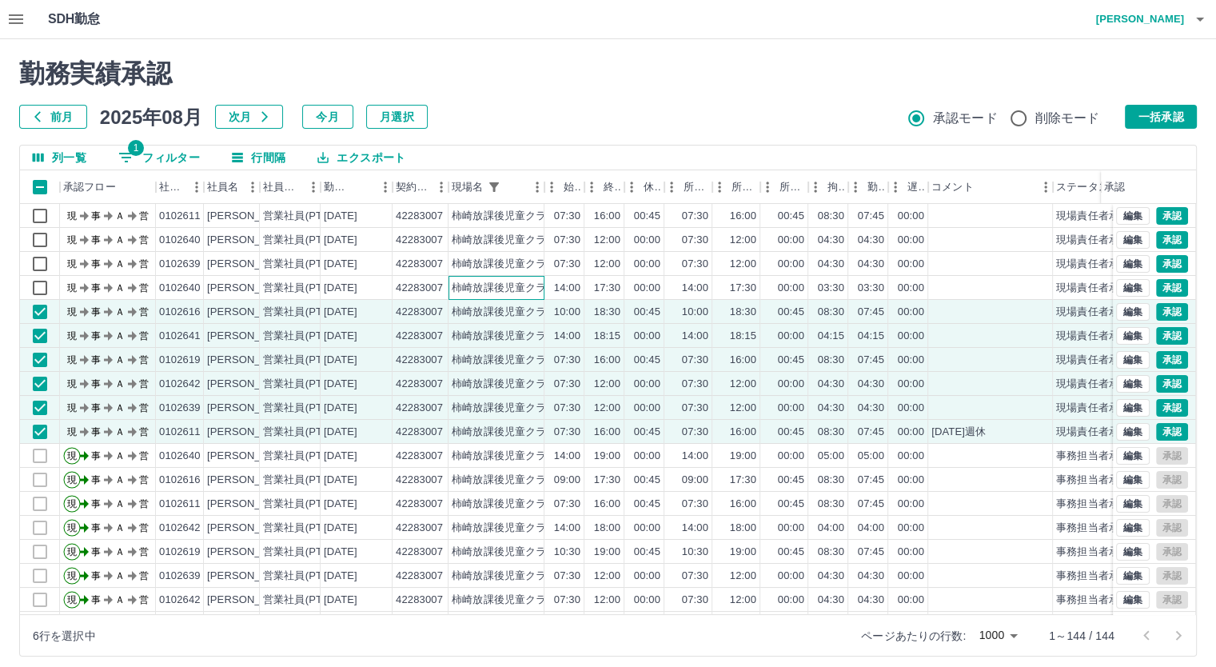
click at [450, 288] on div "柿崎放課後児童クラブ" at bounding box center [496, 288] width 96 height 24
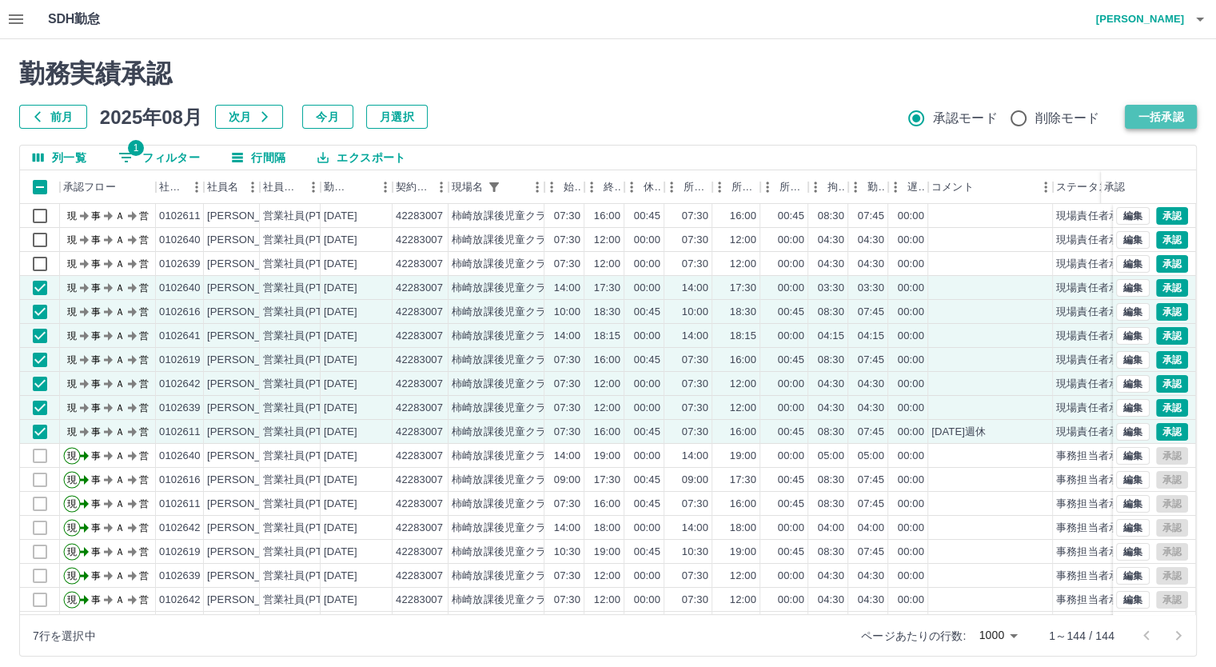
click at [1138, 118] on button "一括承認" at bounding box center [1161, 117] width 72 height 24
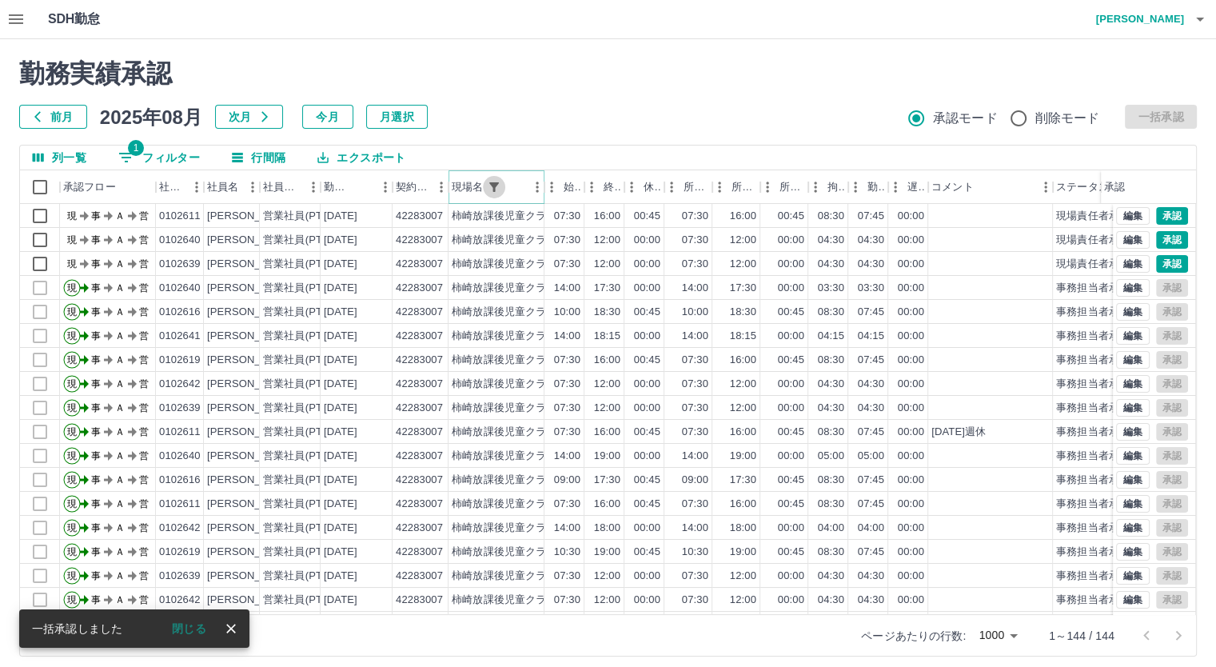
click at [499, 186] on icon "フィルター表示" at bounding box center [494, 187] width 14 height 14
select select "**********"
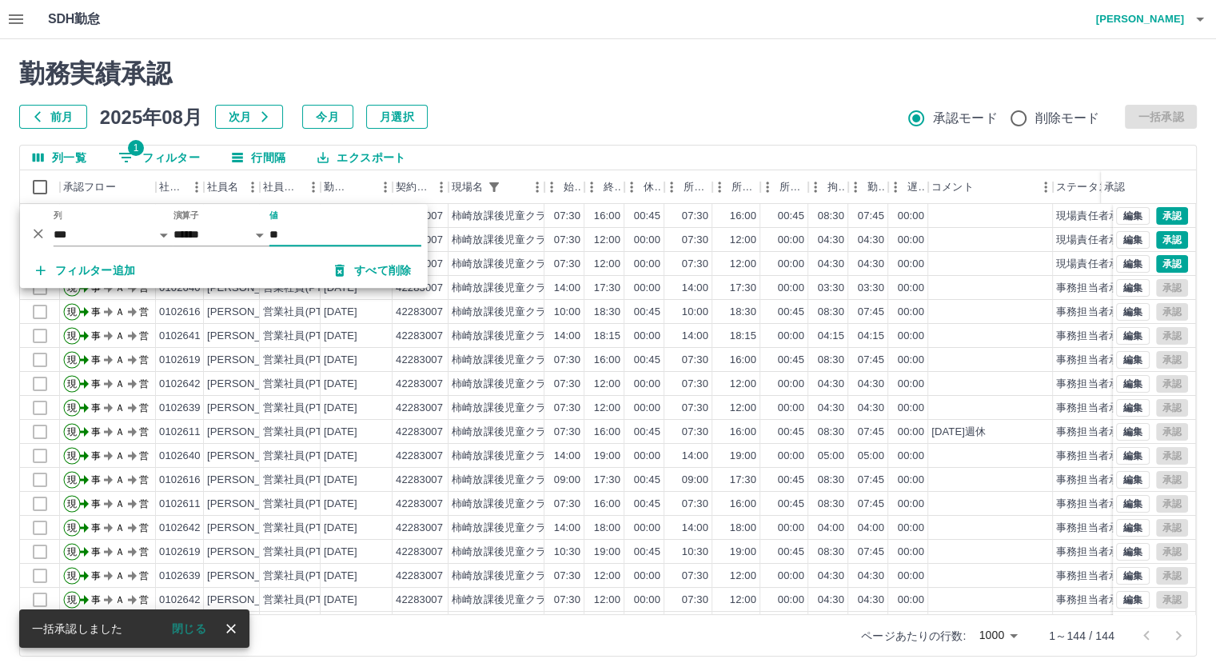
type input "*"
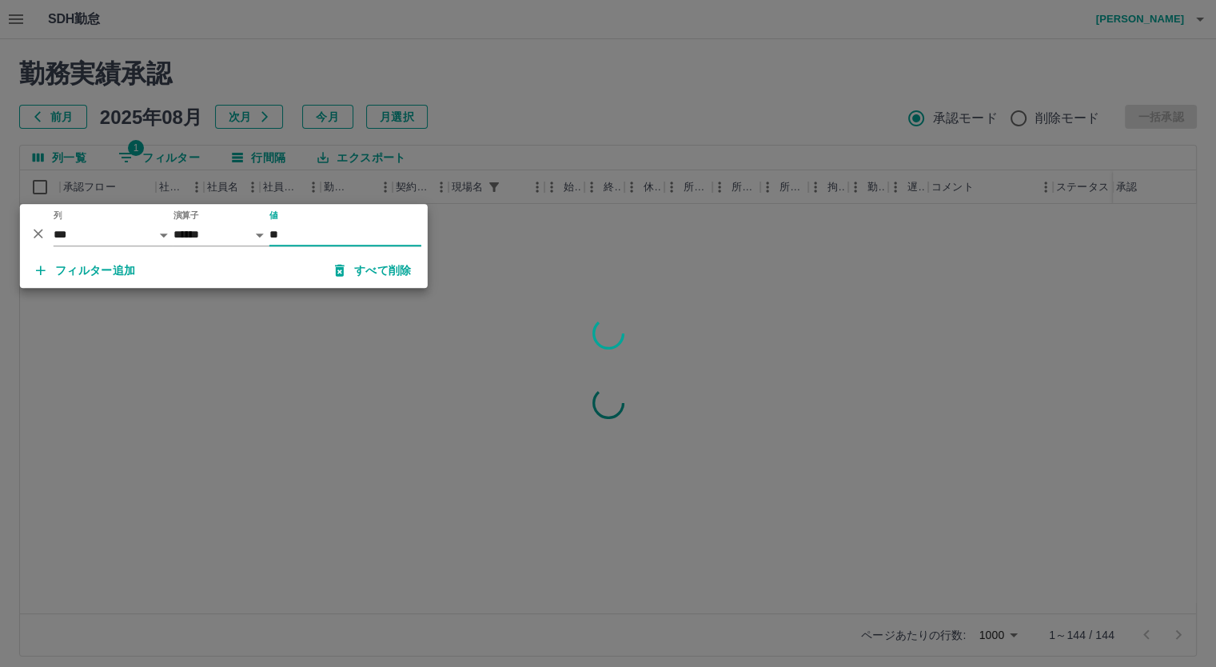
type input "**"
click at [550, 83] on div at bounding box center [608, 333] width 1216 height 667
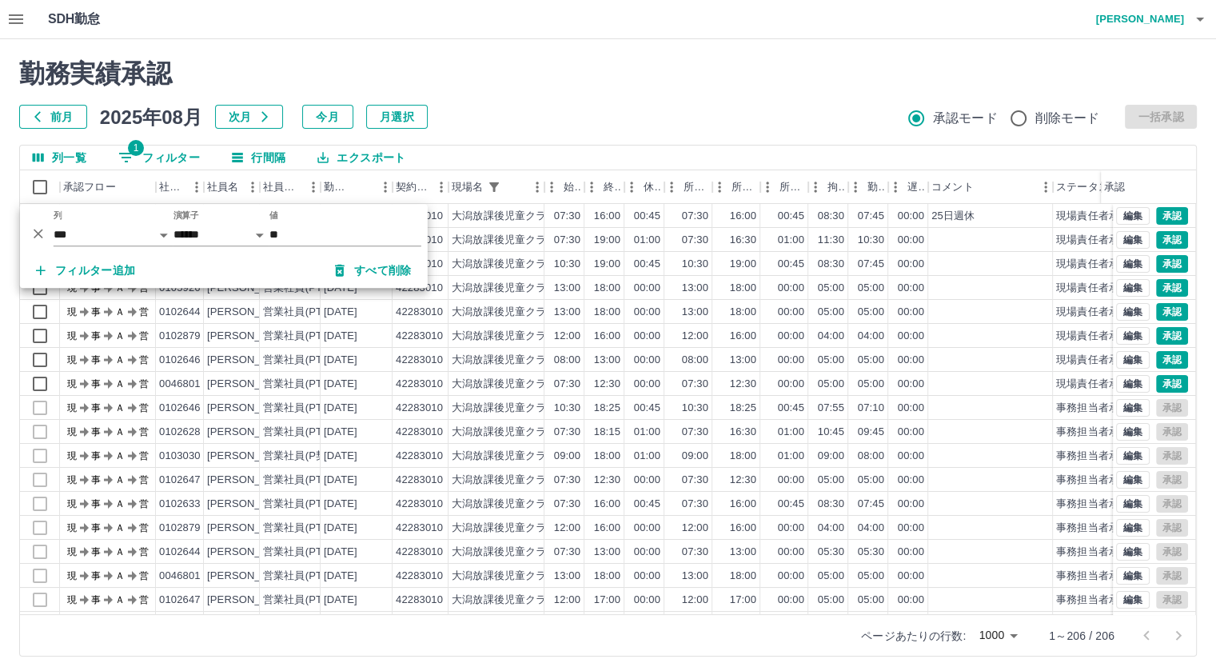
click at [562, 105] on div "前月 2025年08月 次月 今月 月選択 承認モード 削除モード 一括承認" at bounding box center [608, 117] width 1178 height 24
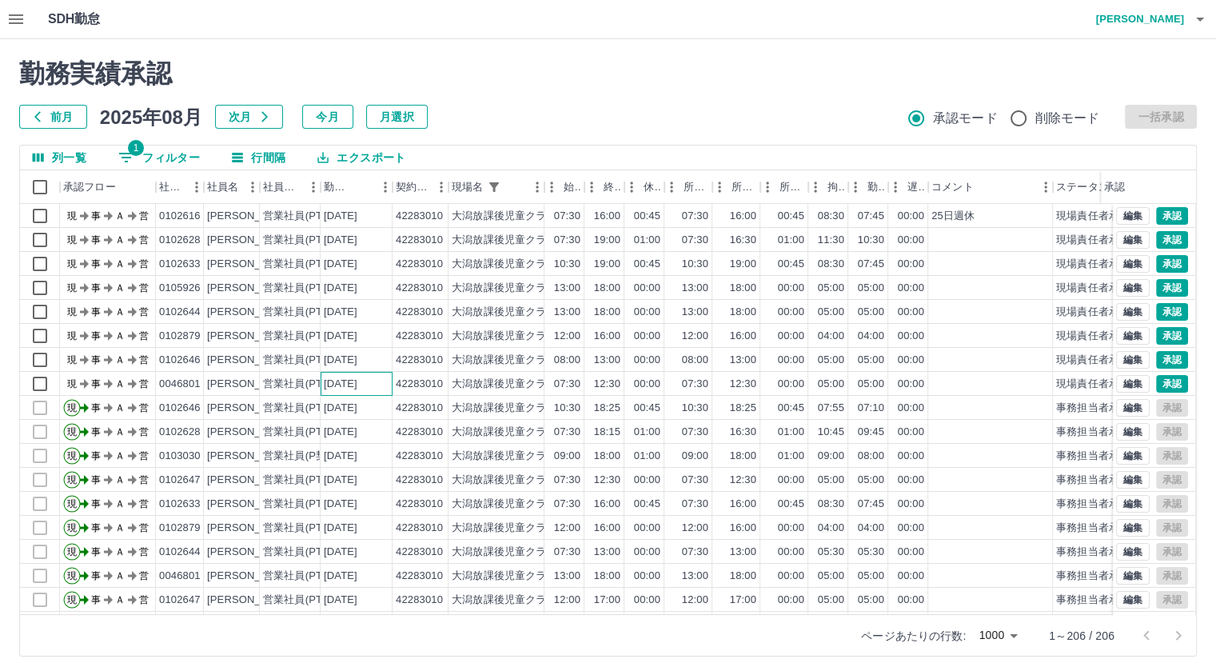
click at [323, 386] on div "[DATE]" at bounding box center [357, 384] width 72 height 24
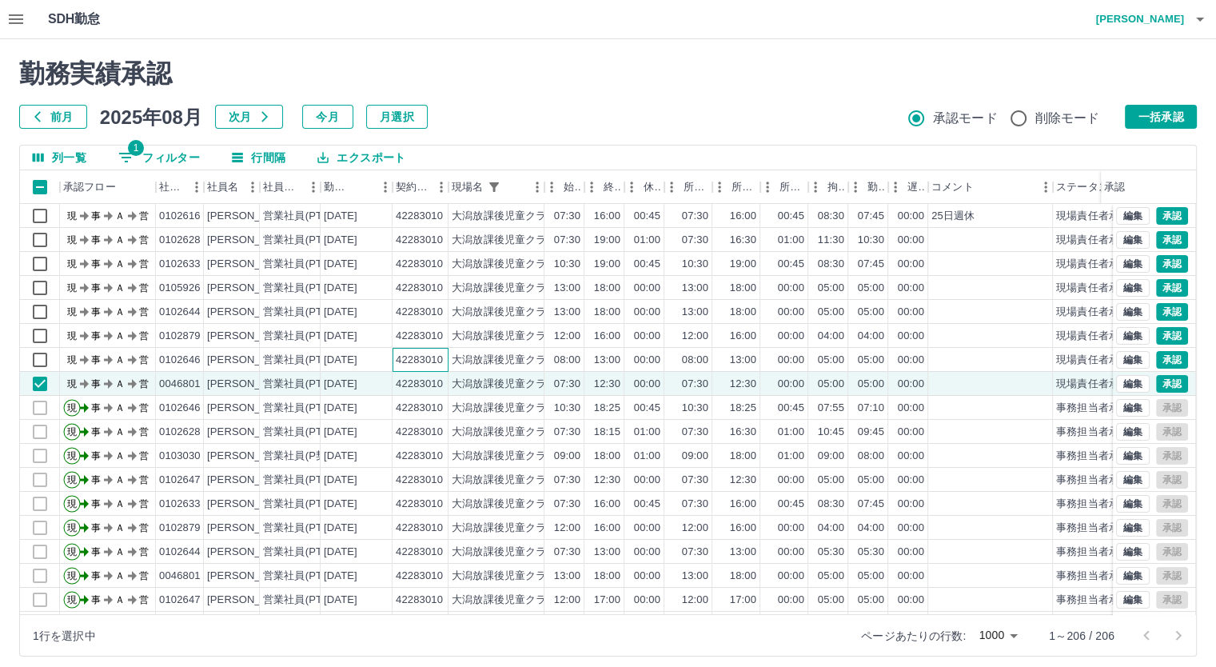
click at [445, 349] on div "42283010" at bounding box center [421, 360] width 56 height 24
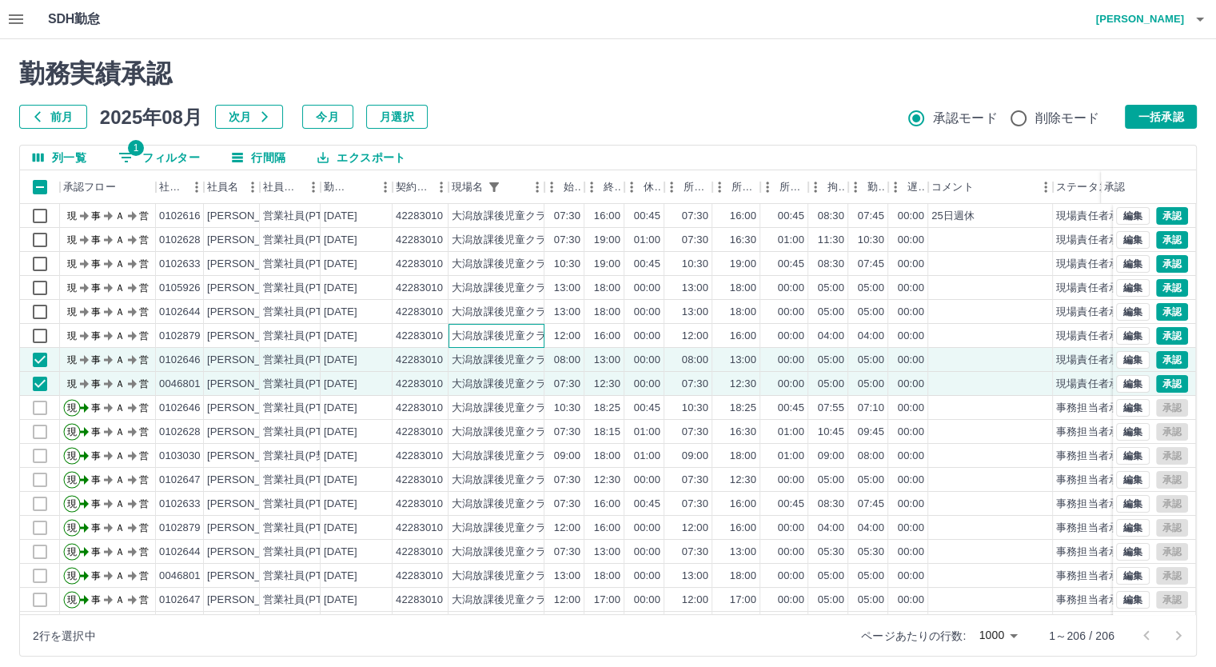
click at [475, 329] on div "大潟放課後児童クラブ" at bounding box center [505, 336] width 106 height 15
click at [494, 308] on div "大潟放課後児童クラブ" at bounding box center [505, 312] width 106 height 15
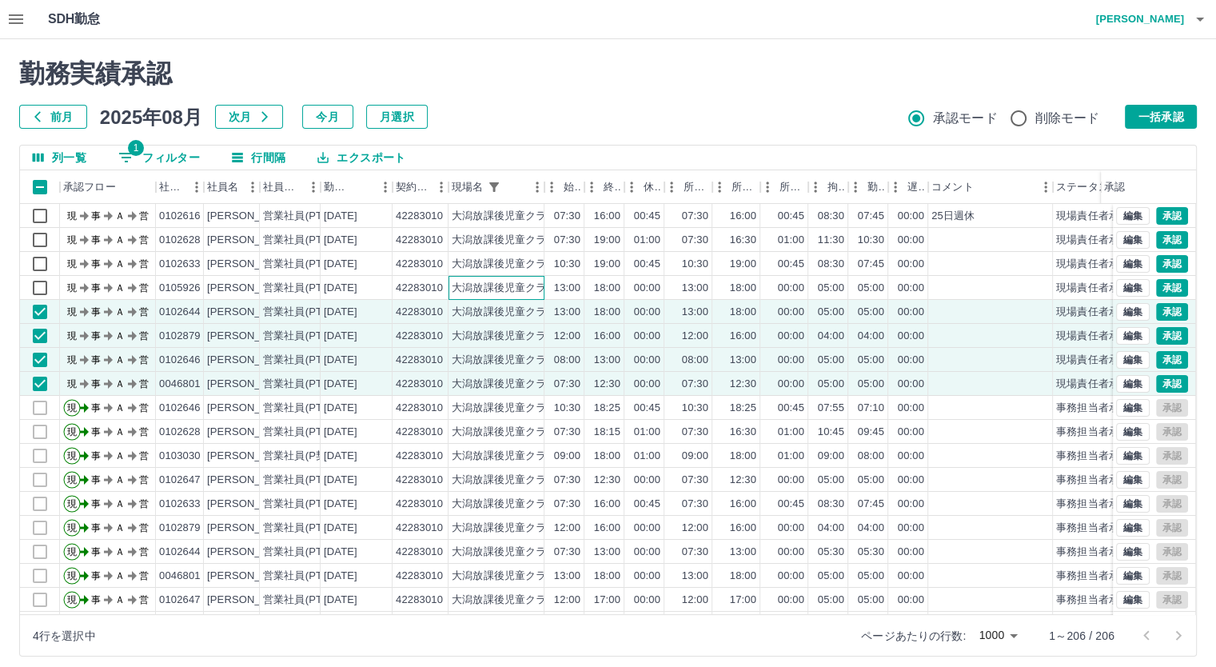
click at [517, 291] on div "大潟放課後児童クラブ" at bounding box center [505, 288] width 106 height 15
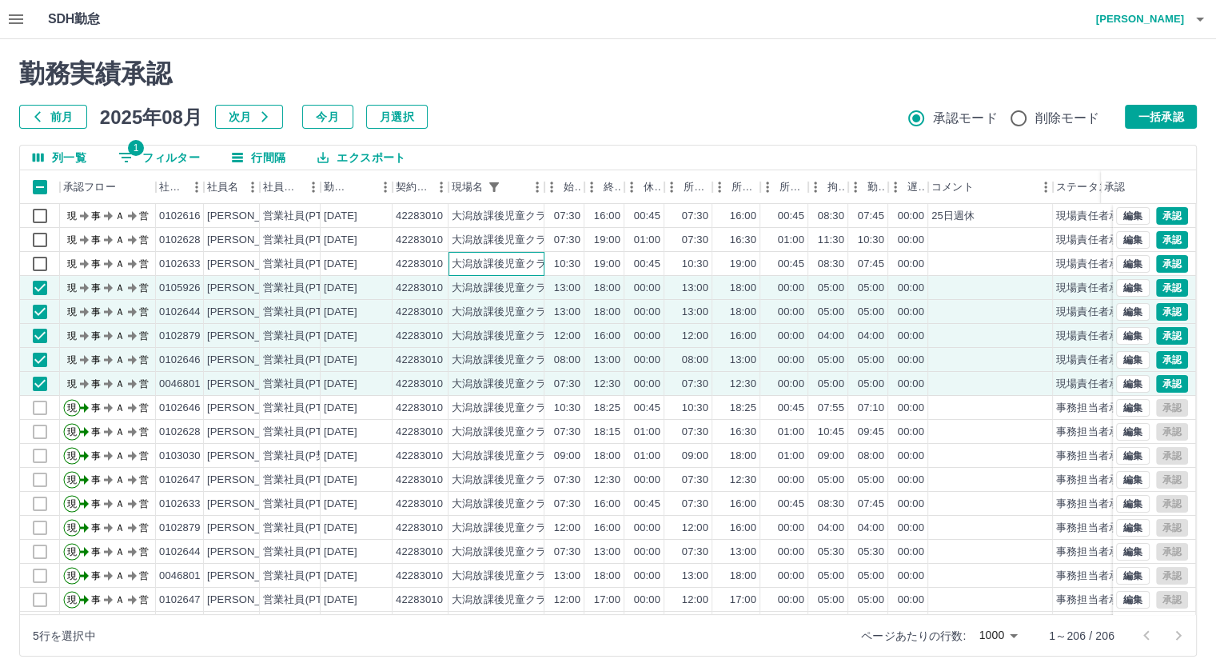
click at [534, 272] on div "大潟放課後児童クラブ" at bounding box center [496, 264] width 96 height 24
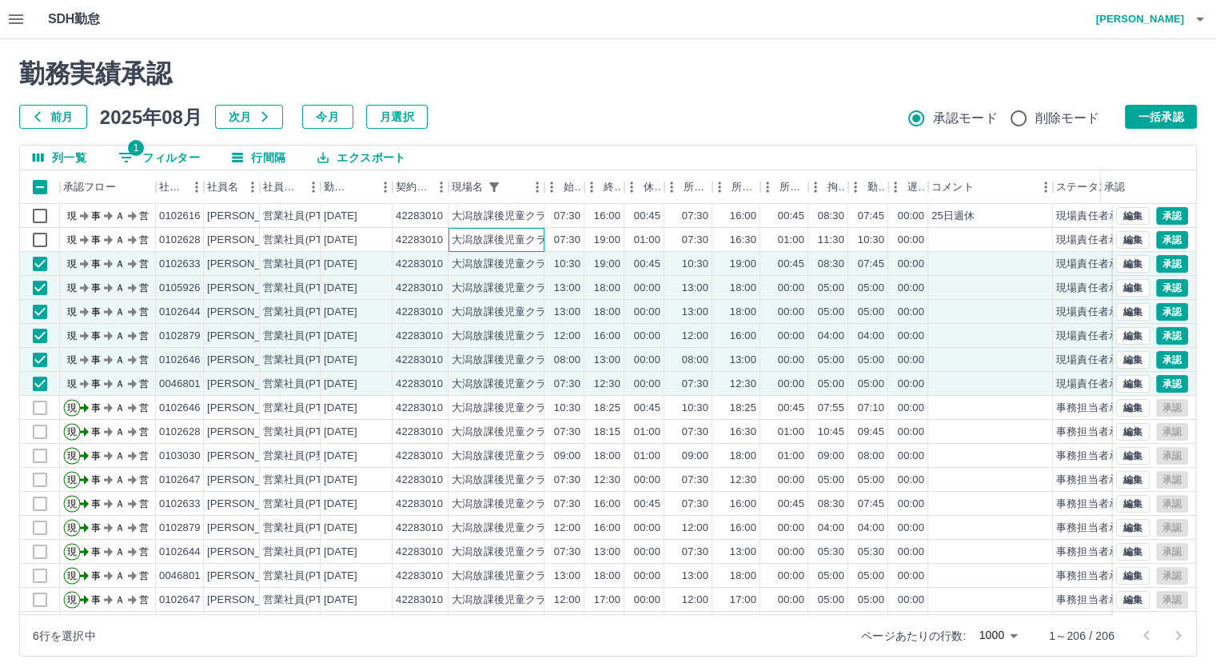
click at [537, 237] on div "大潟放課後児童クラブ" at bounding box center [505, 240] width 106 height 15
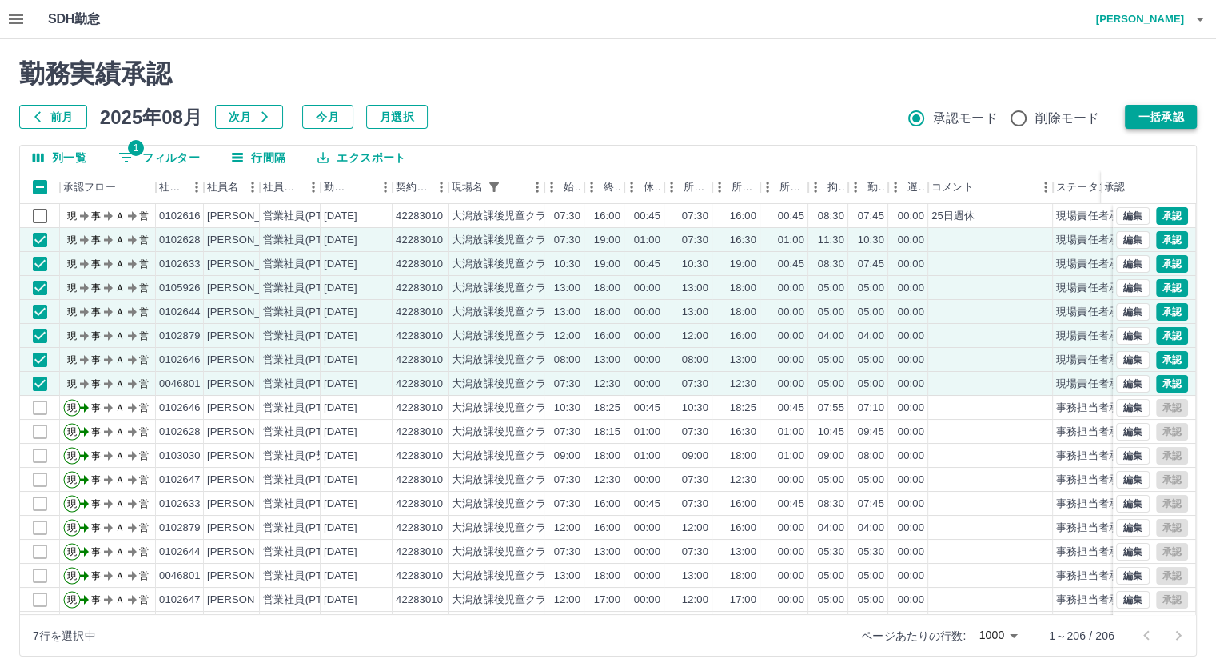
click at [1150, 110] on button "一括承認" at bounding box center [1161, 117] width 72 height 24
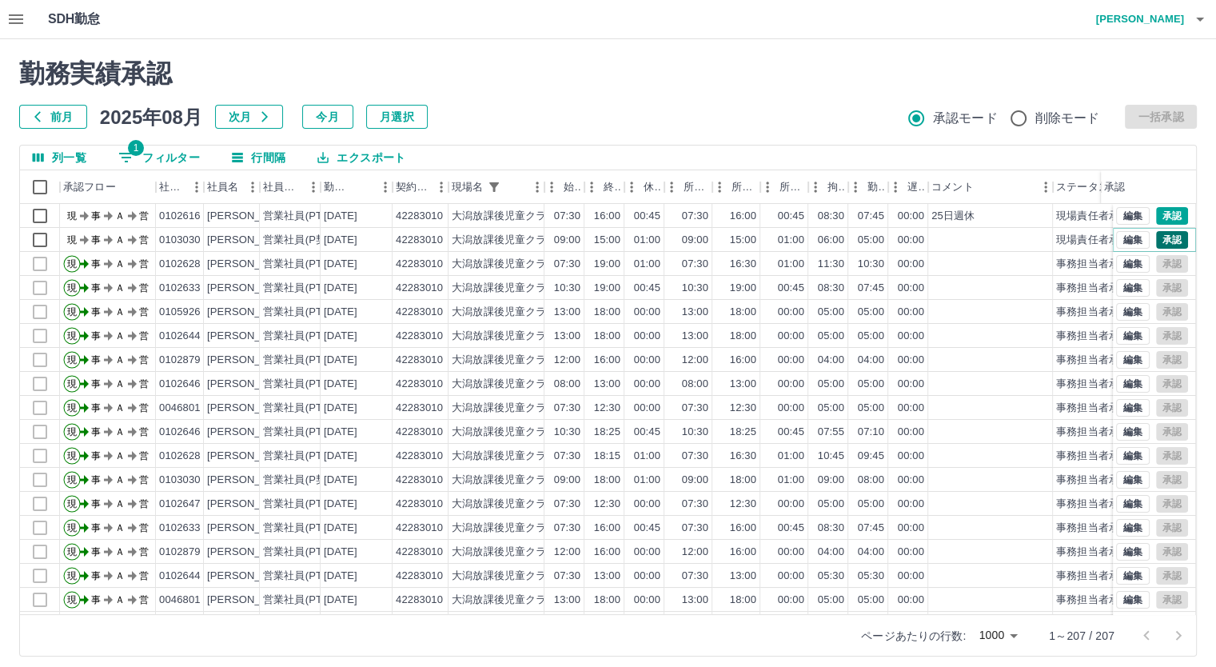
click at [1156, 241] on button "承認" at bounding box center [1172, 240] width 32 height 18
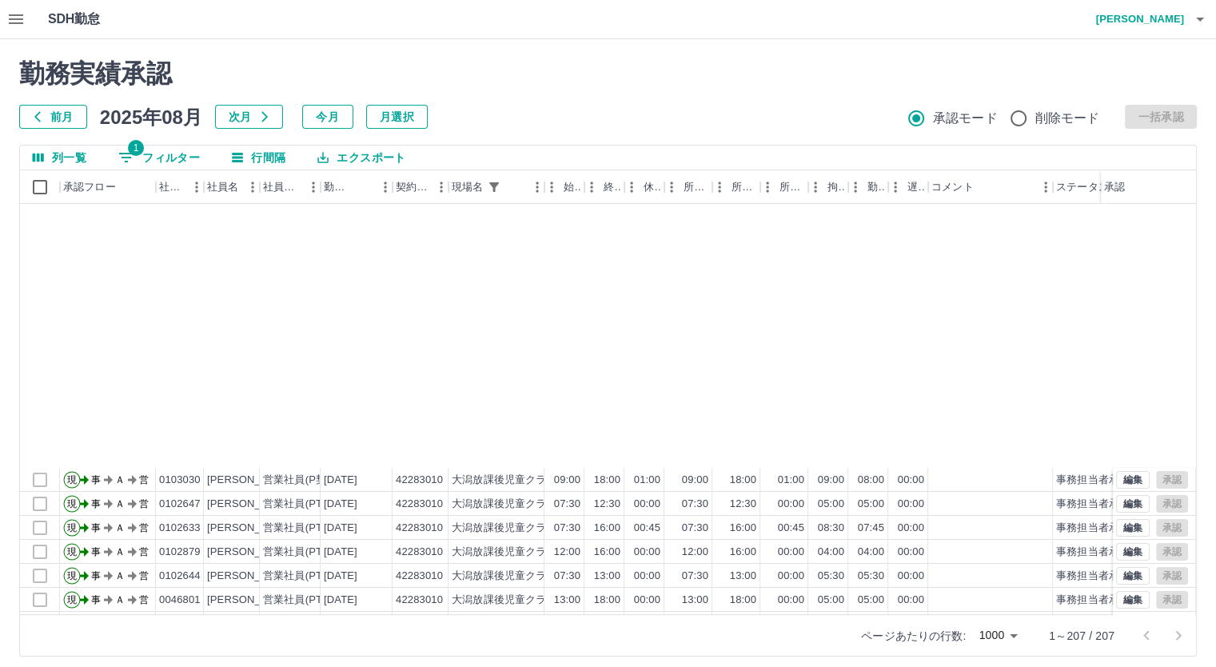
scroll to position [349, 0]
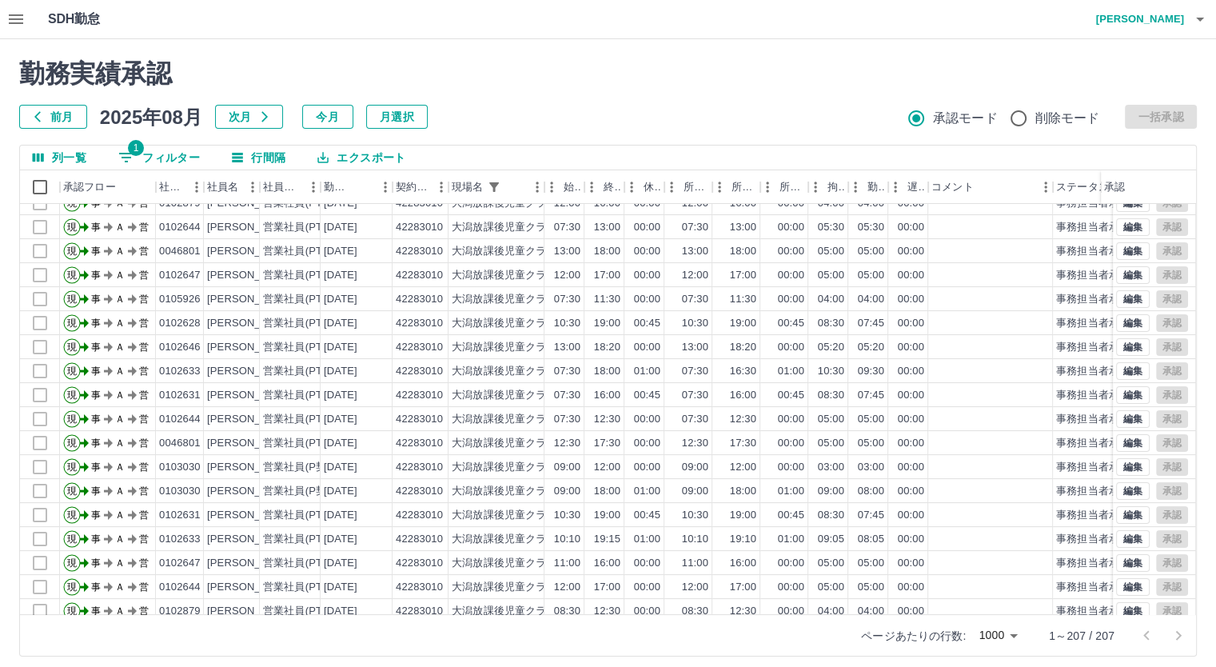
click at [1202, 333] on div "勤務実績承認 前月 [DATE] 次月 今月 月選択 承認モード 削除モード 一括承認 列一覧 1 フィルター 行間隔 エクスポート 承認フロー 社員番号 社…" at bounding box center [608, 357] width 1216 height 636
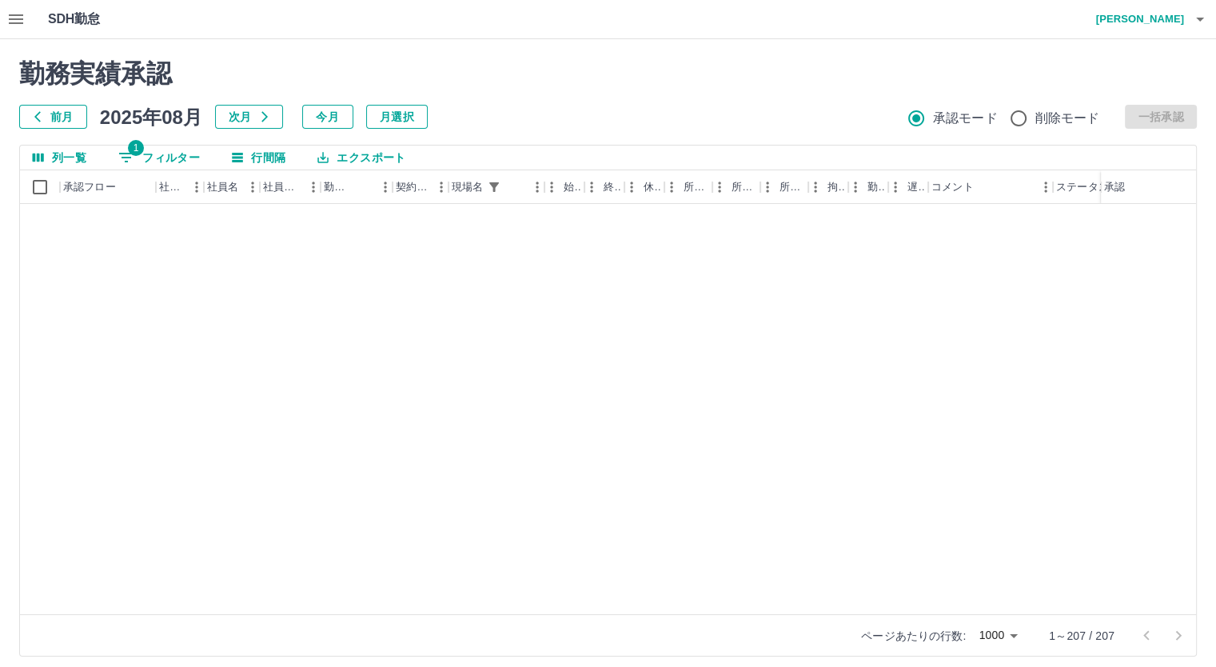
scroll to position [0, 0]
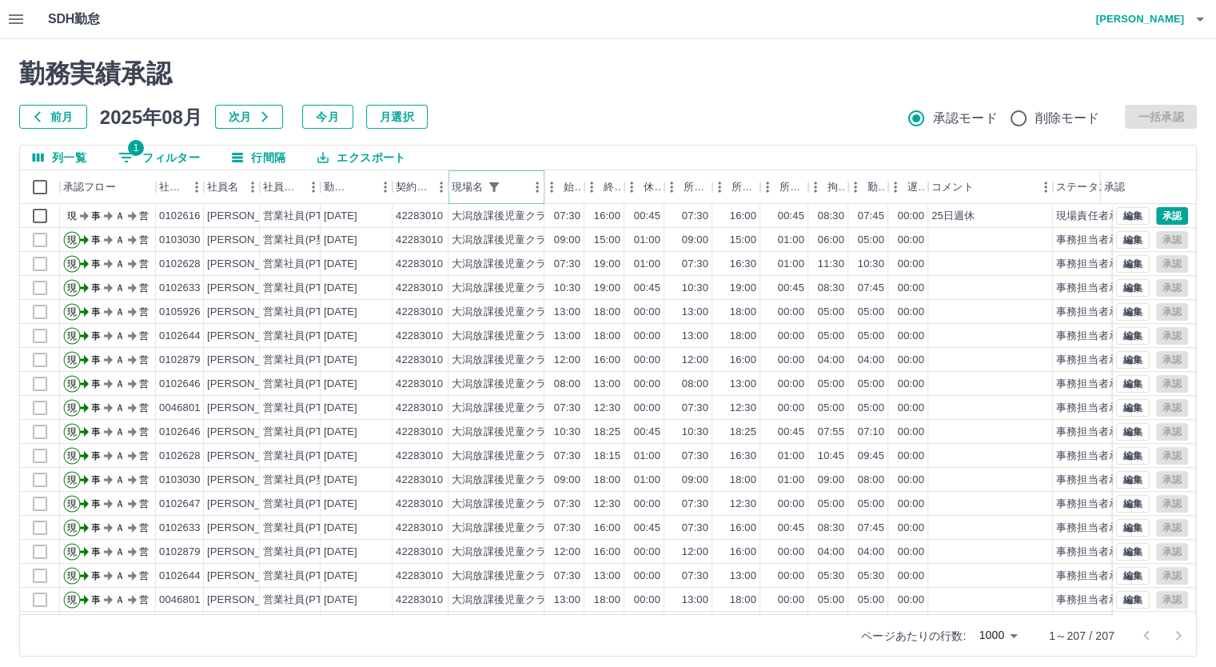
click at [497, 182] on icon "フィルター表示" at bounding box center [494, 187] width 10 height 10
select select "**********"
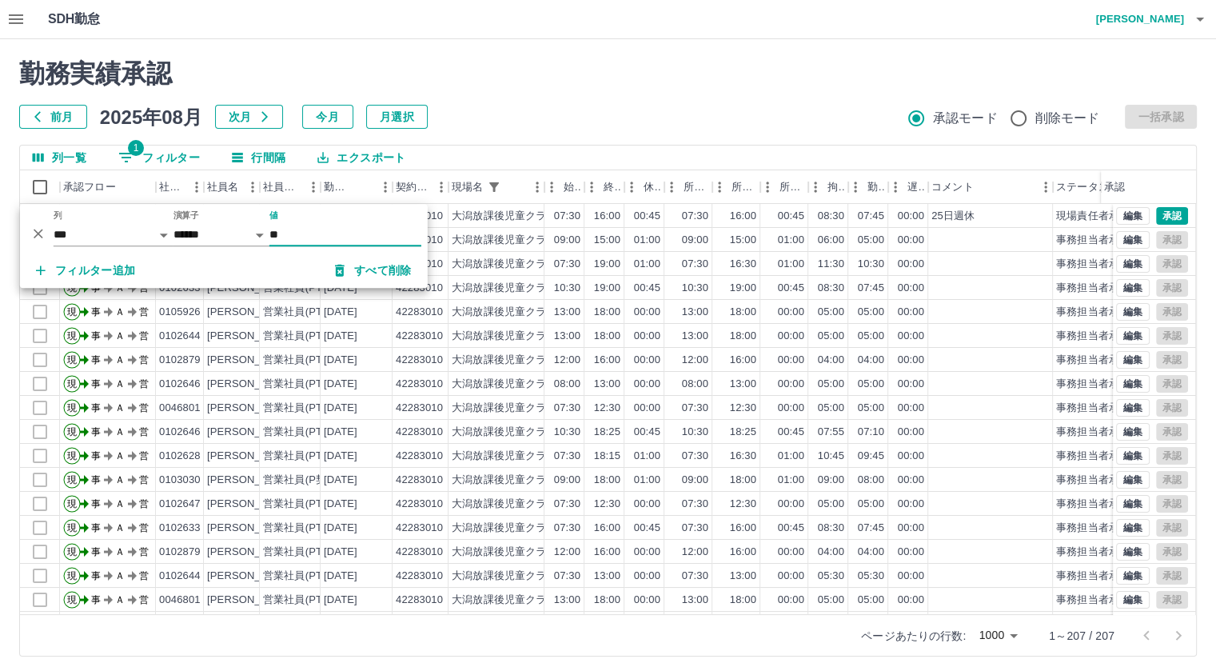
type input "*"
type input "**"
click at [541, 47] on div "勤務実績承認 前月 [DATE] 次月 今月 月選択 承認モード 削除モード 一括承認 列一覧 1 フィルター 行間隔 エクスポート 承認フロー 社員番号 社…" at bounding box center [608, 357] width 1216 height 636
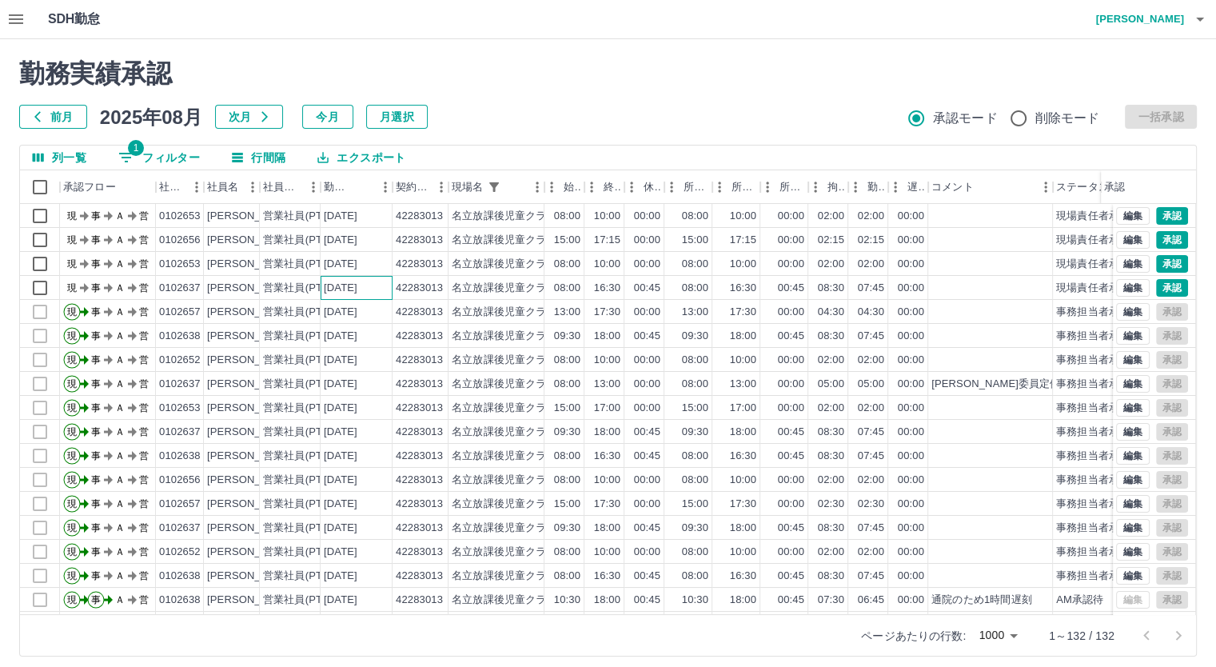
click at [343, 300] on div "現 事 Ａ 営 0102653 [PERSON_NAME] 営業社員(PT契約) [DATE] 42283013 名立放課後児童クラブ 08:00 10:00…" at bounding box center [584, 444] width 1129 height 480
click at [324, 282] on div "[DATE]" at bounding box center [341, 288] width 34 height 15
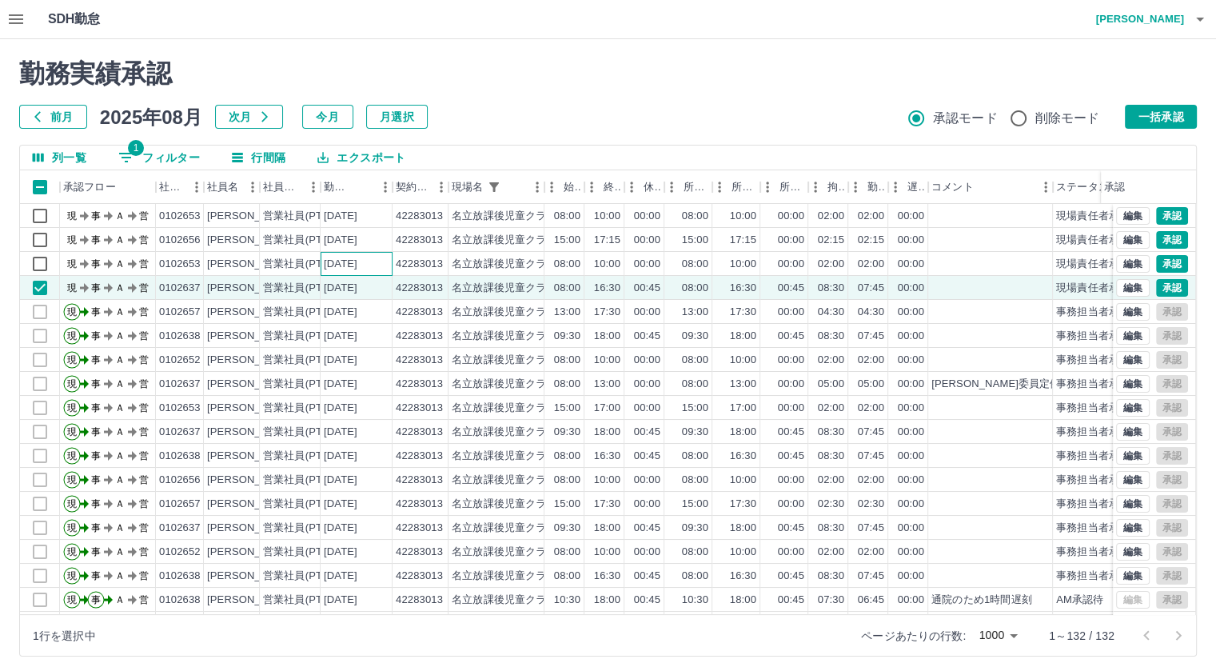
click at [351, 265] on div "[DATE]" at bounding box center [341, 264] width 34 height 15
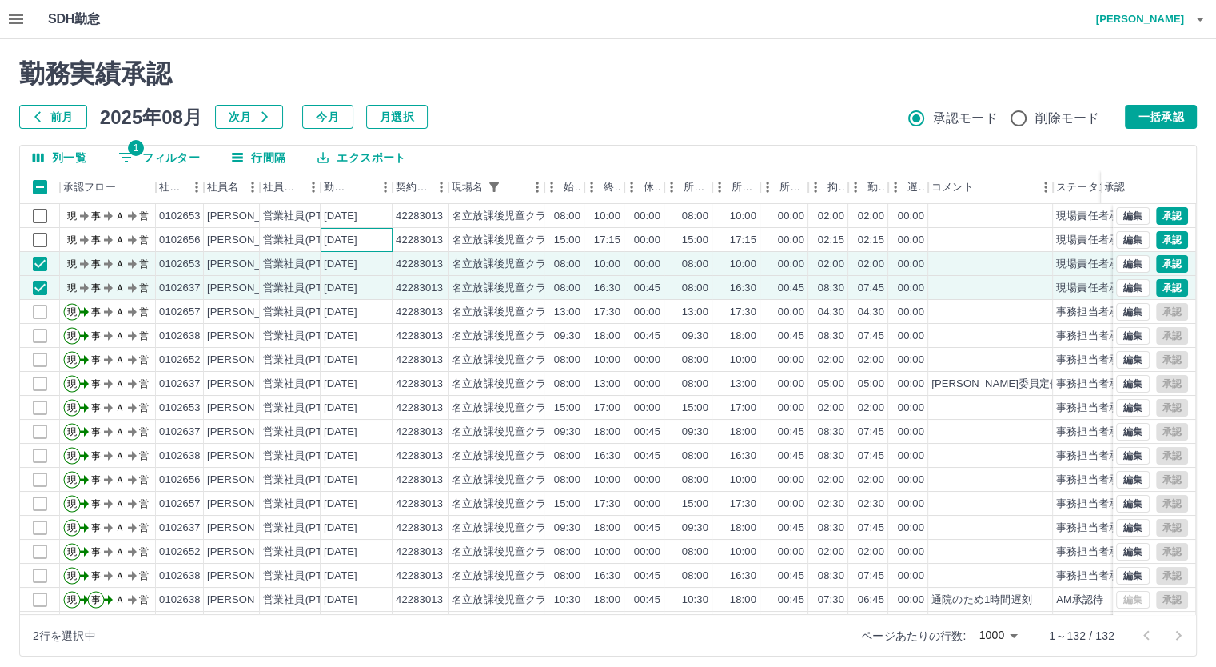
click at [345, 245] on div "[DATE]" at bounding box center [341, 240] width 34 height 15
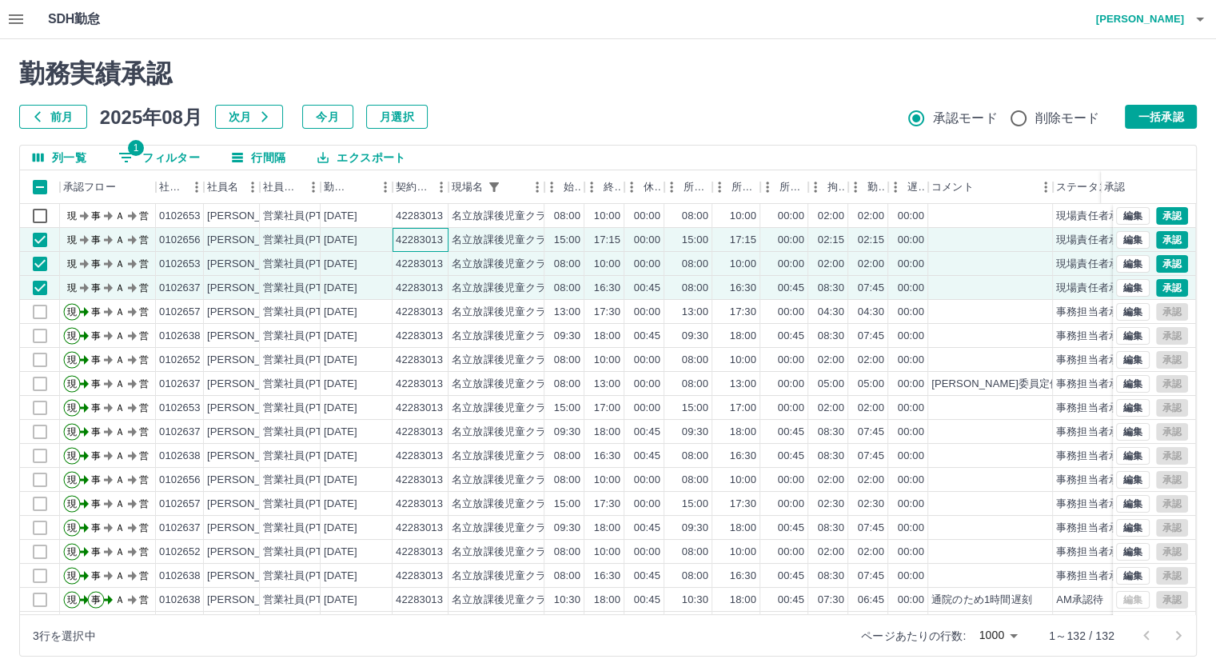
click at [418, 228] on div "42283013" at bounding box center [421, 240] width 56 height 24
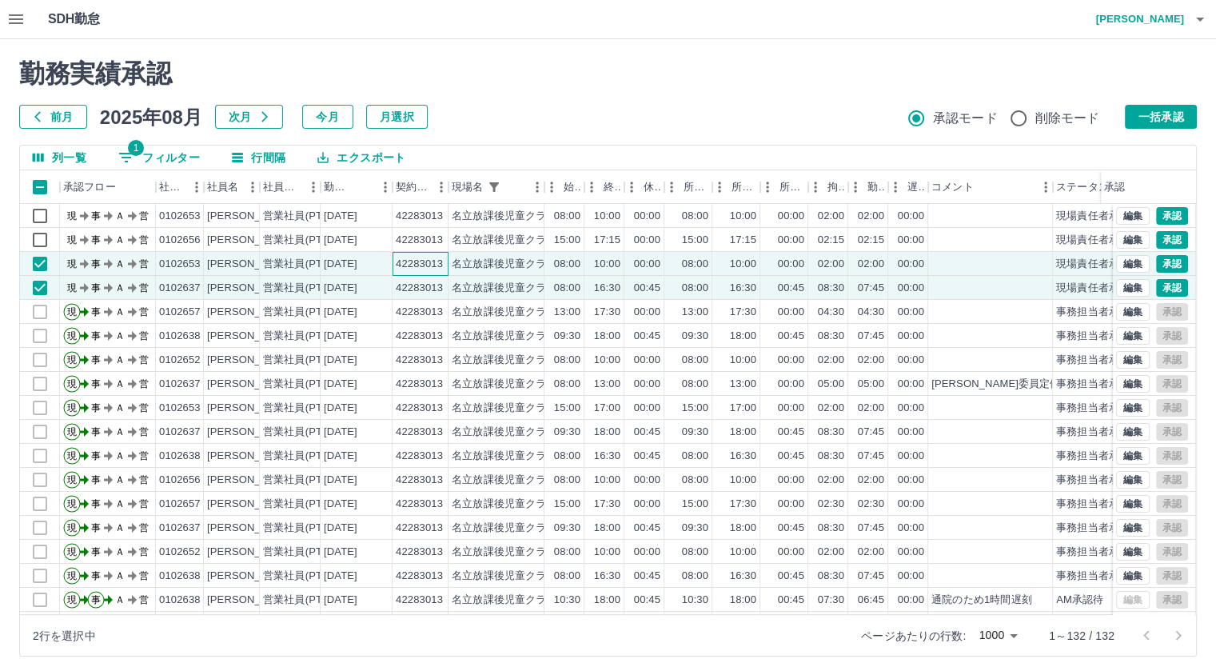
click at [417, 260] on div "42283013" at bounding box center [419, 264] width 47 height 15
click at [411, 285] on div "42283013" at bounding box center [419, 288] width 47 height 15
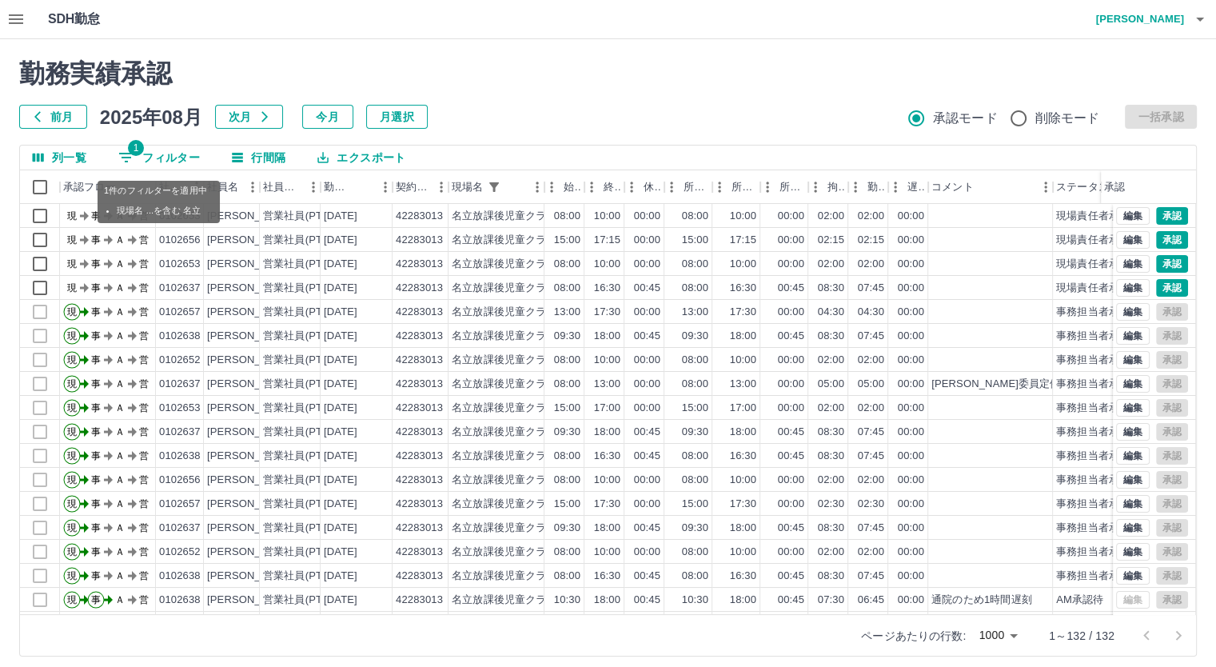
click at [176, 153] on button "1 フィルター" at bounding box center [159, 158] width 107 height 24
select select "**********"
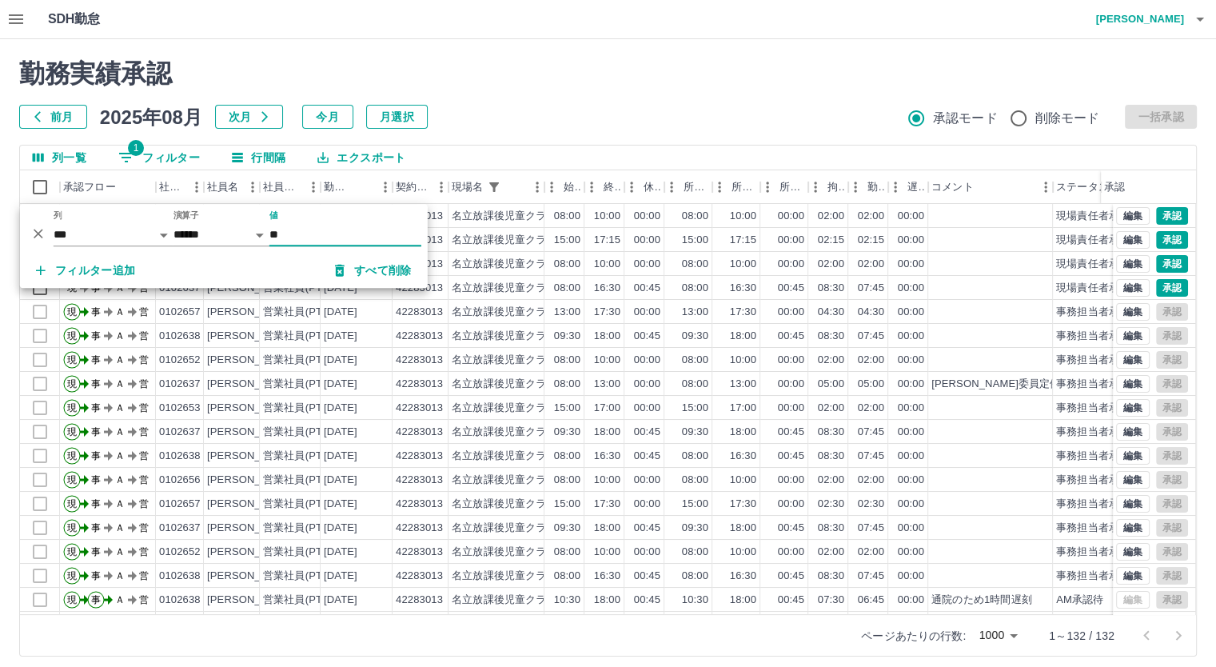
click at [361, 269] on button "すべて削除" at bounding box center [373, 270] width 102 height 29
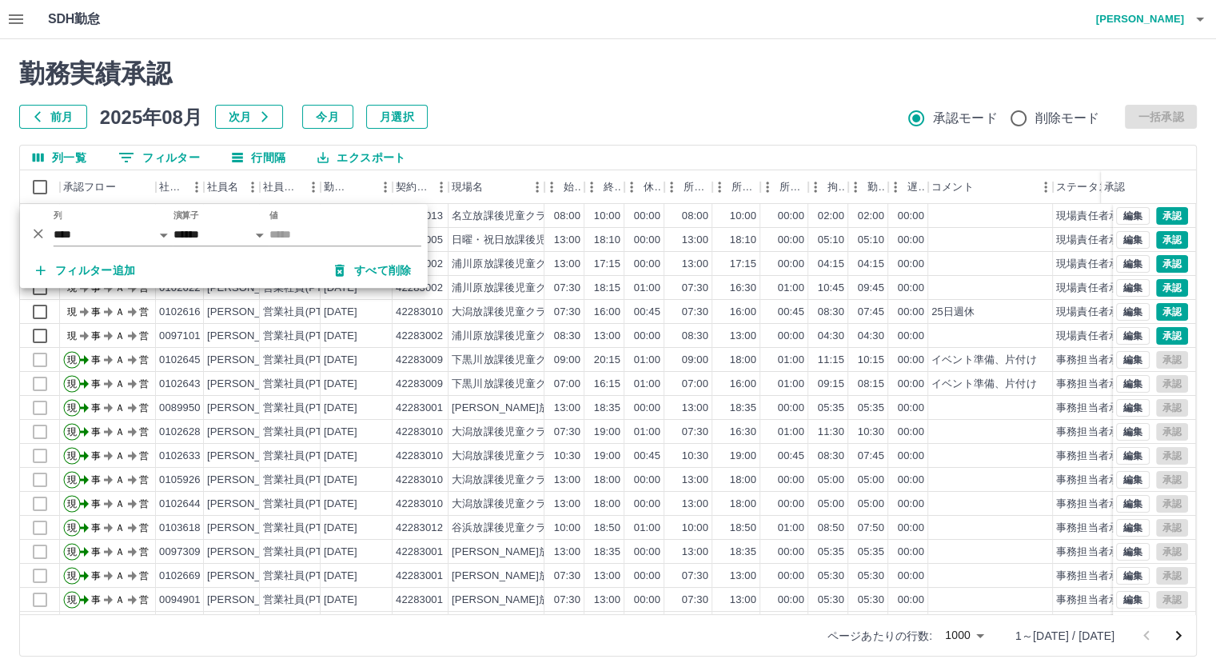
click at [468, 74] on h2 "勤務実績承認" at bounding box center [608, 73] width 1178 height 30
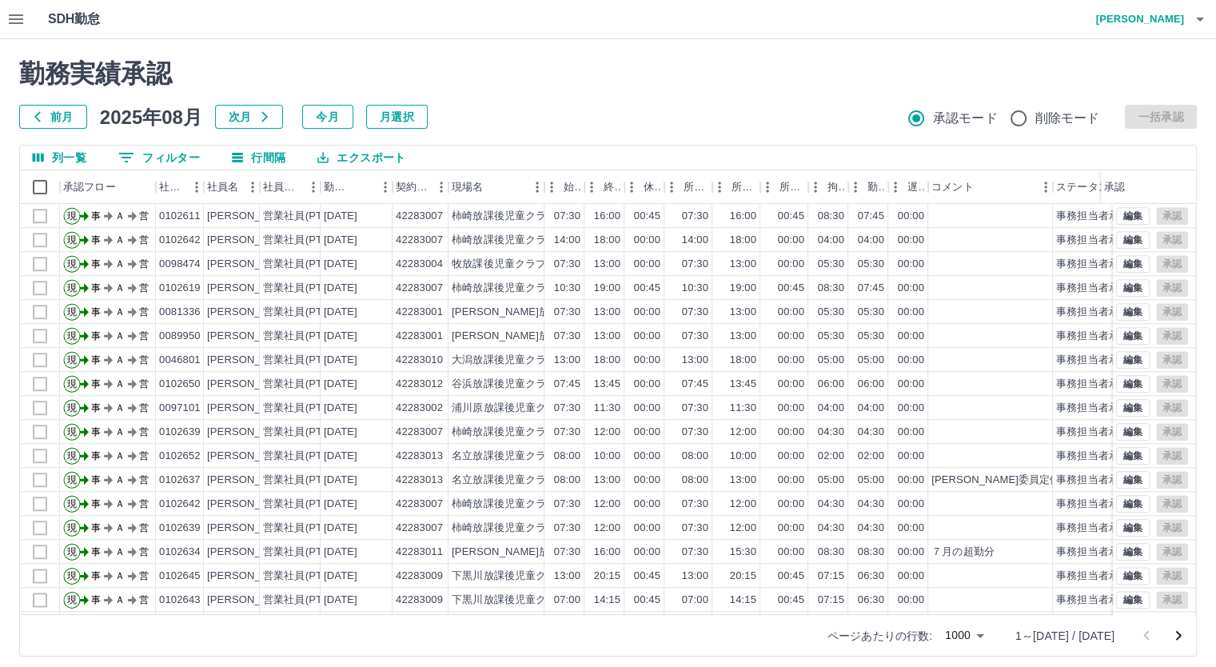
scroll to position [2159, 0]
